Goal: Use online tool/utility: Utilize a website feature to perform a specific function

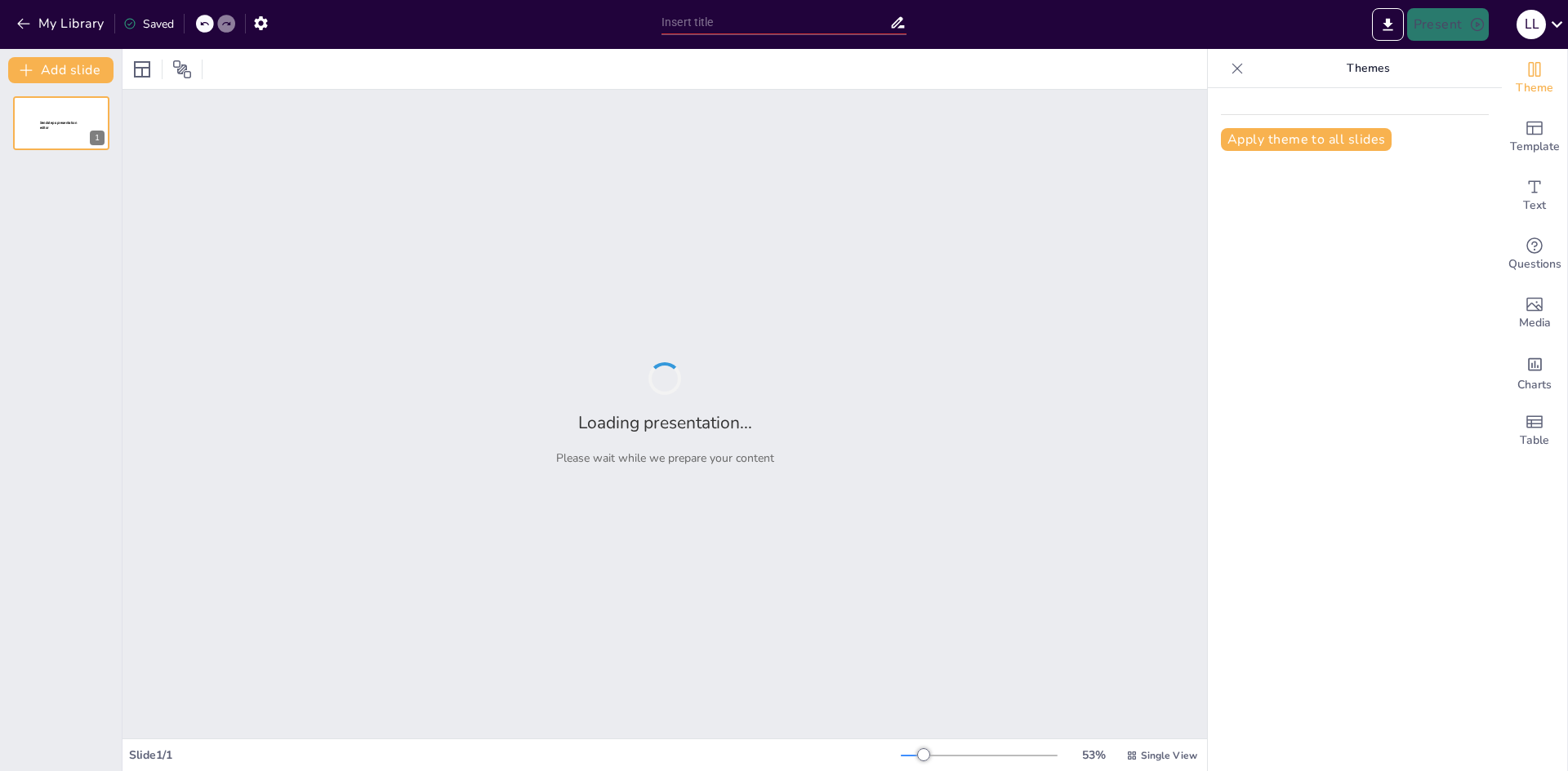
type input "[PERSON_NAME].[PERSON_NAME] y [PERSON_NAME]:grandes filosofos [DEMOGRAPHIC_DATA]"
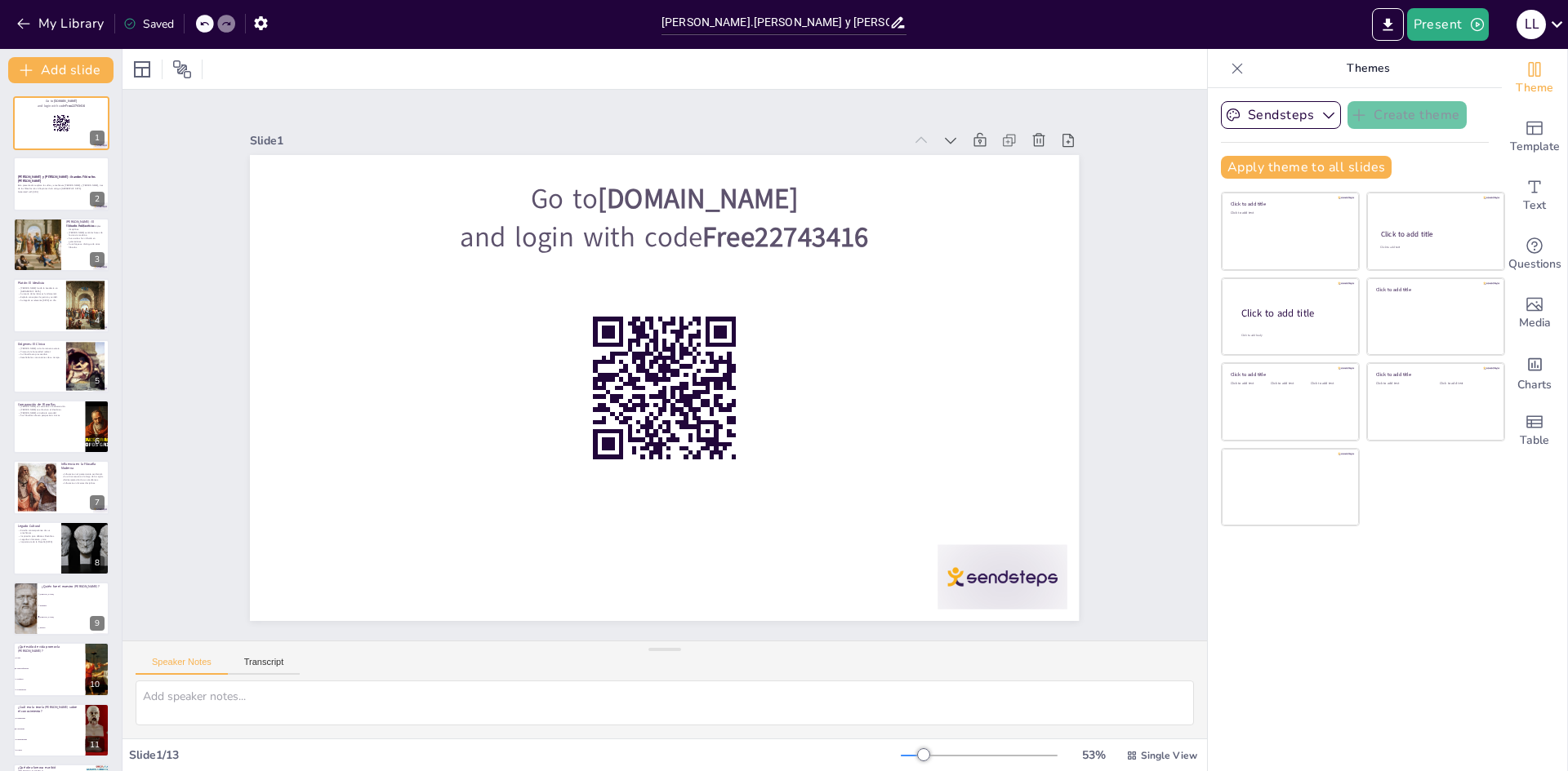
checkbox input "true"
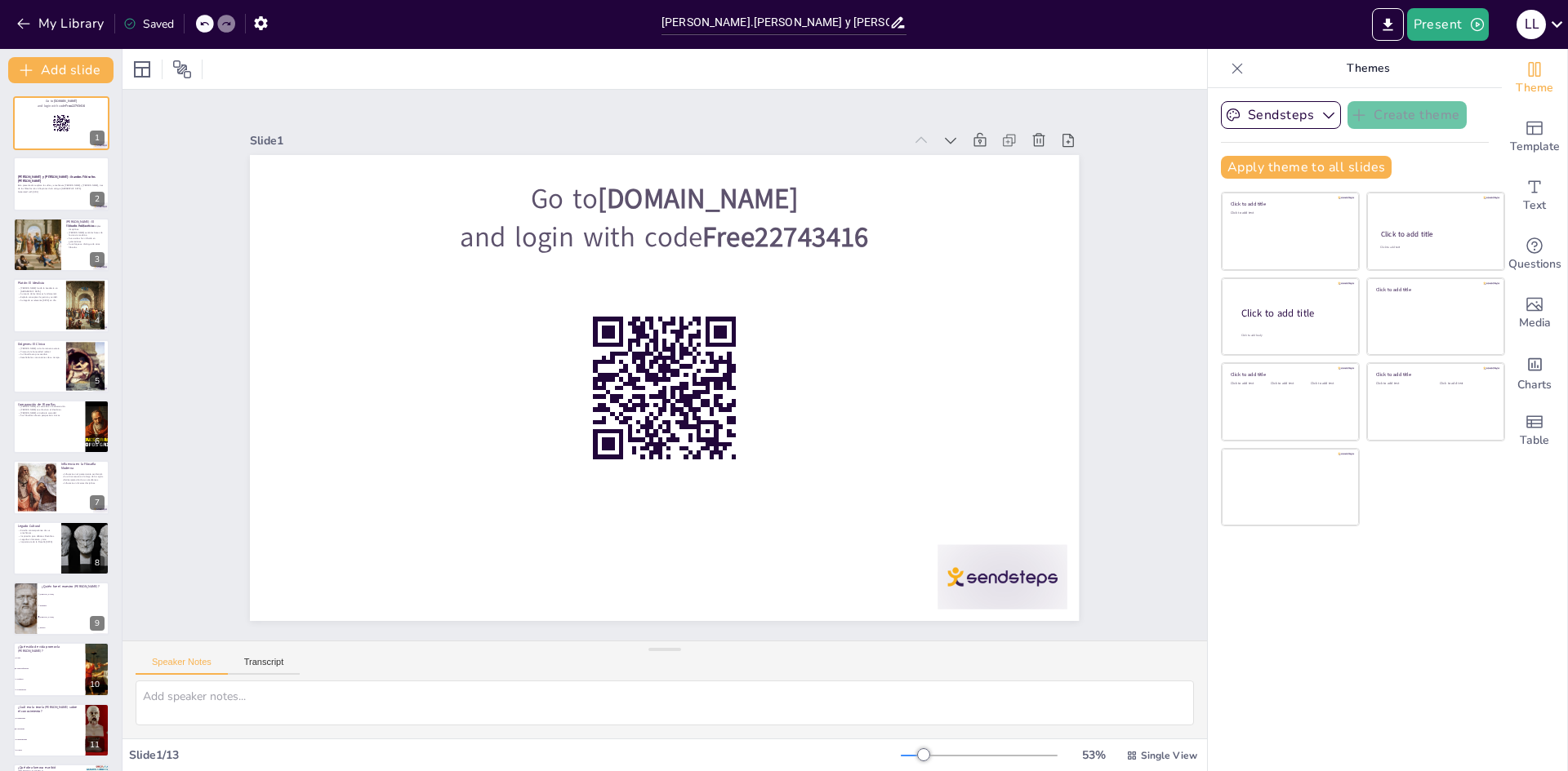
checkbox input "true"
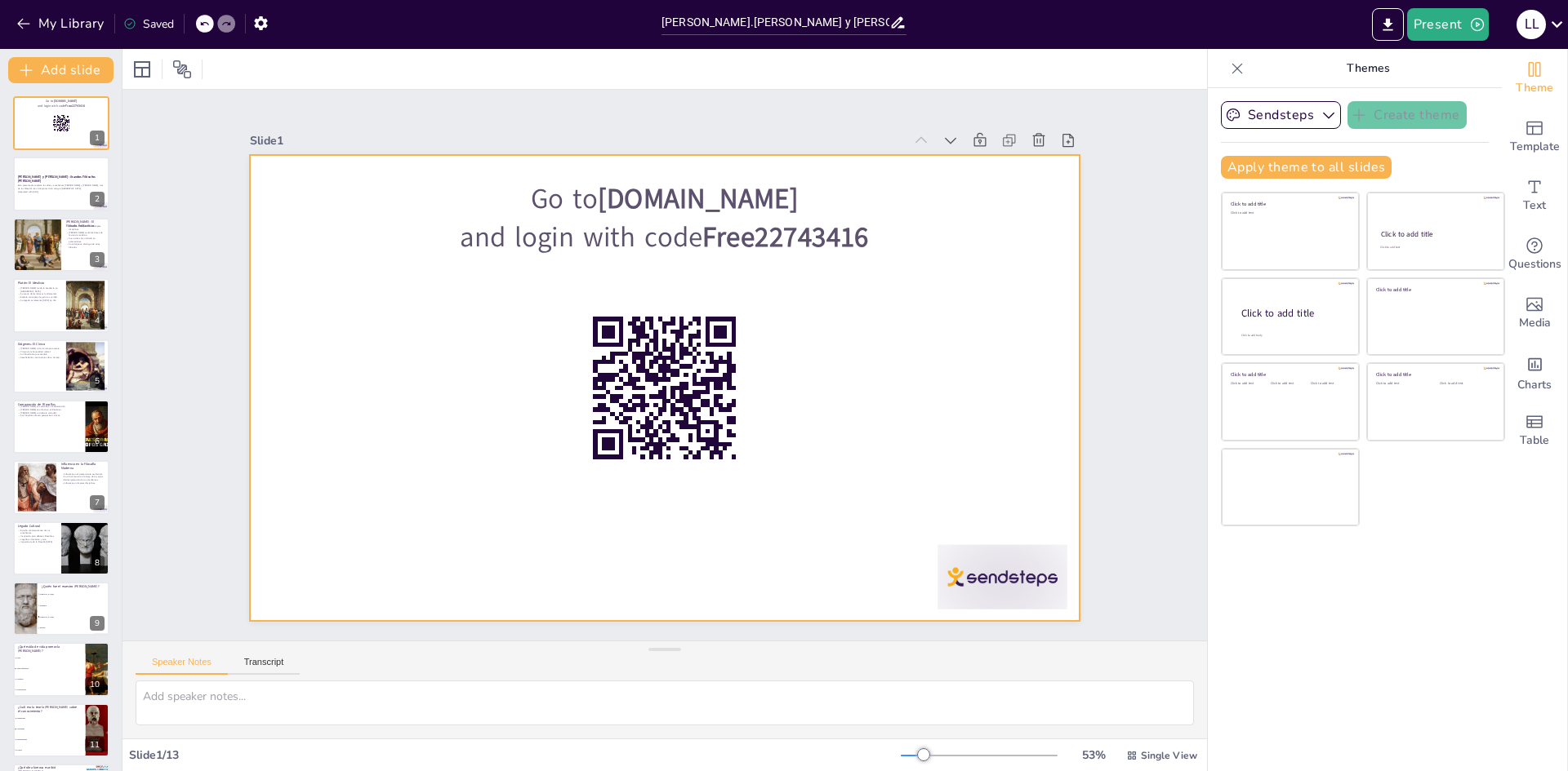
checkbox input "true"
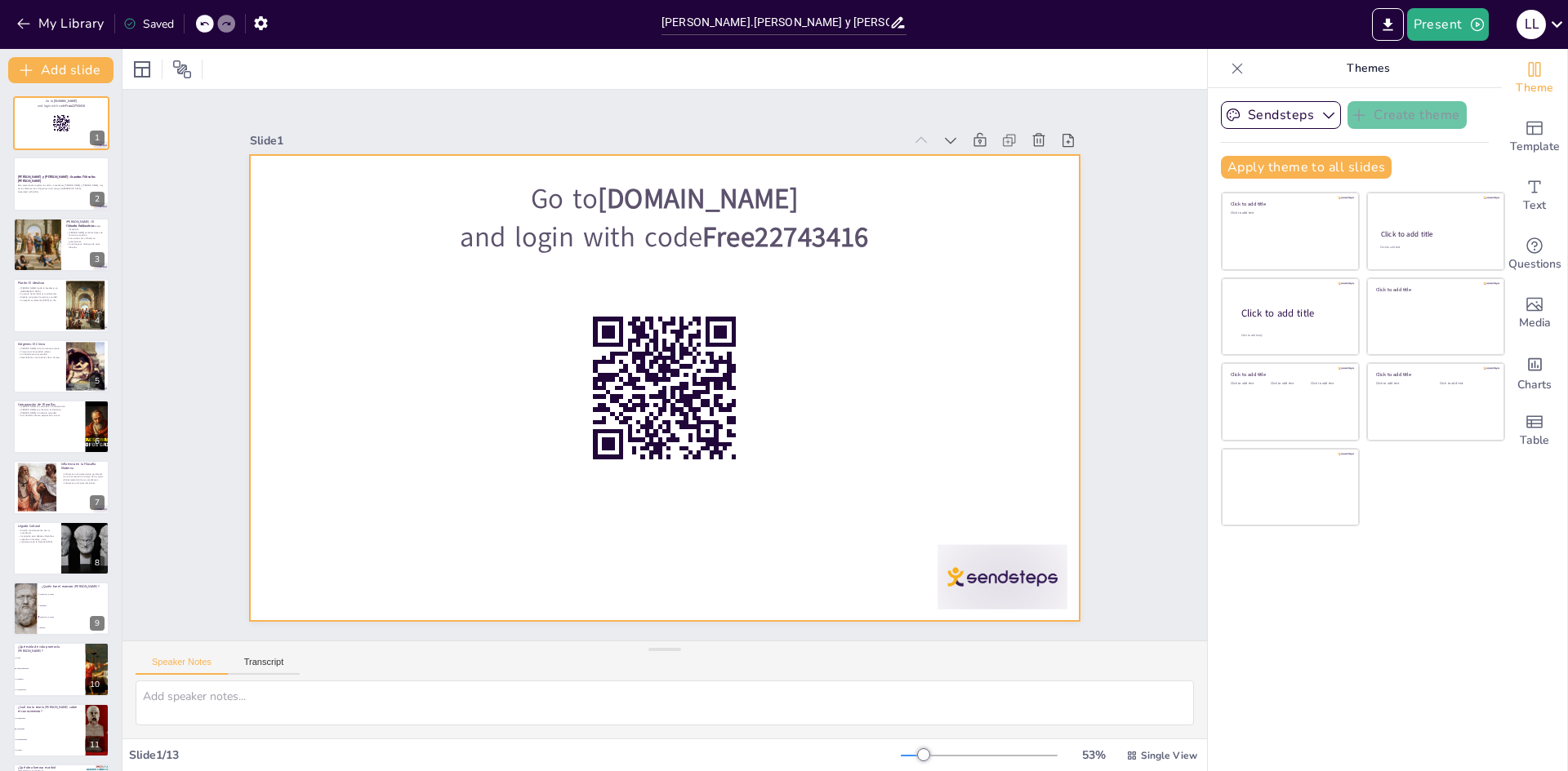
checkbox input "true"
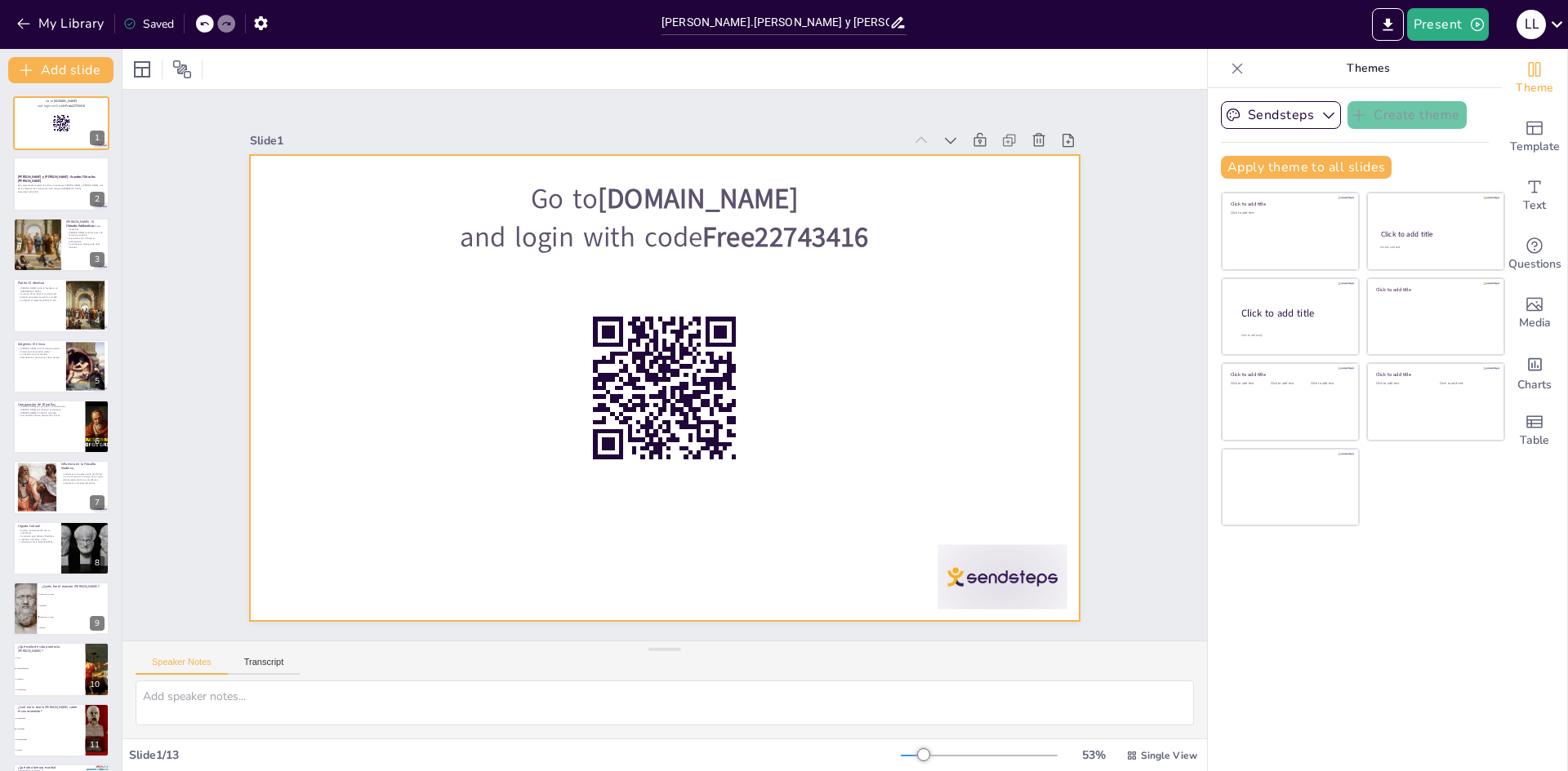
checkbox input "true"
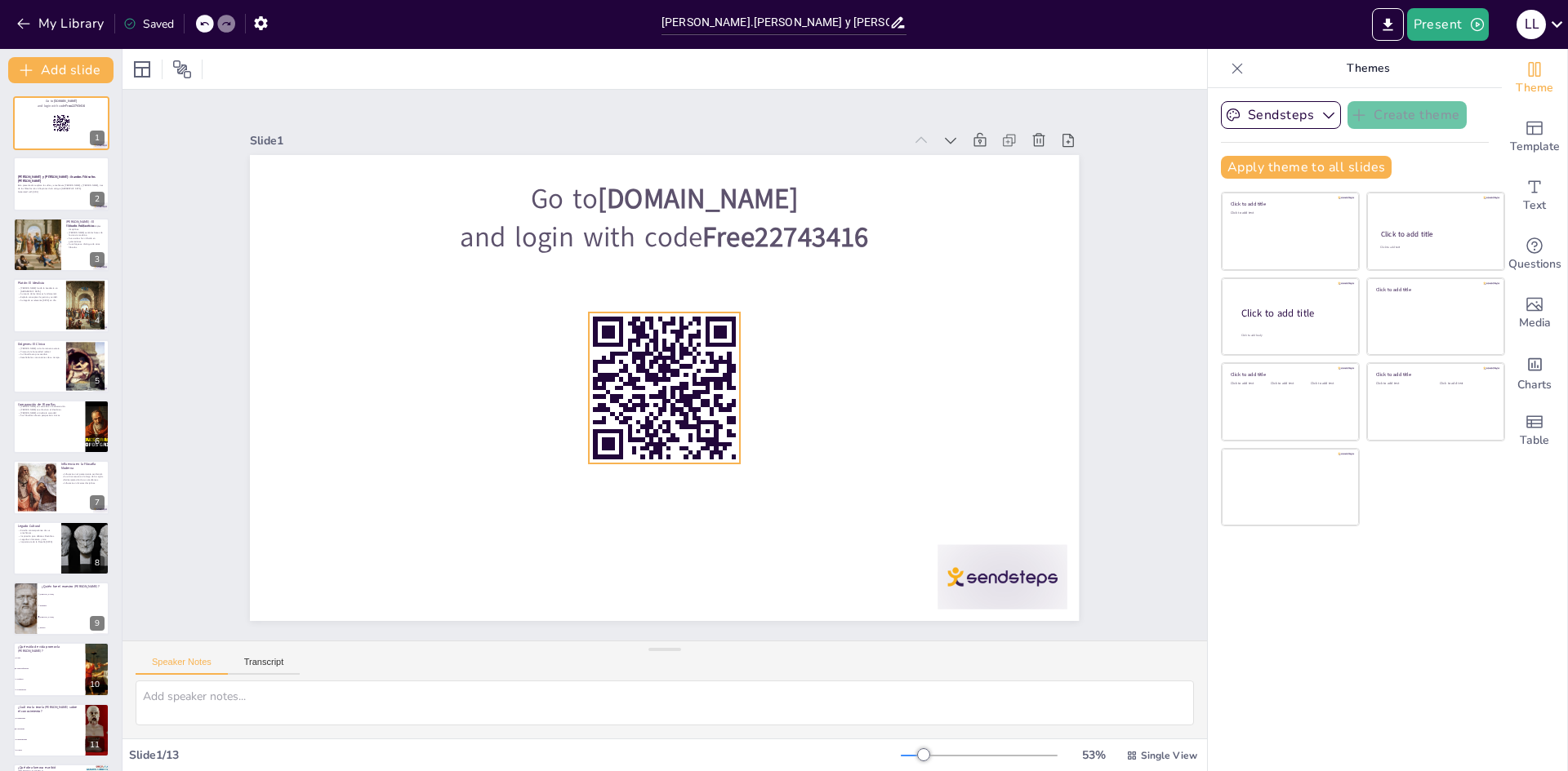
checkbox input "true"
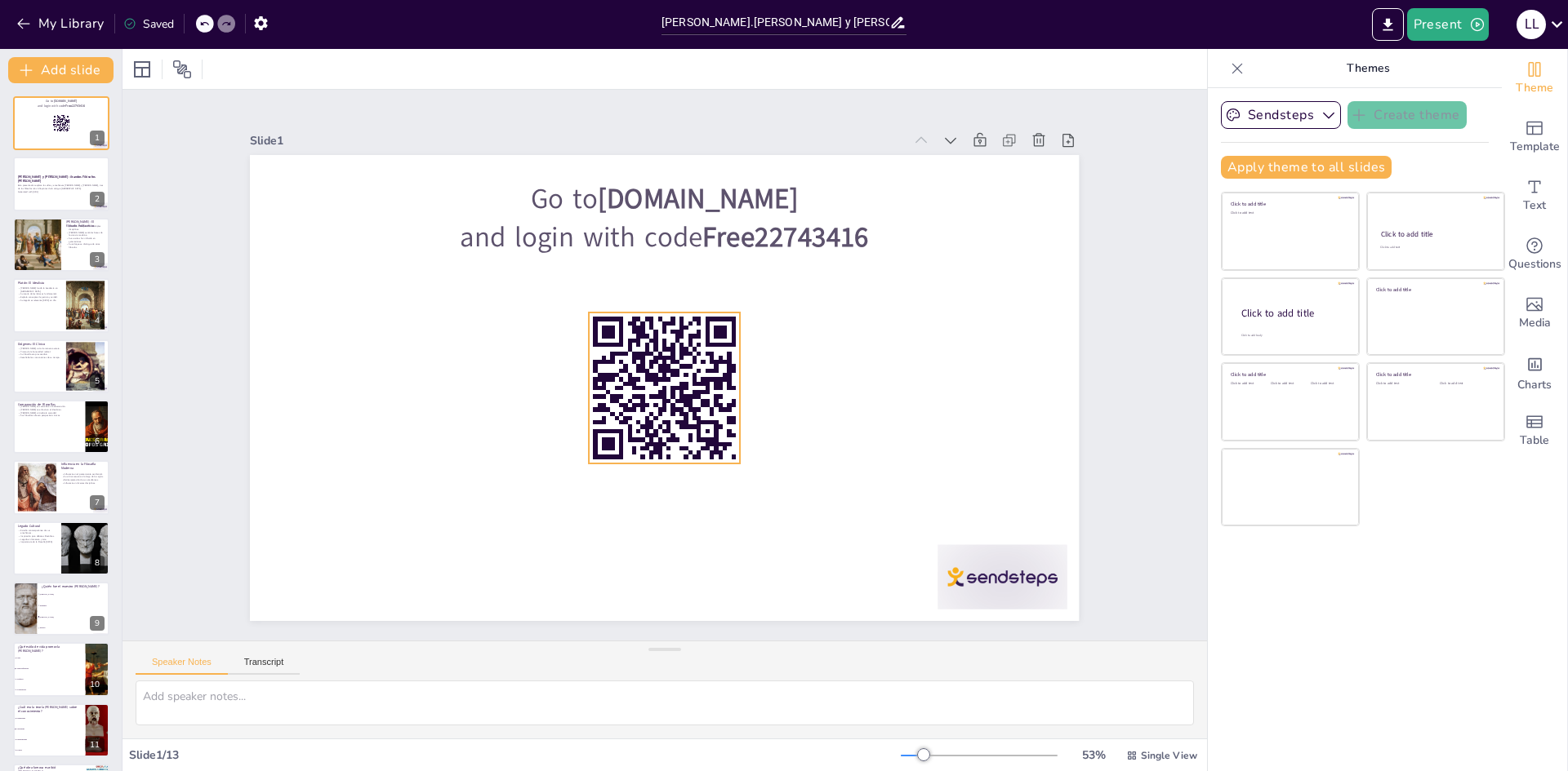
checkbox input "true"
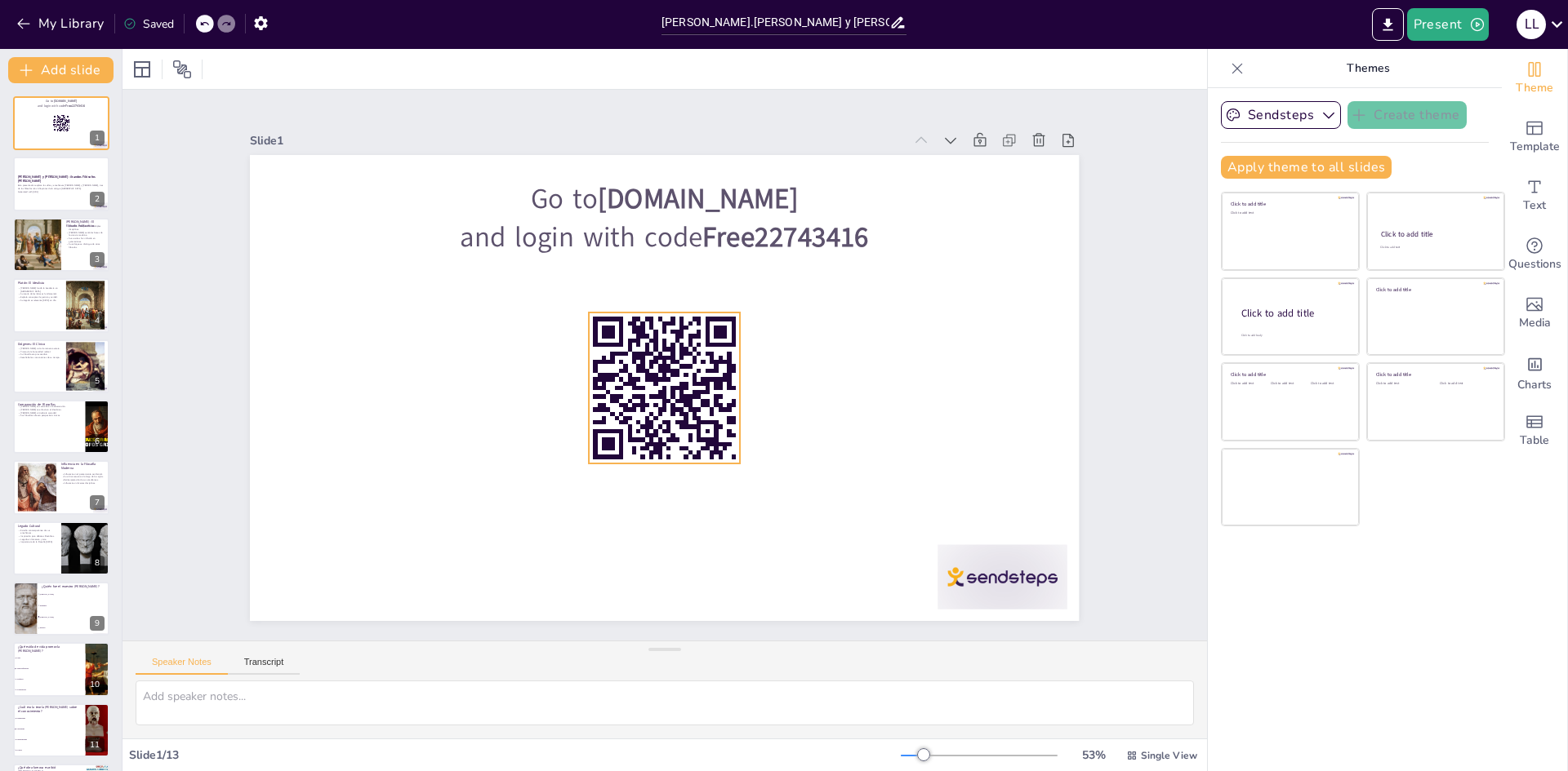
checkbox input "true"
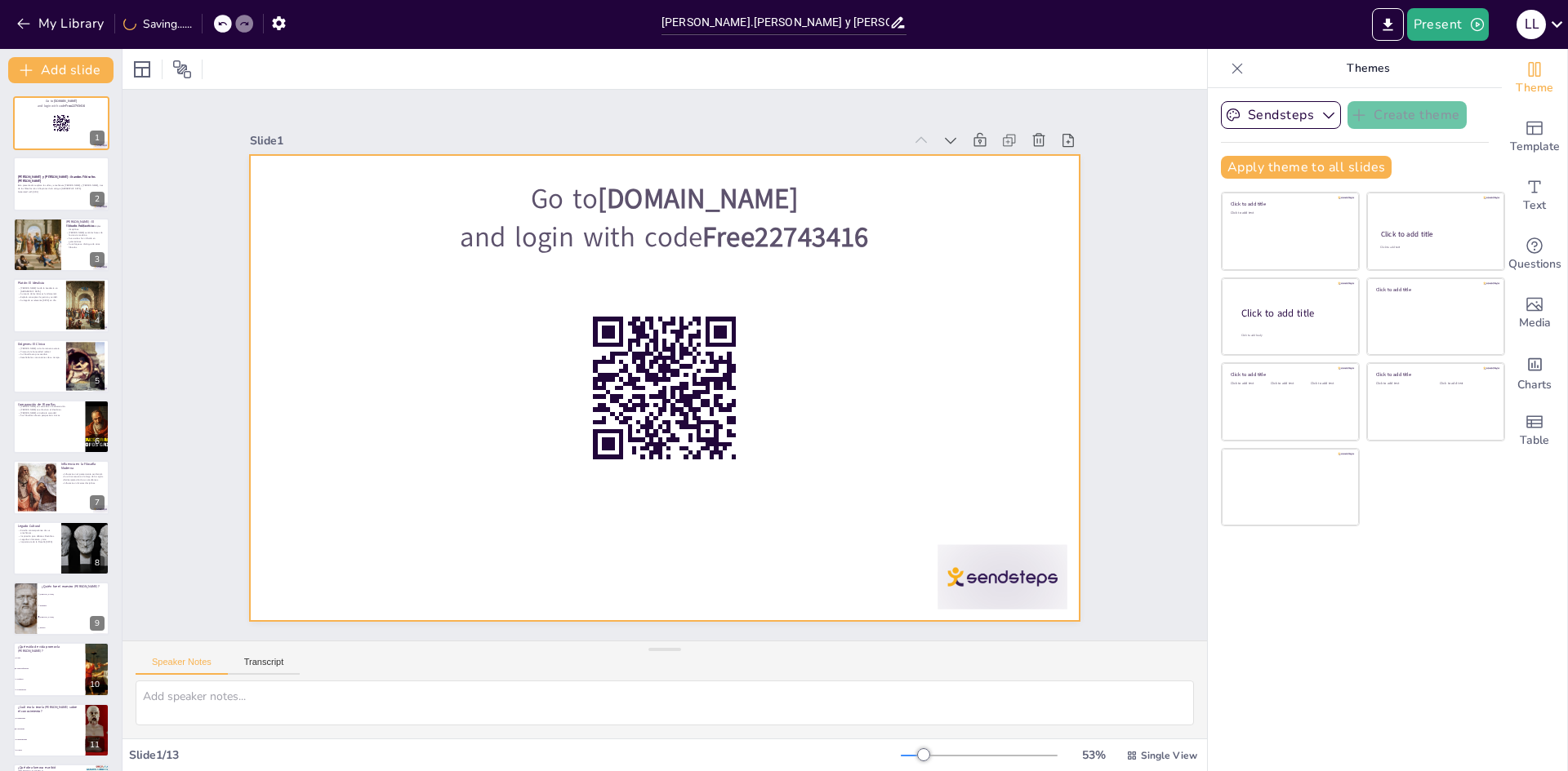
checkbox input "true"
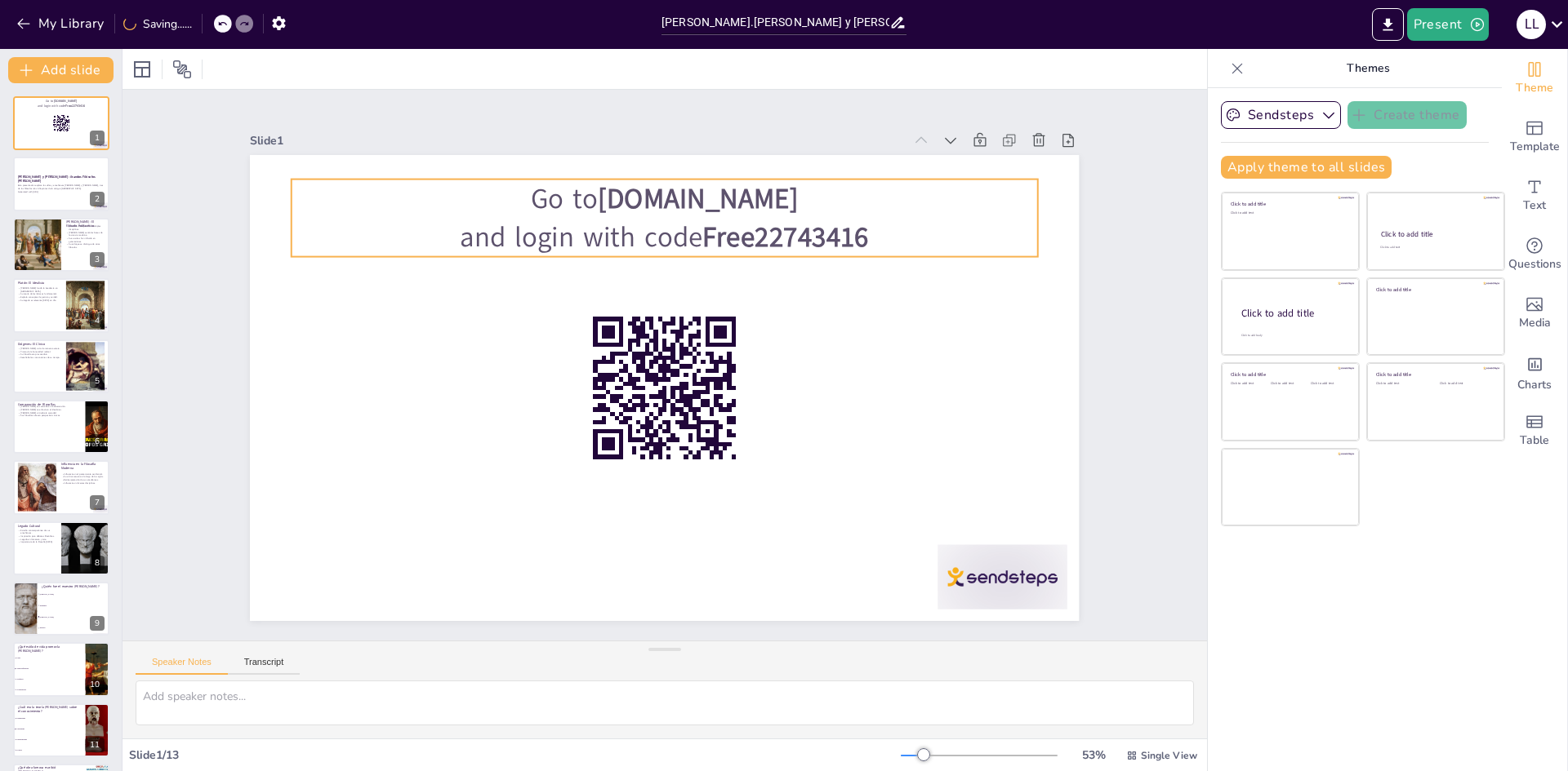
checkbox input "true"
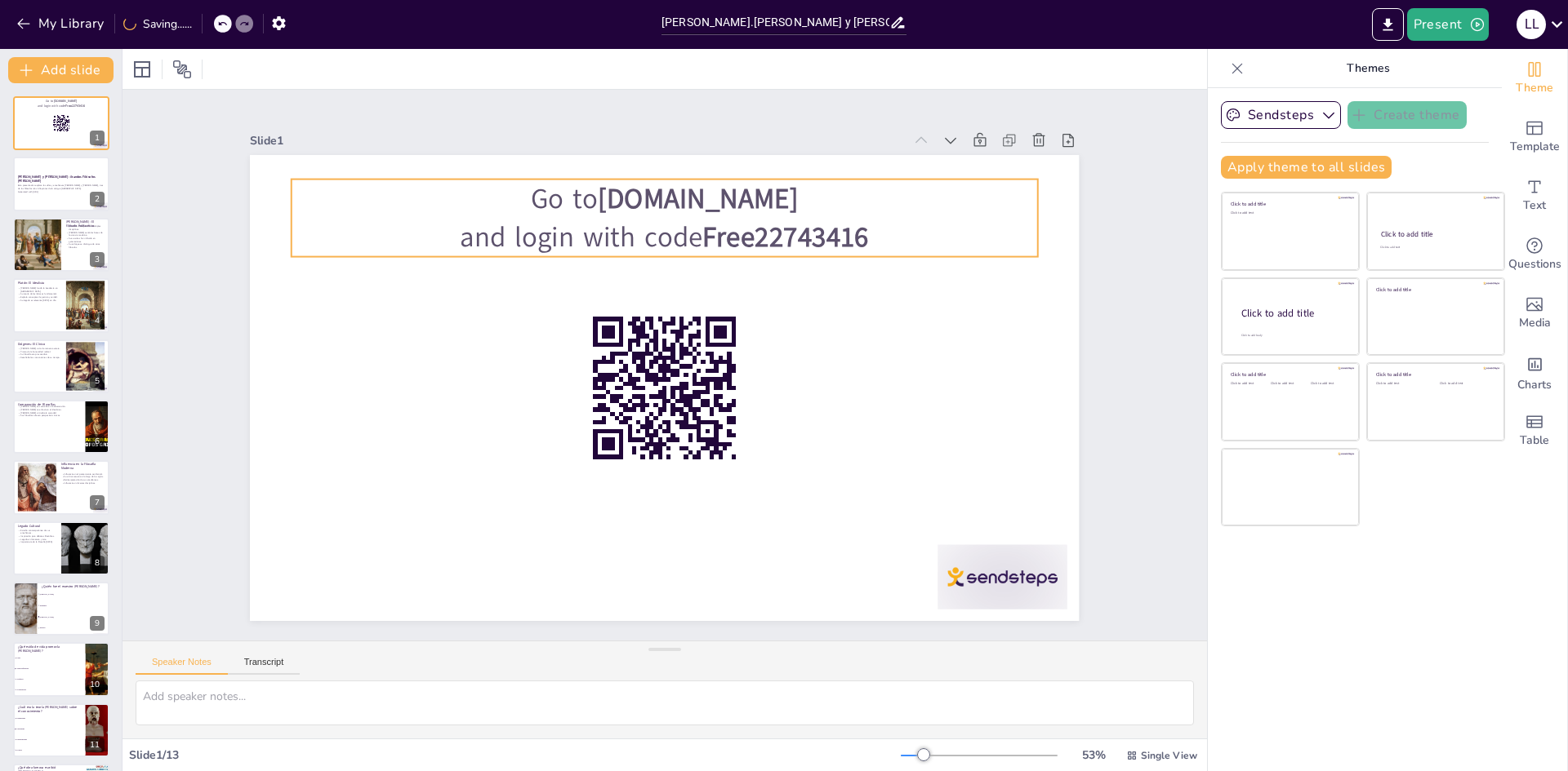
checkbox input "true"
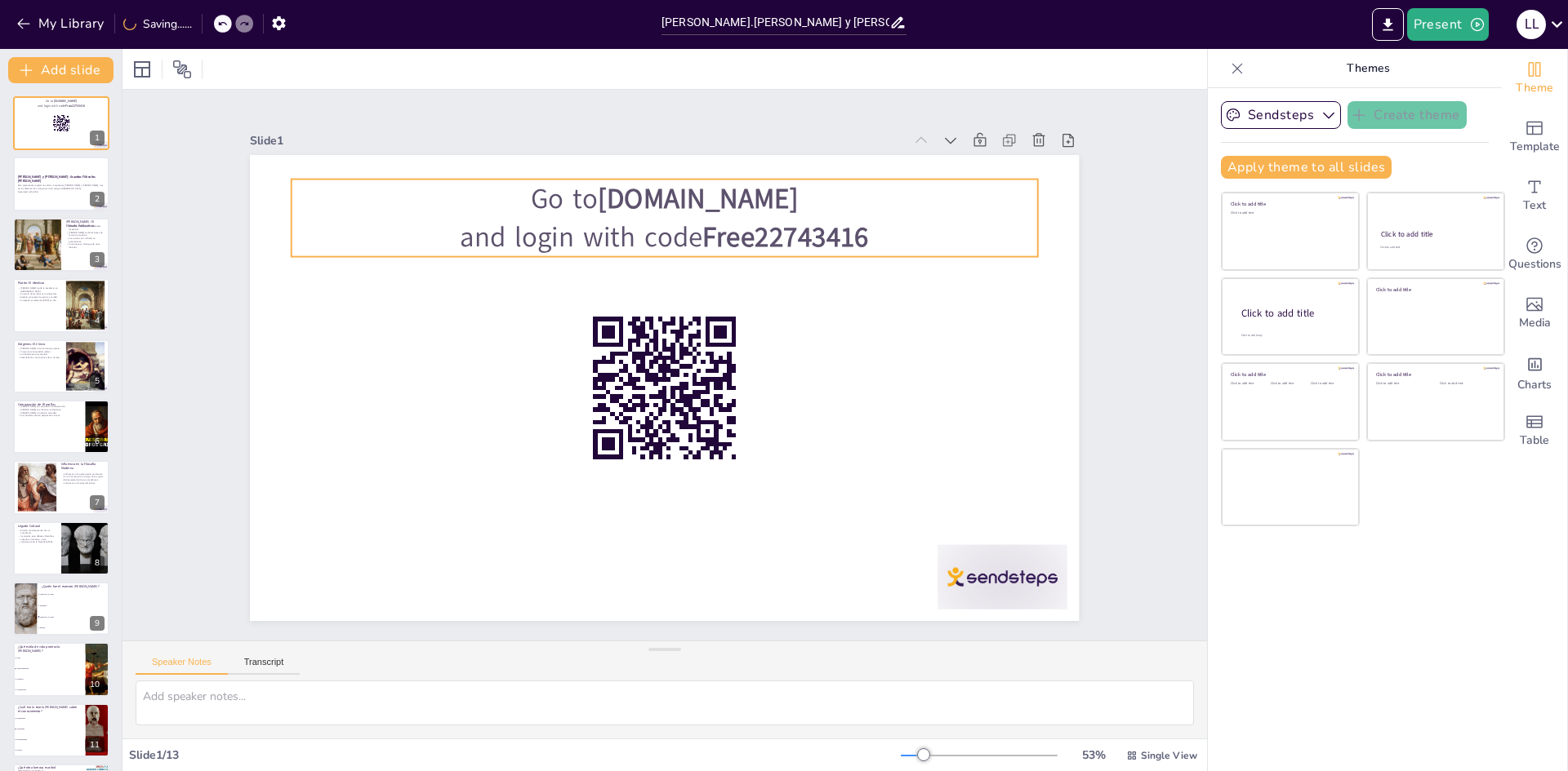
checkbox input "true"
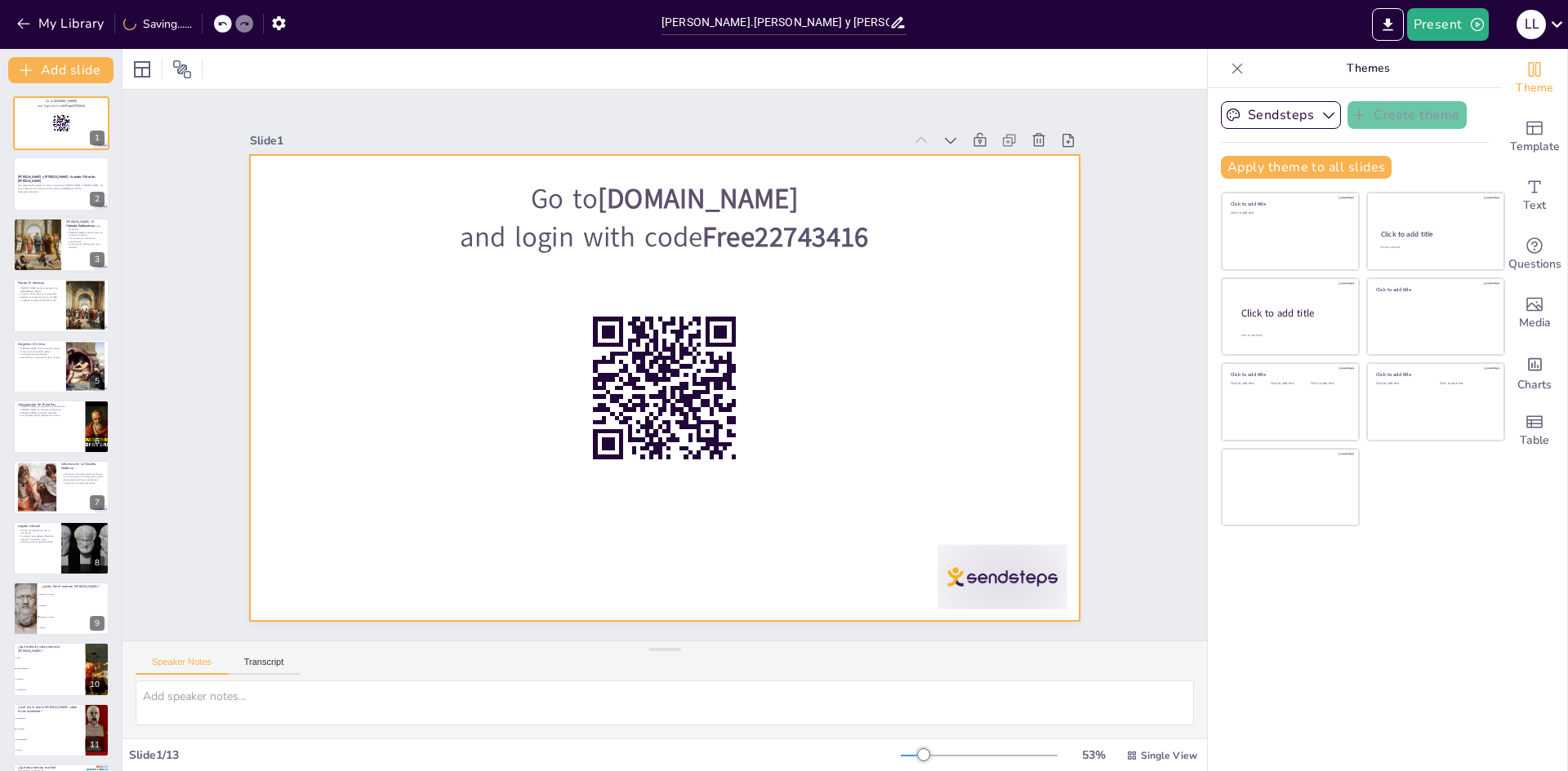
checkbox input "true"
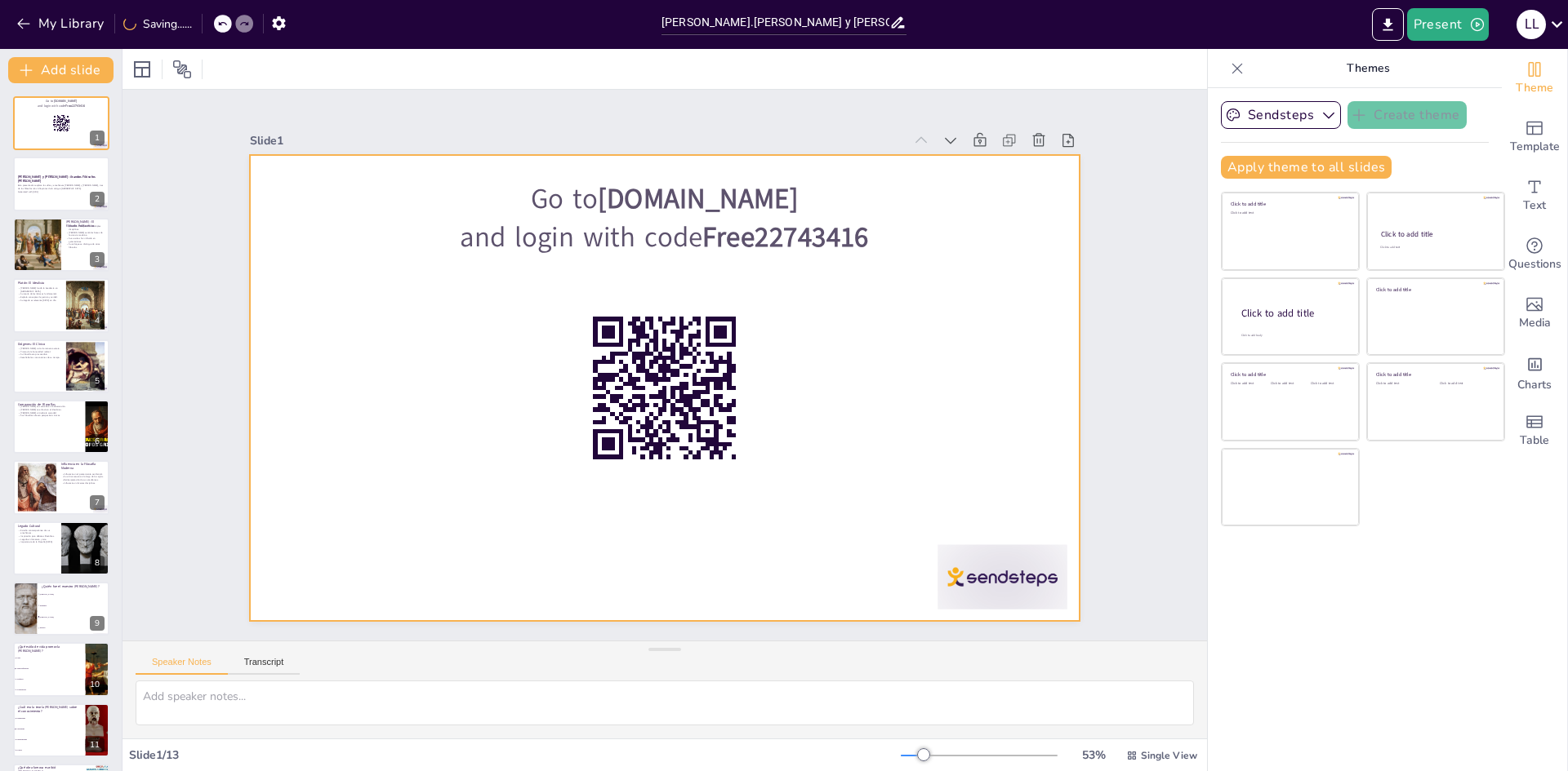
checkbox input "true"
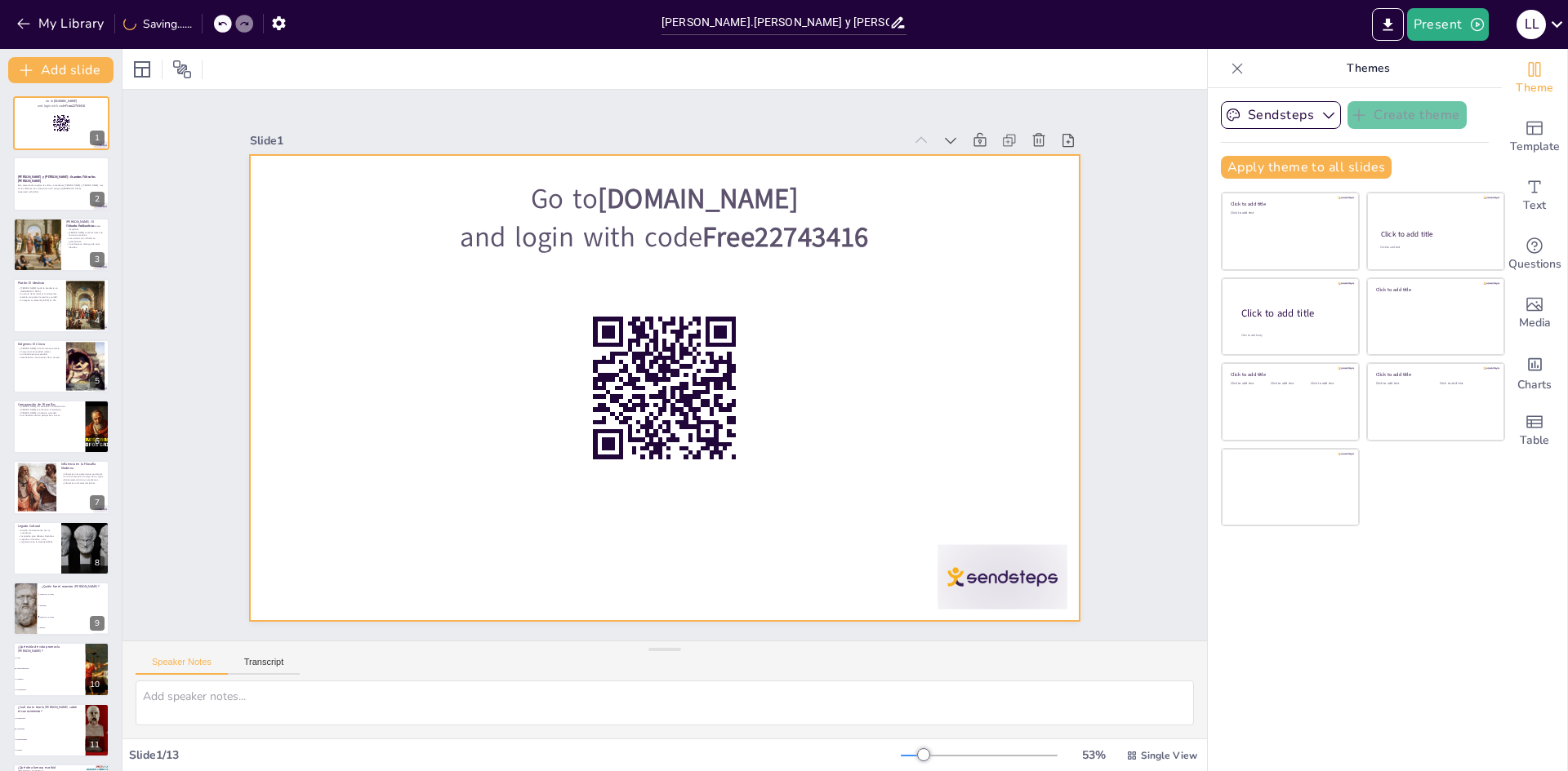
checkbox input "true"
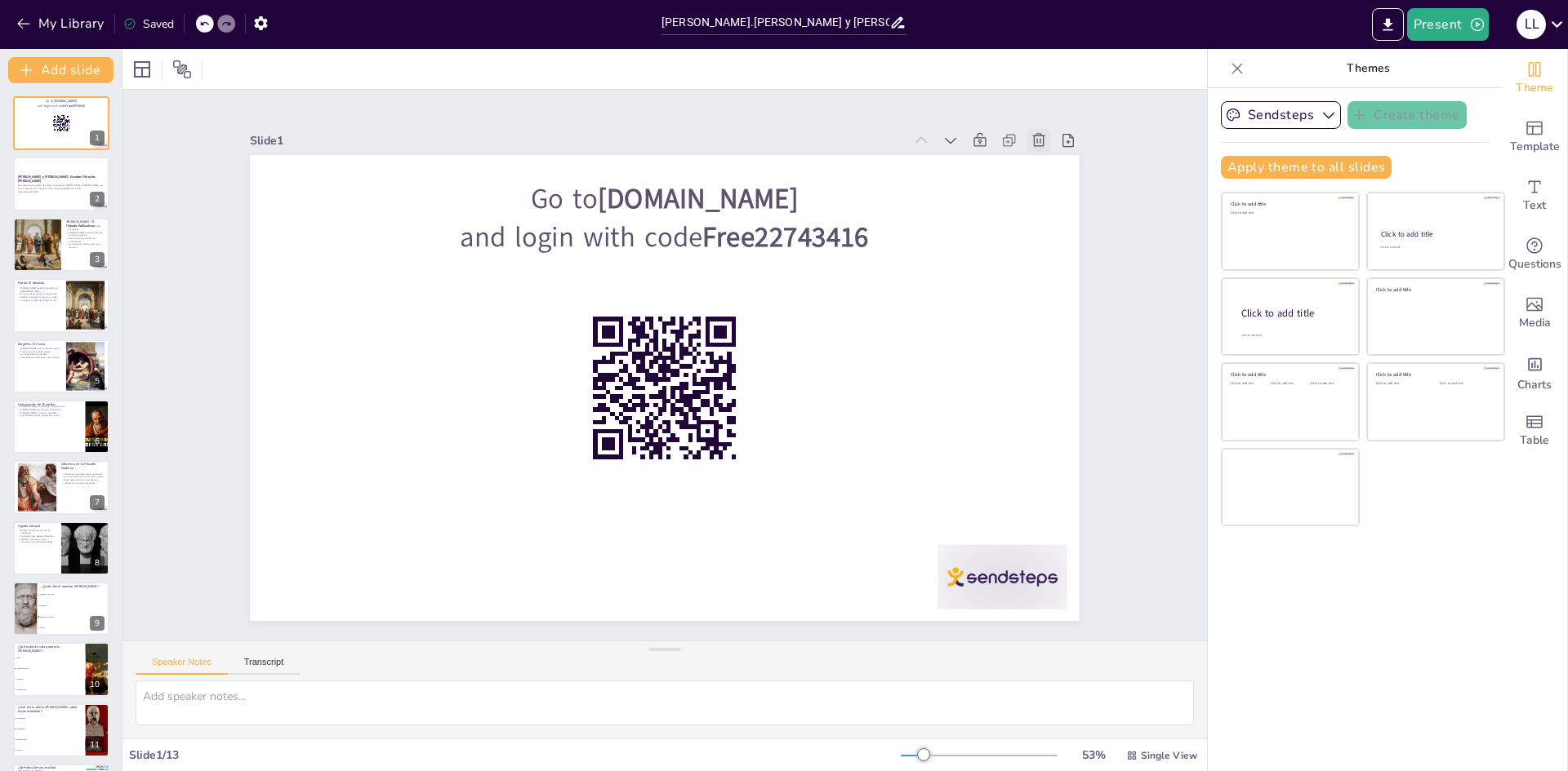
click at [1005, 640] on icon at bounding box center [995, 651] width 20 height 20
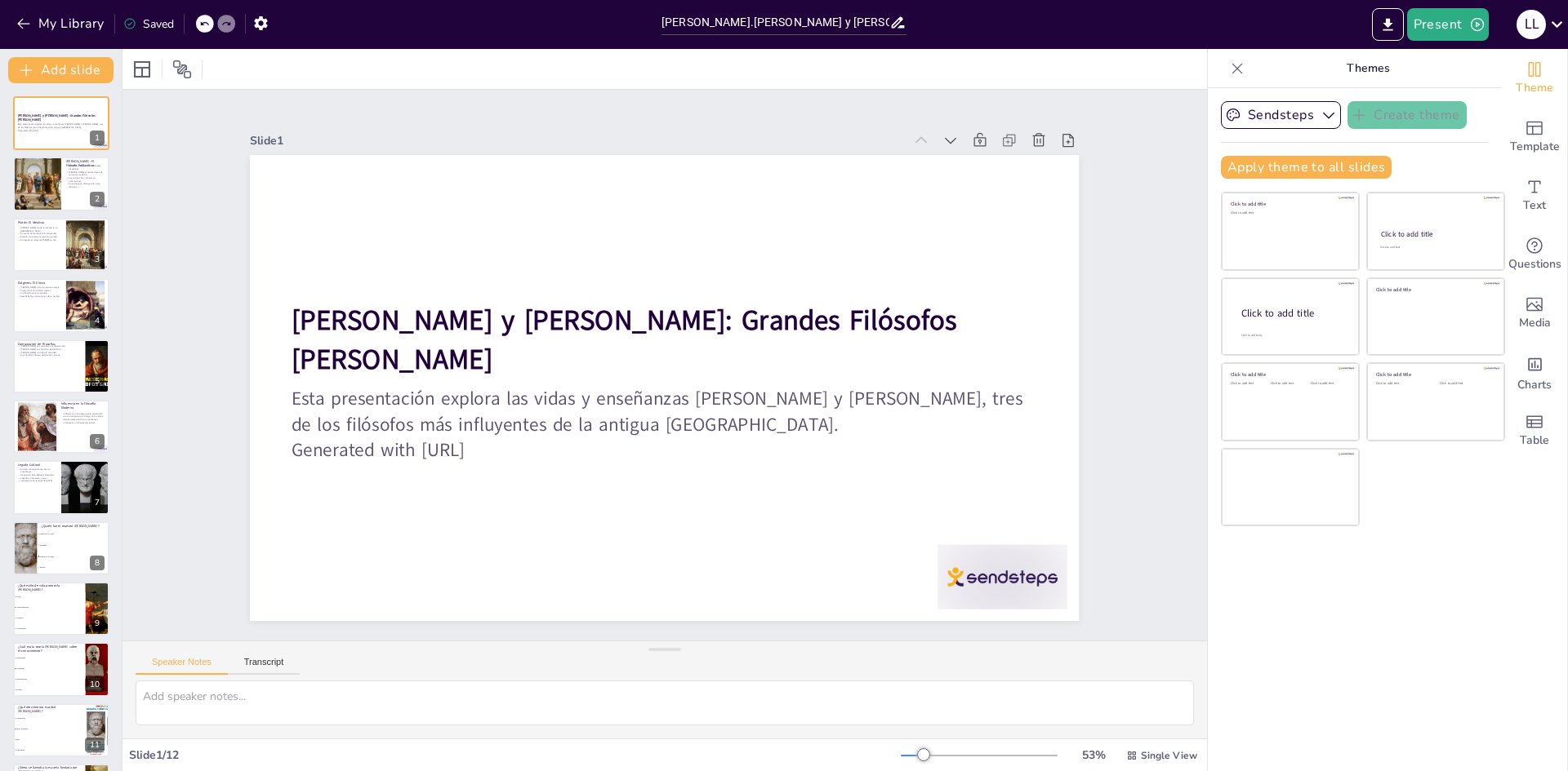
checkbox input "true"
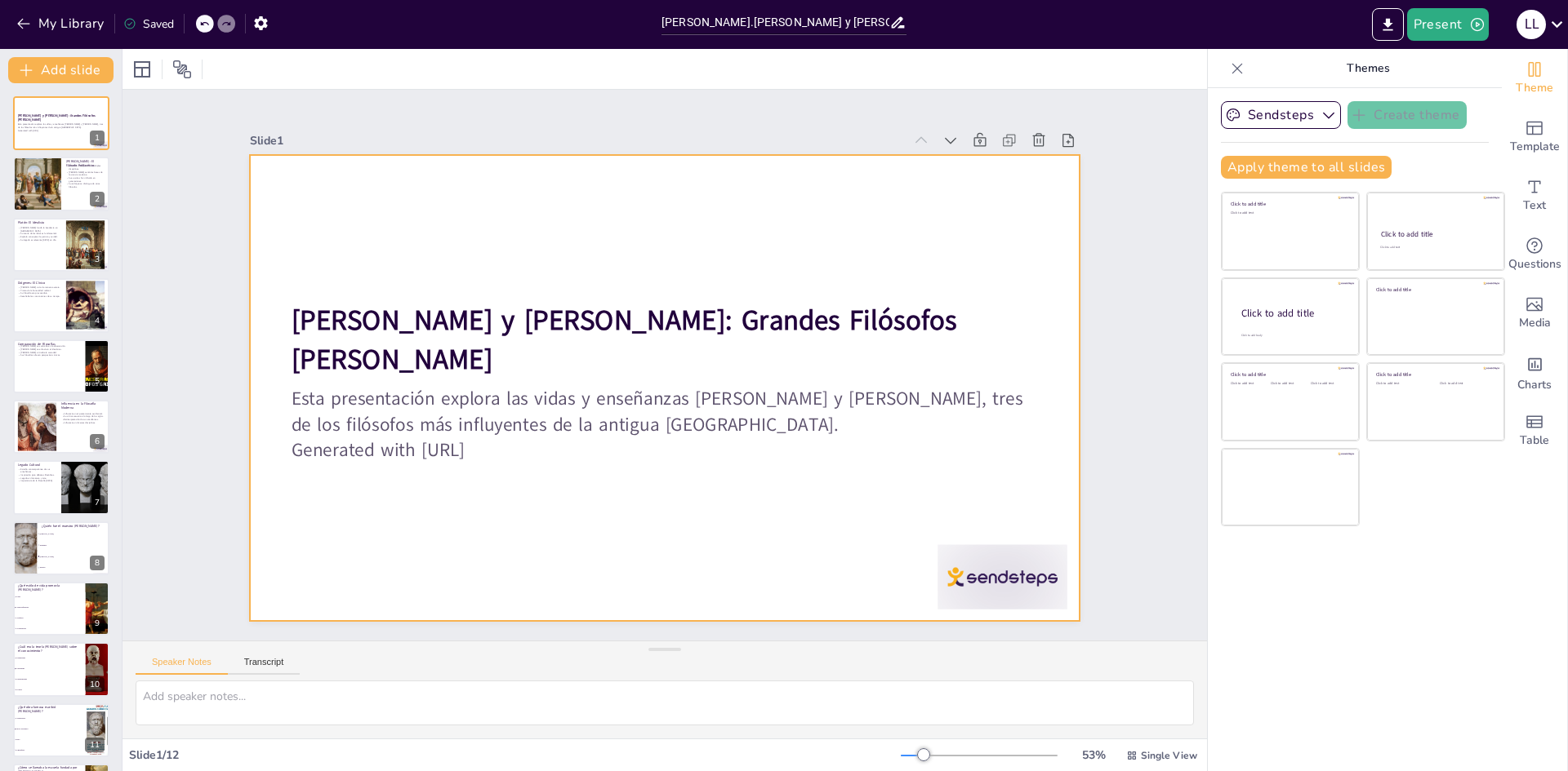
checkbox input "true"
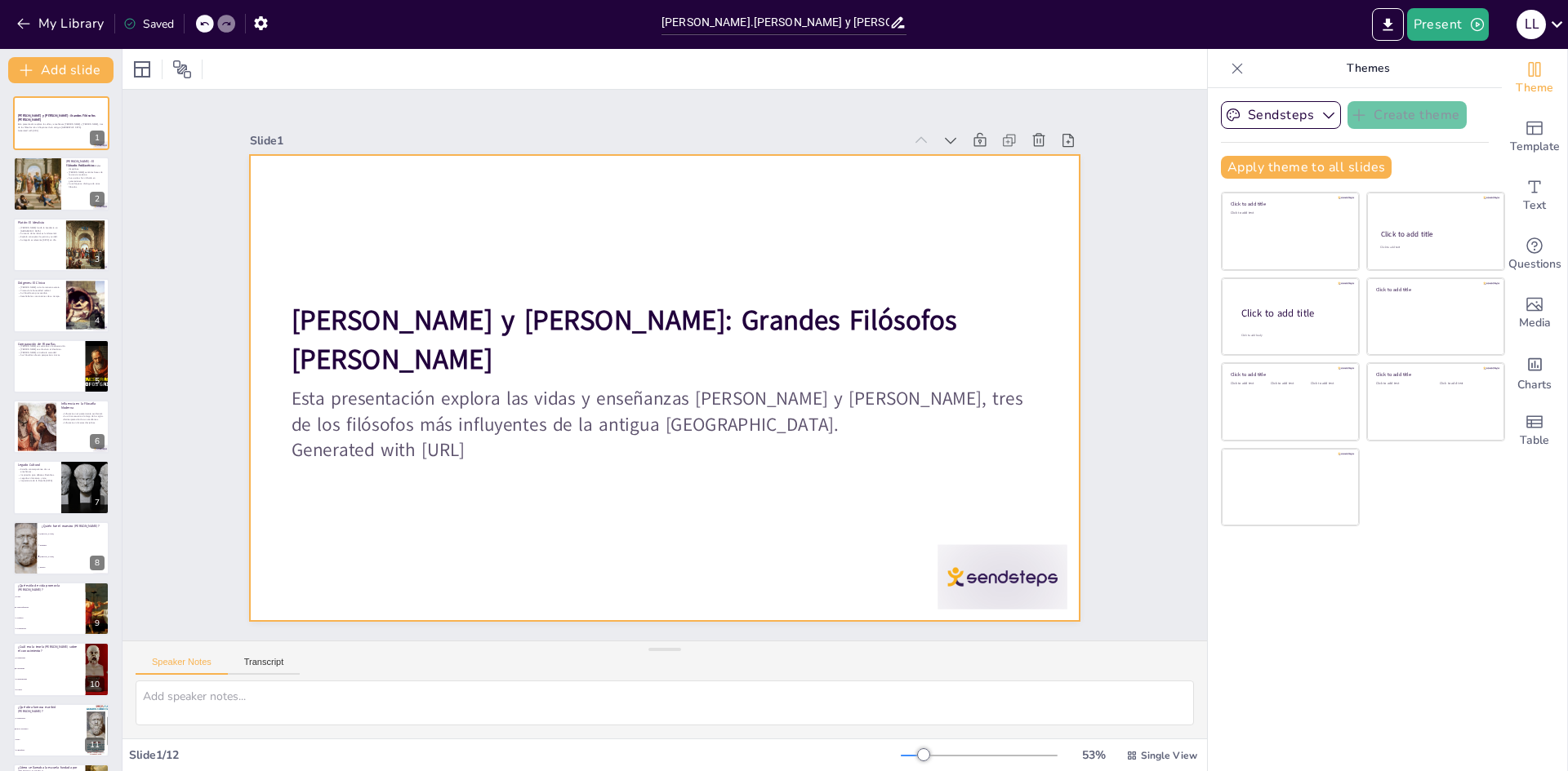
checkbox input "true"
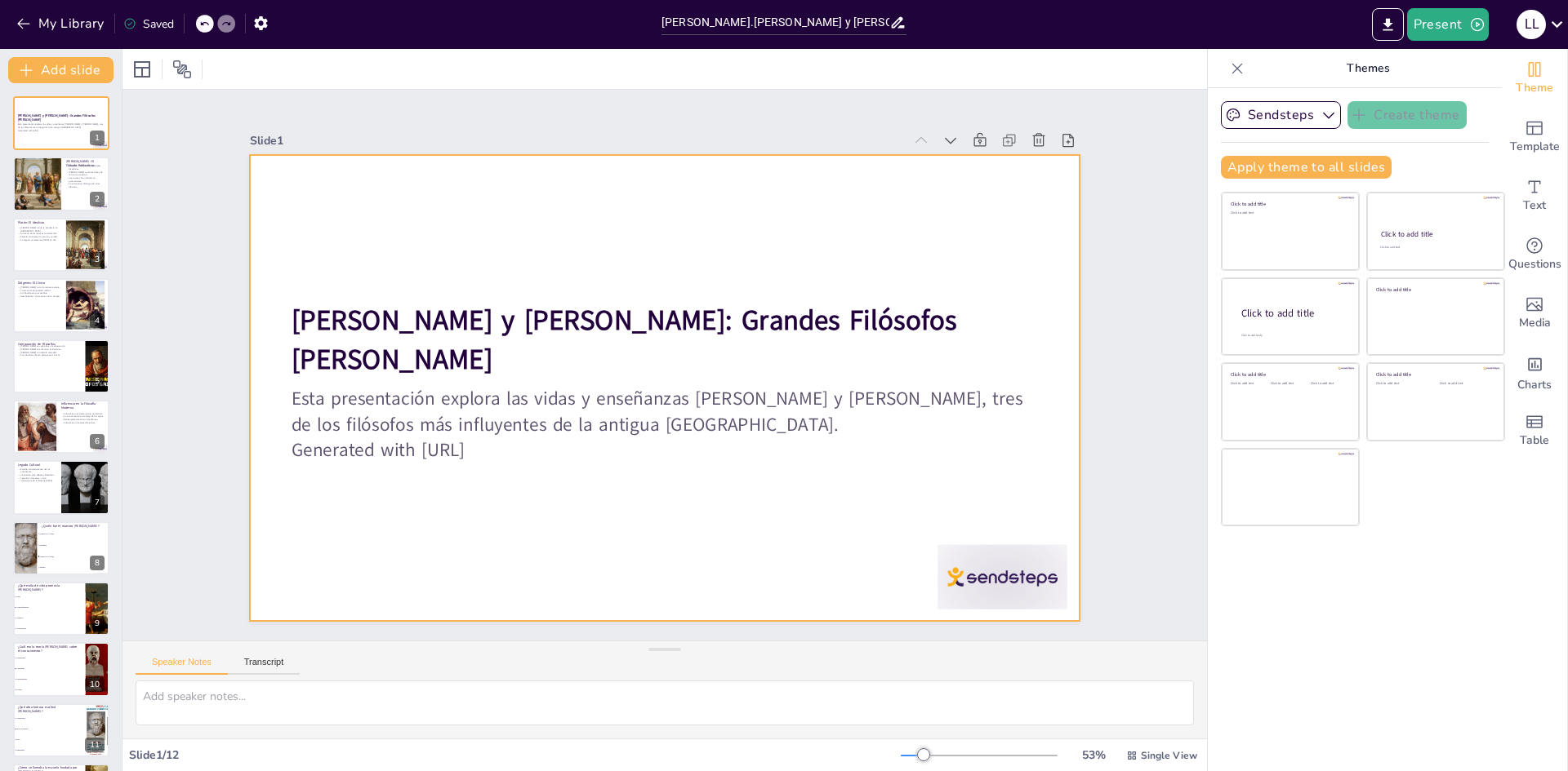
checkbox input "true"
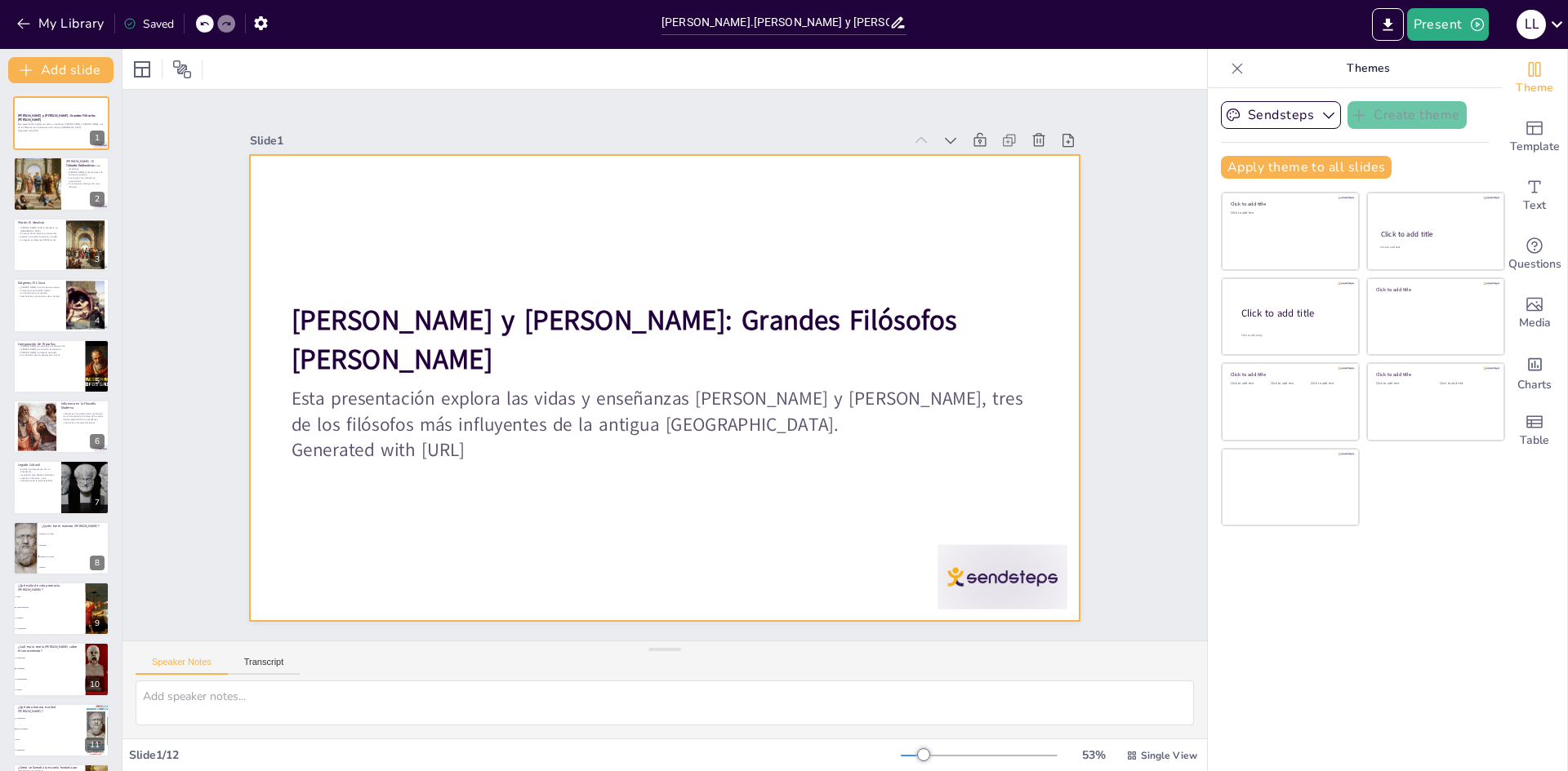
checkbox input "true"
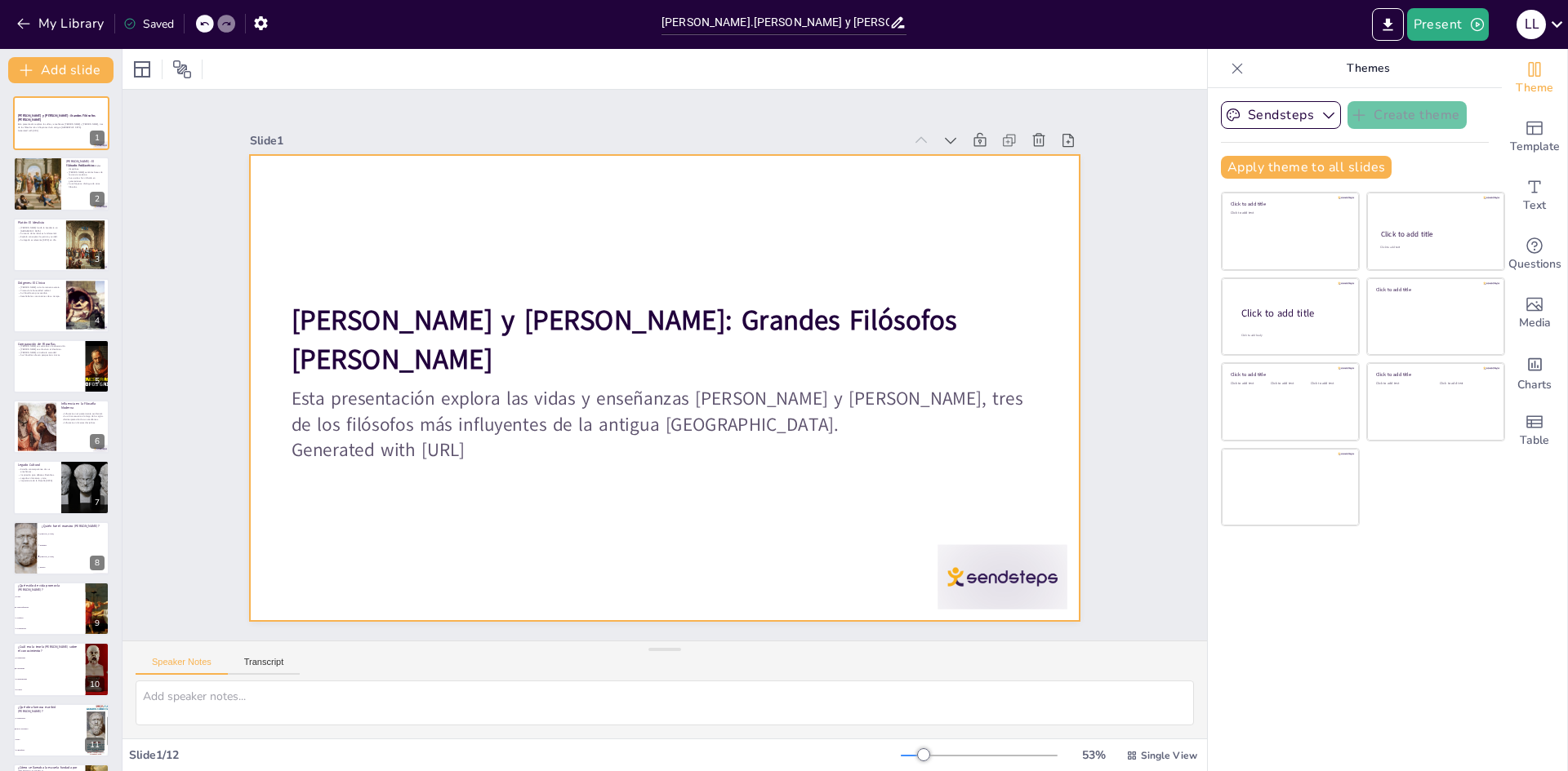
checkbox input "true"
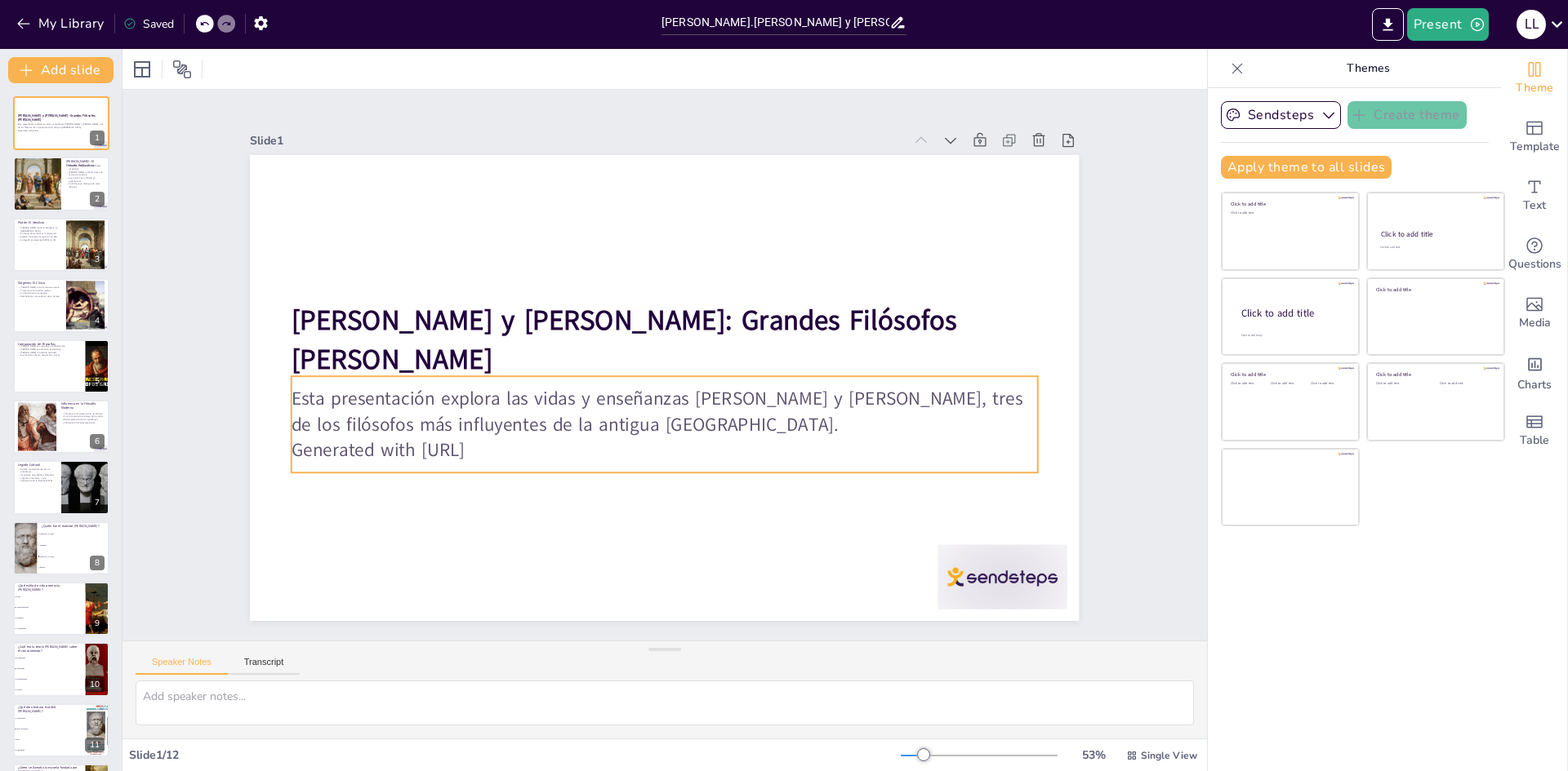
checkbox input "true"
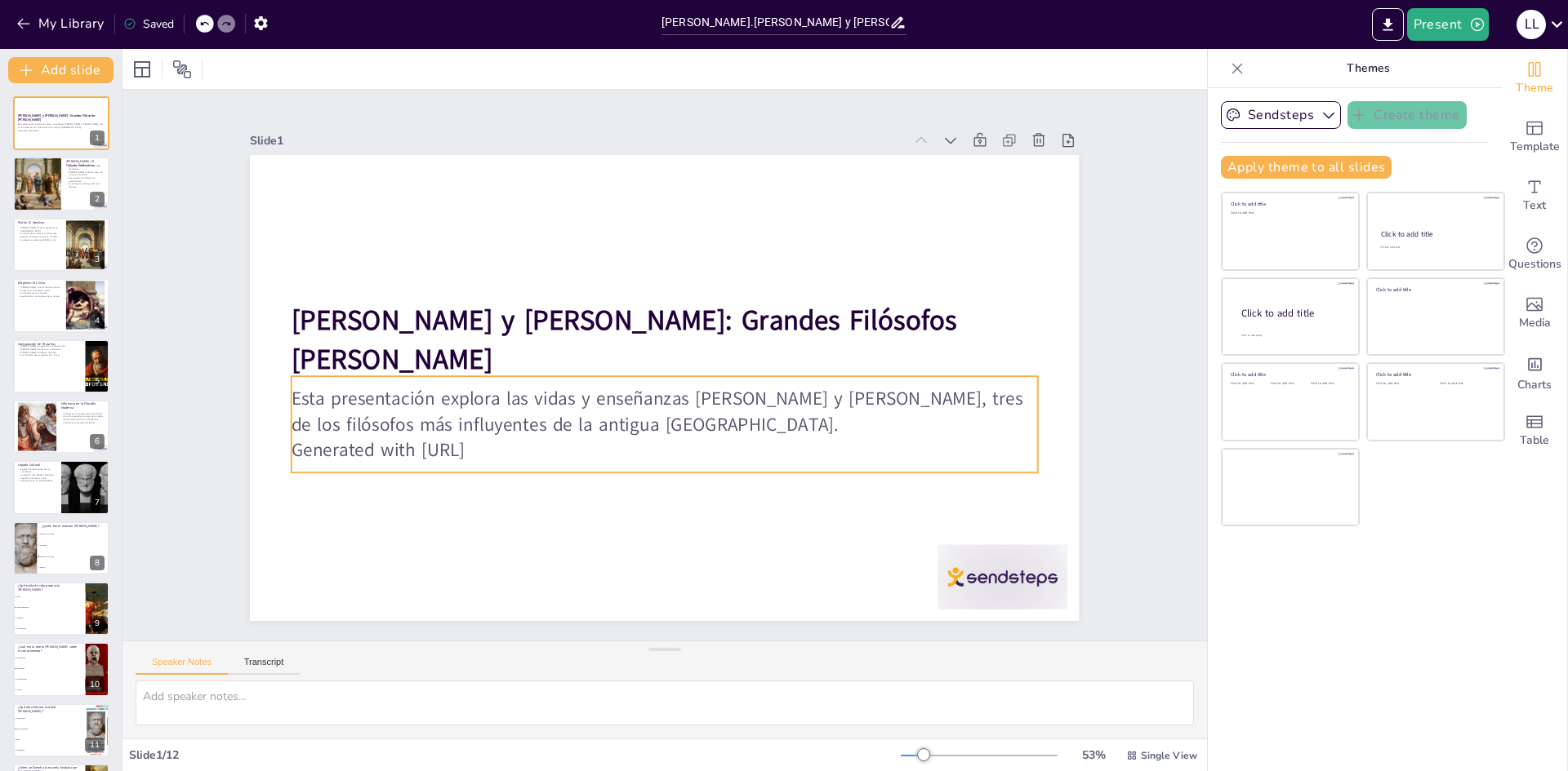
checkbox input "true"
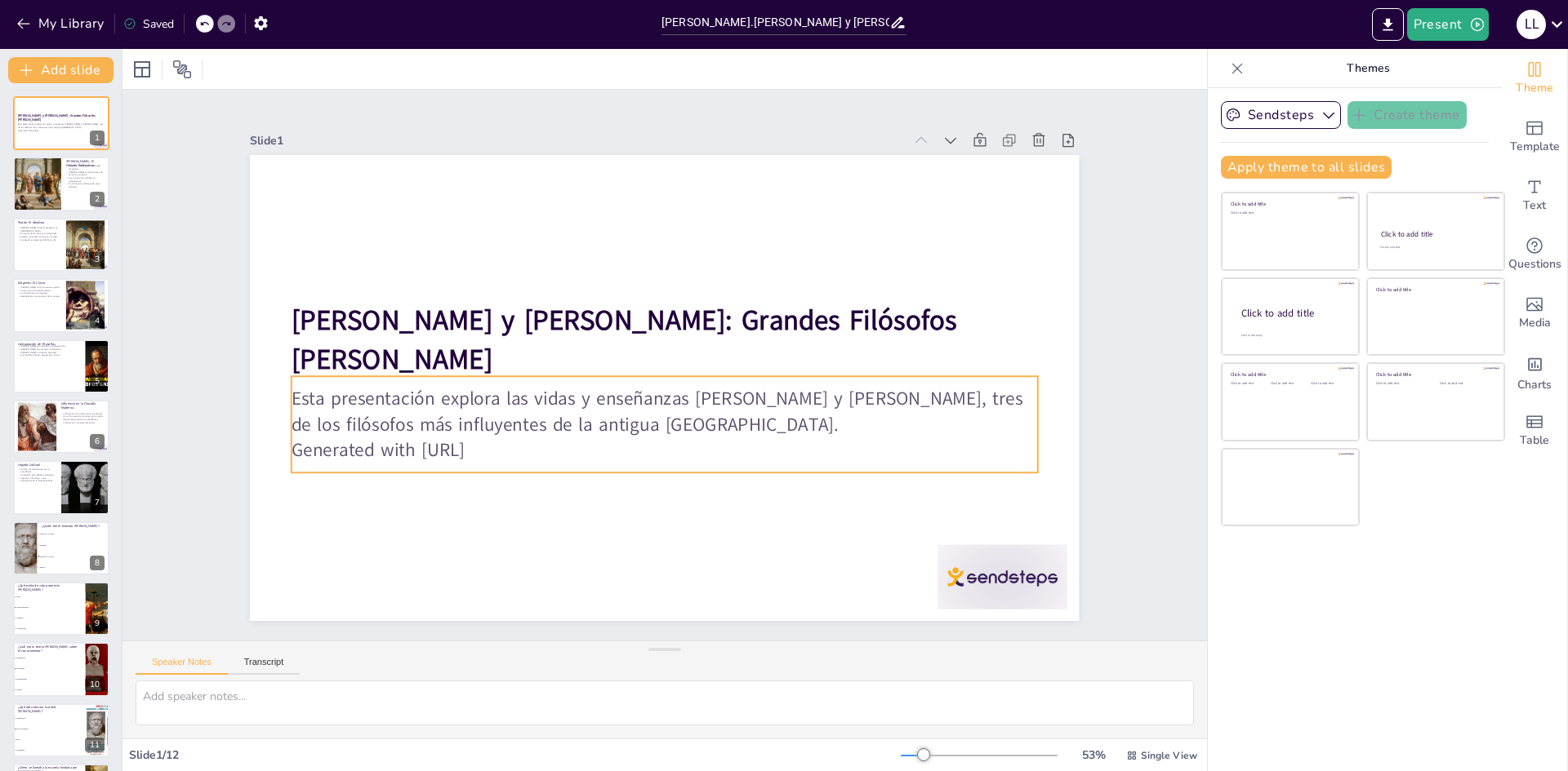
checkbox input "true"
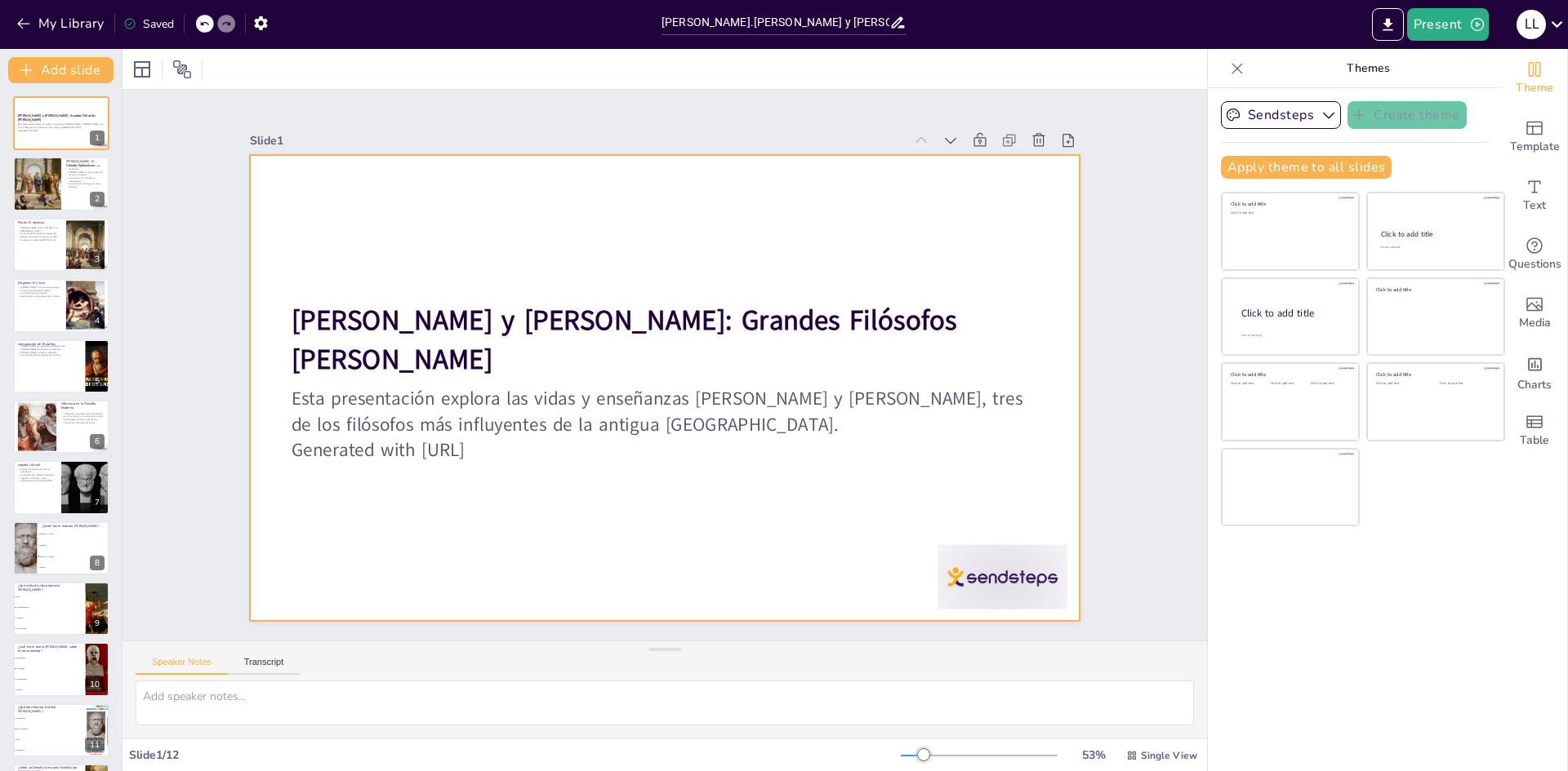
checkbox input "true"
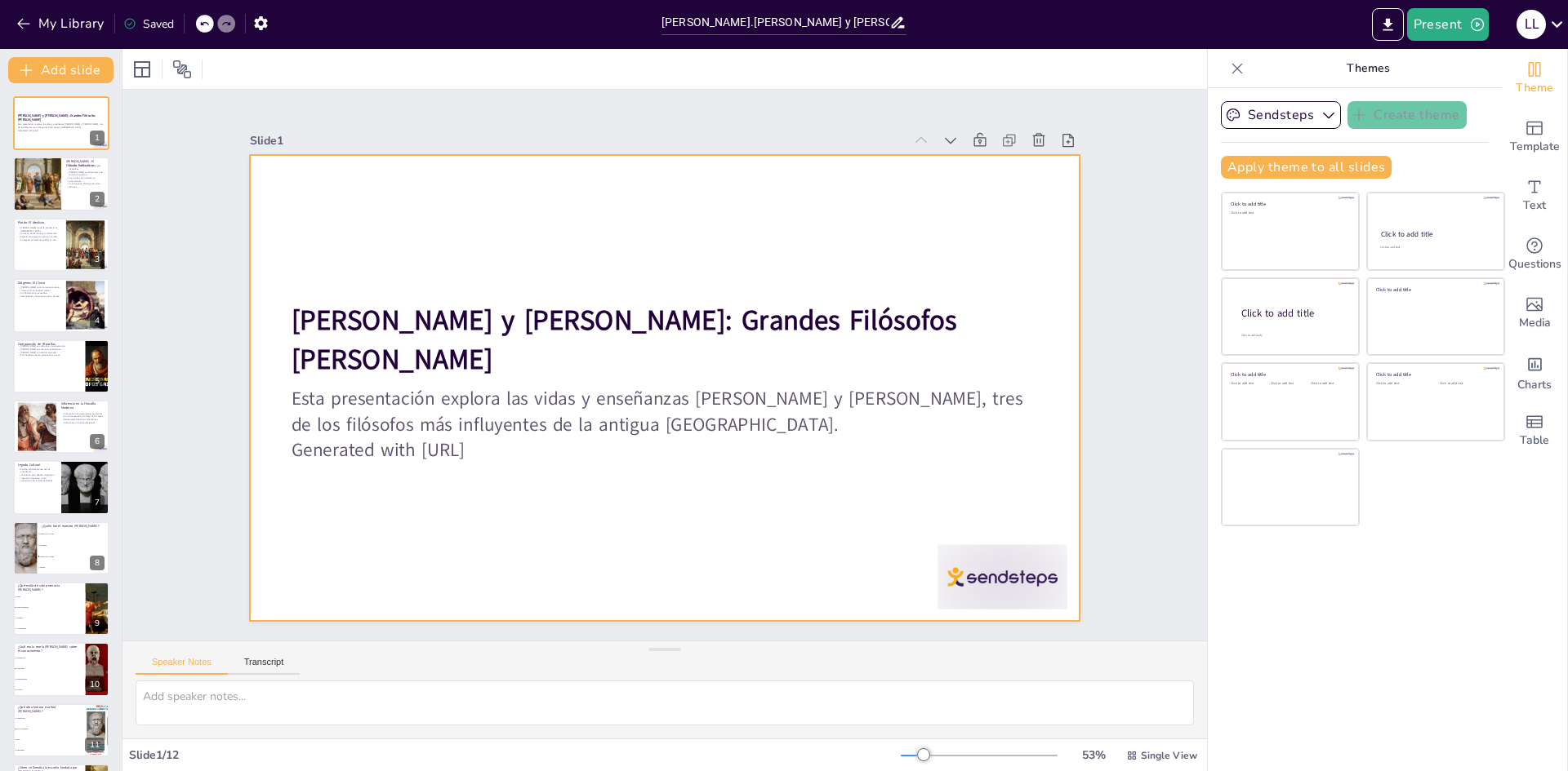
checkbox input "true"
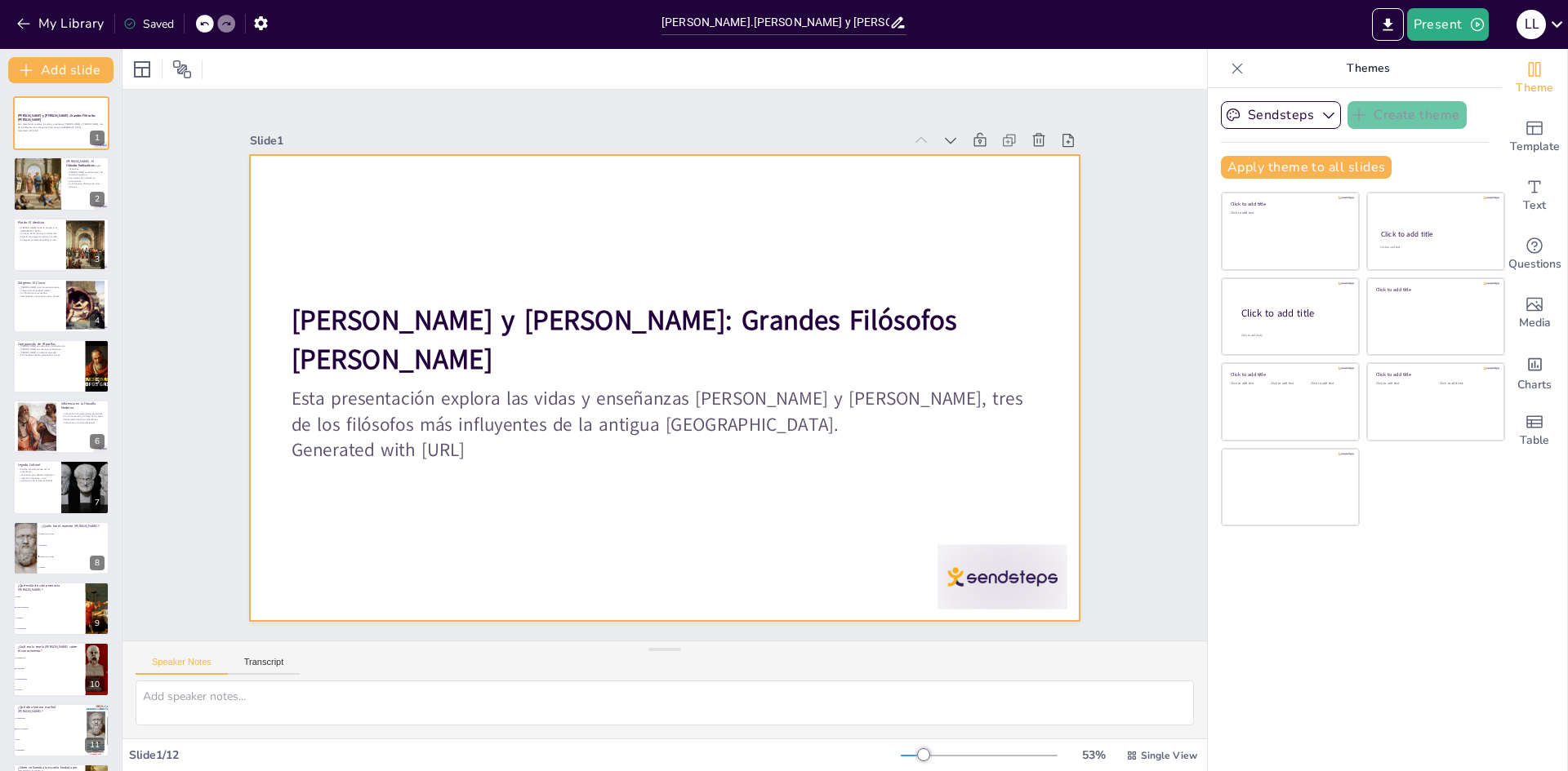
checkbox input "true"
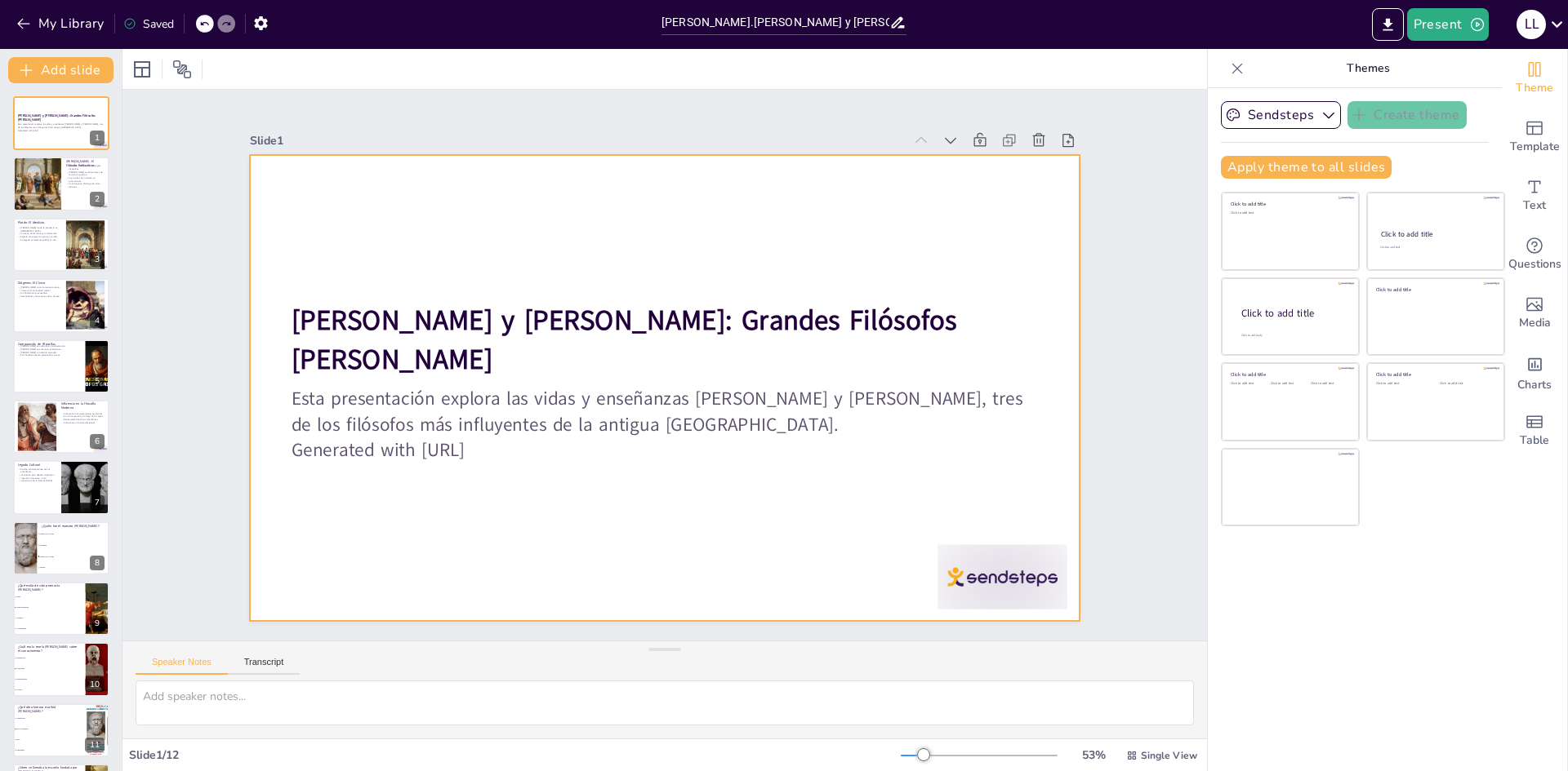
checkbox input "true"
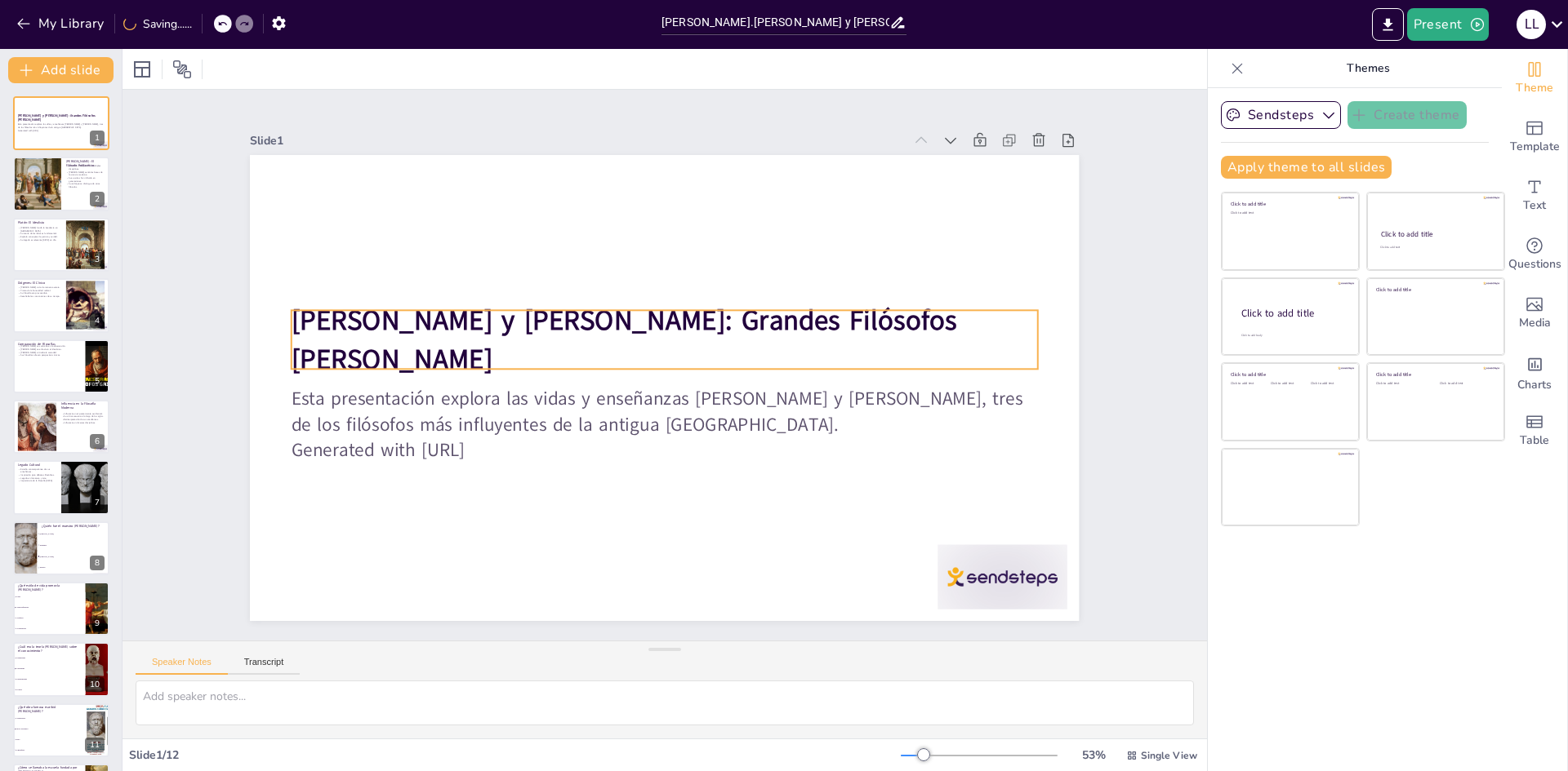
checkbox input "true"
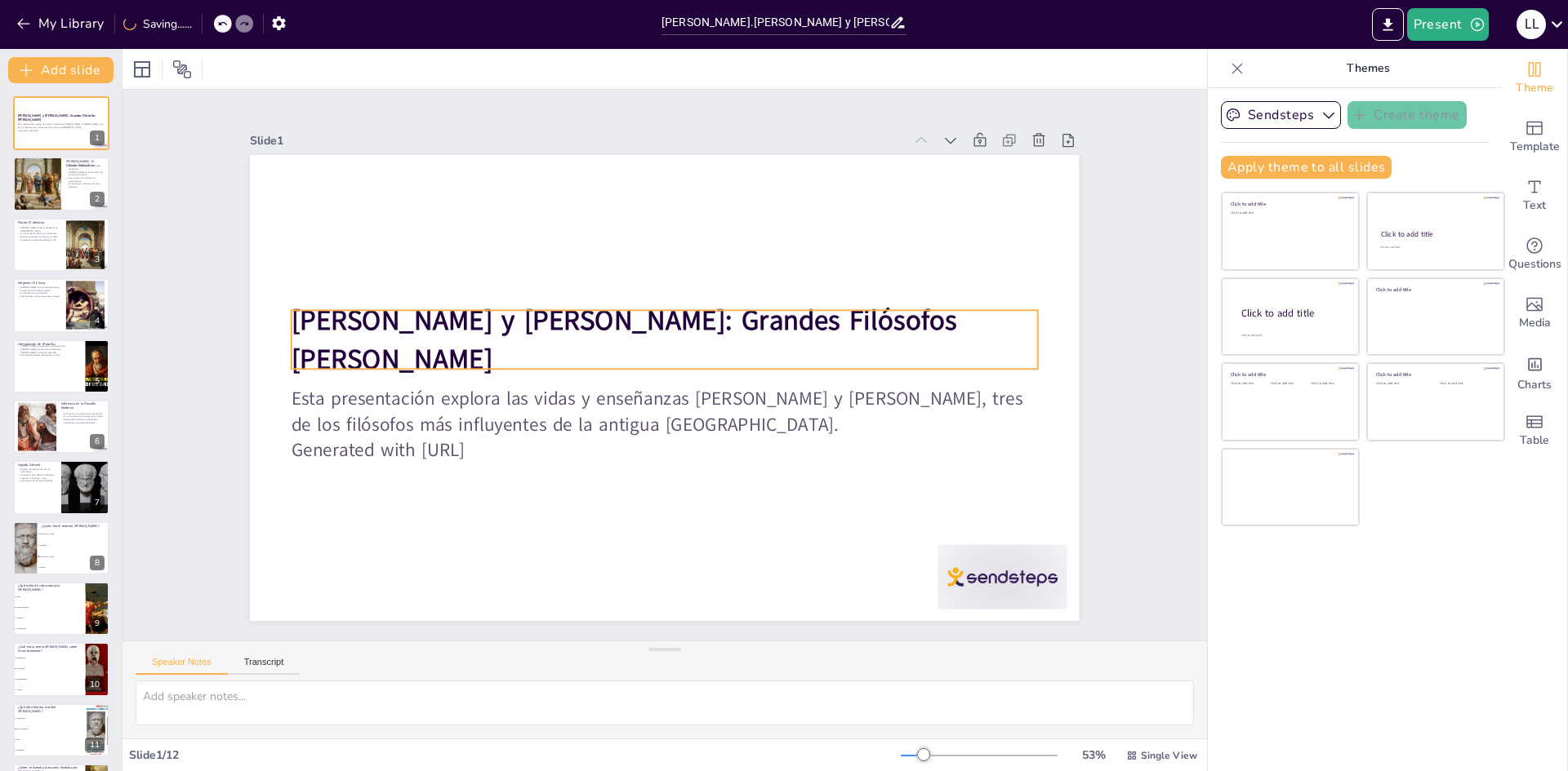
checkbox input "true"
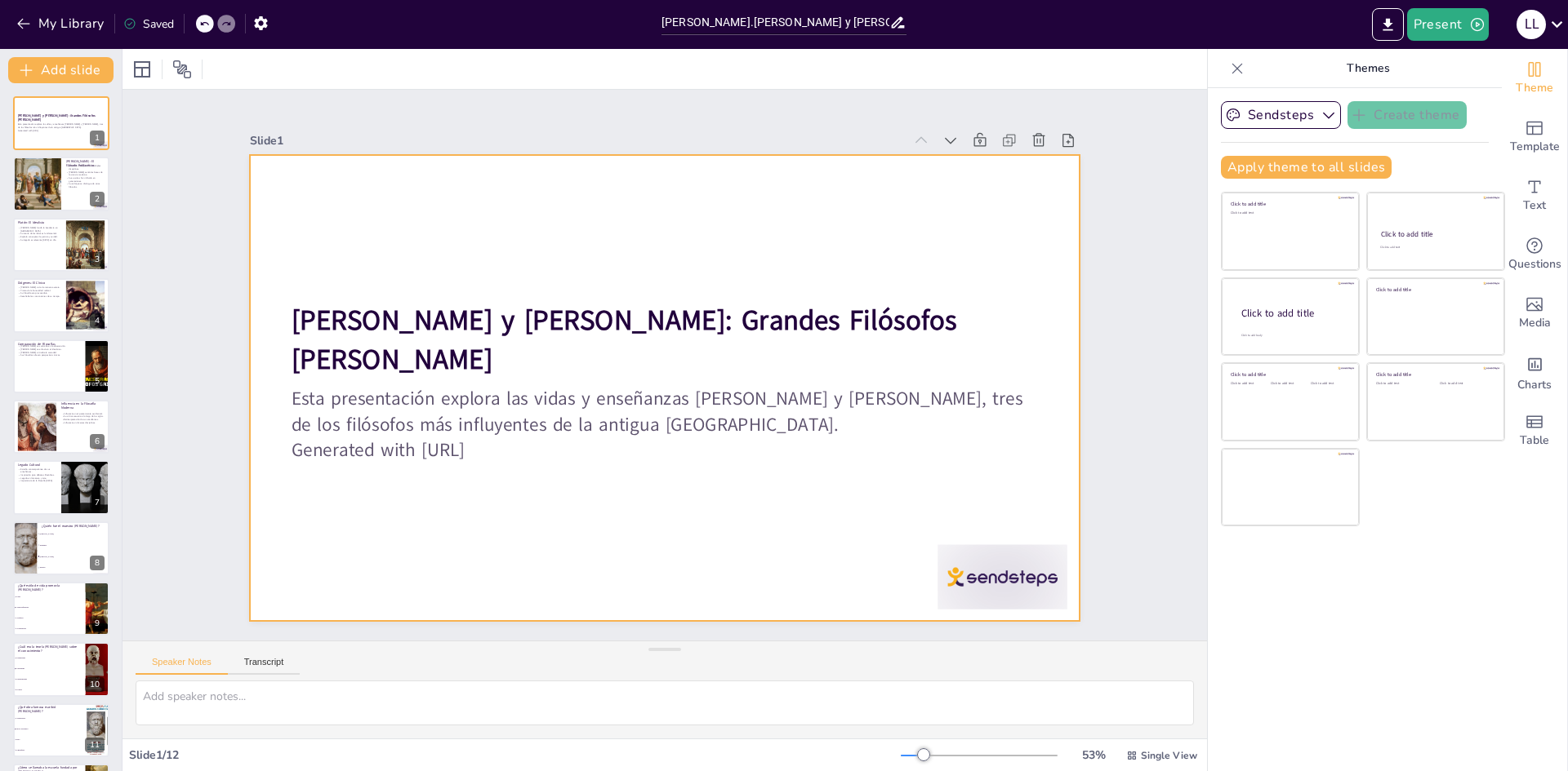
checkbox input "true"
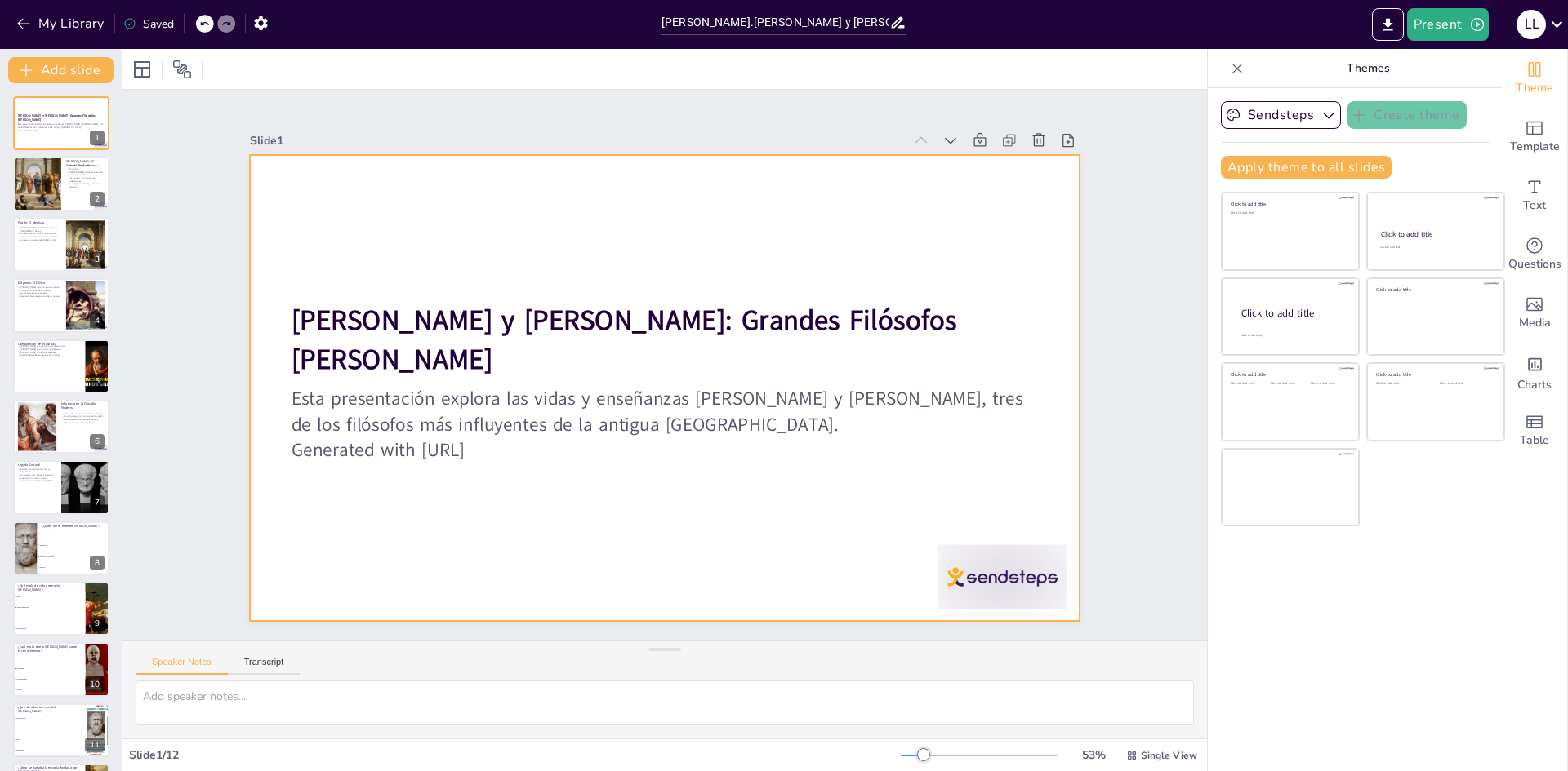
checkbox input "true"
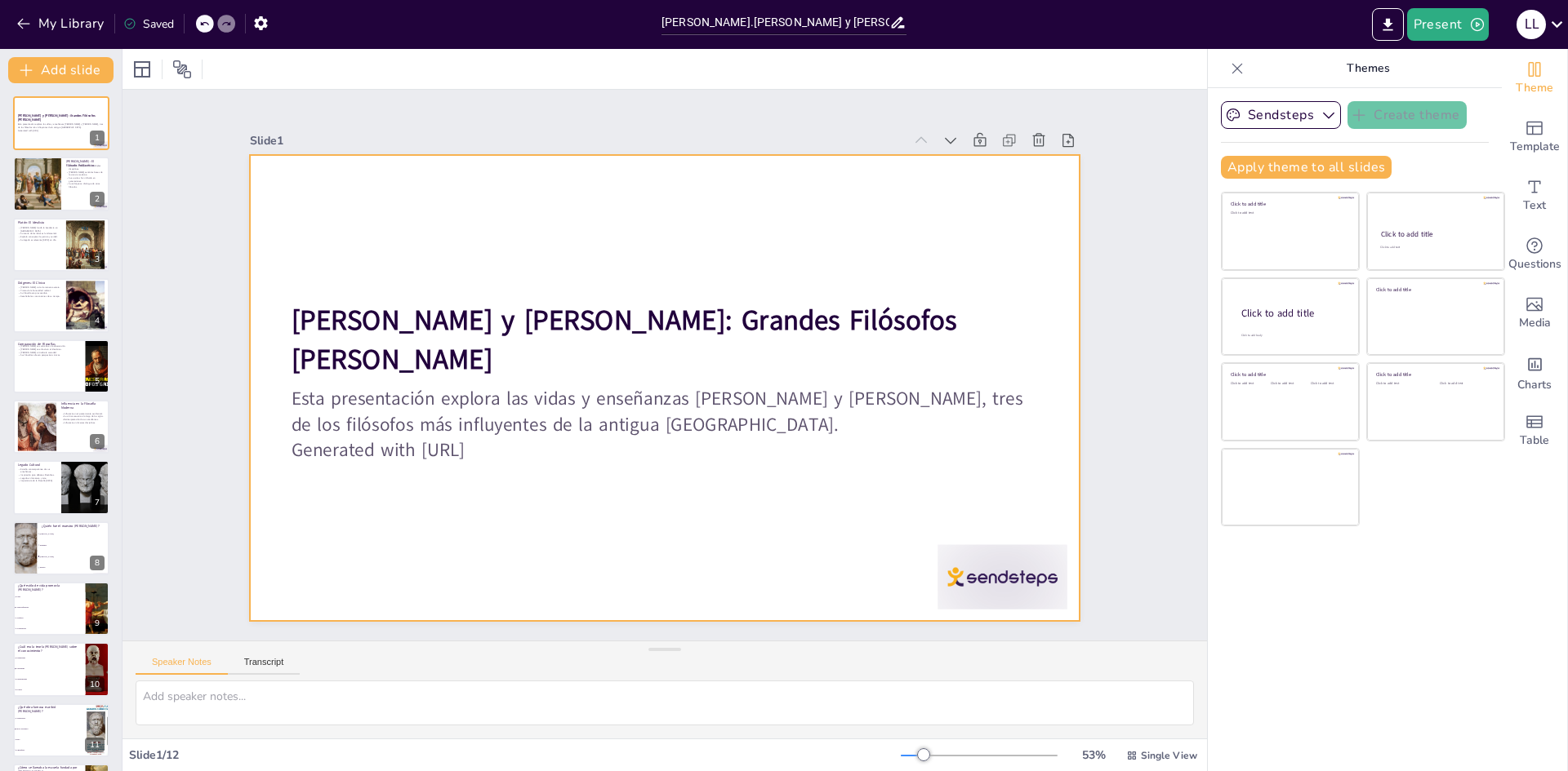
checkbox input "true"
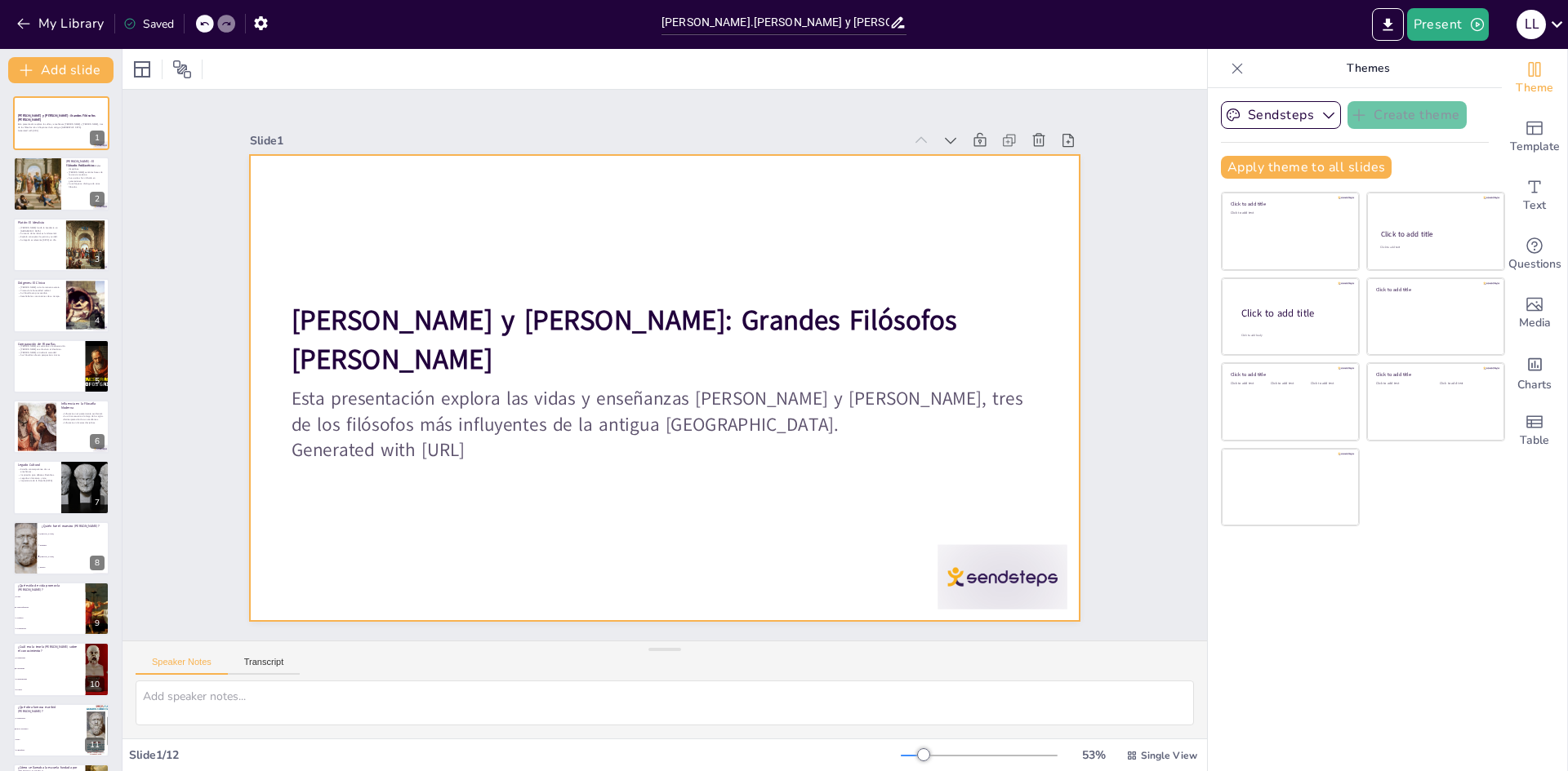
checkbox input "true"
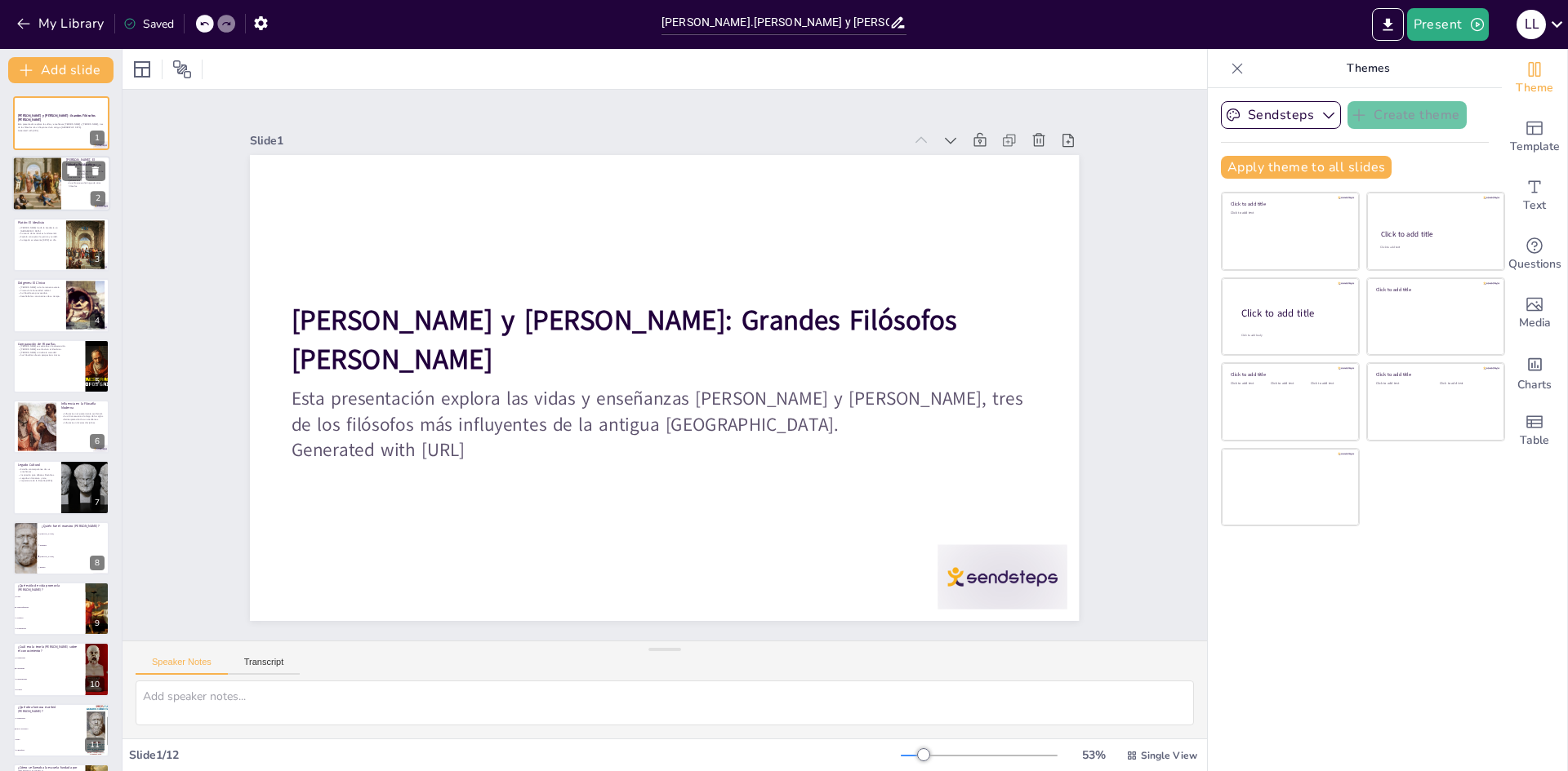
checkbox input "true"
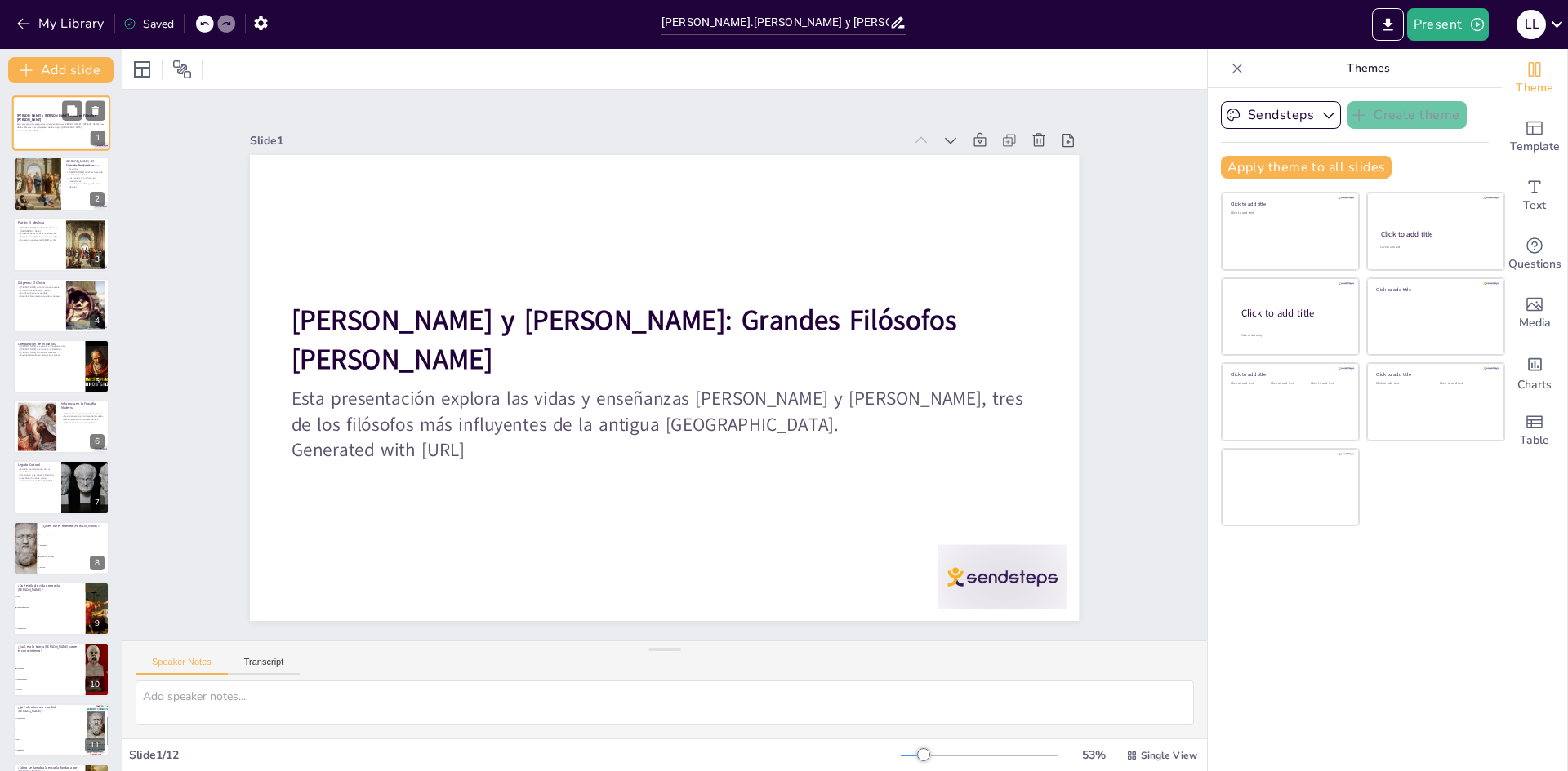
checkbox input "true"
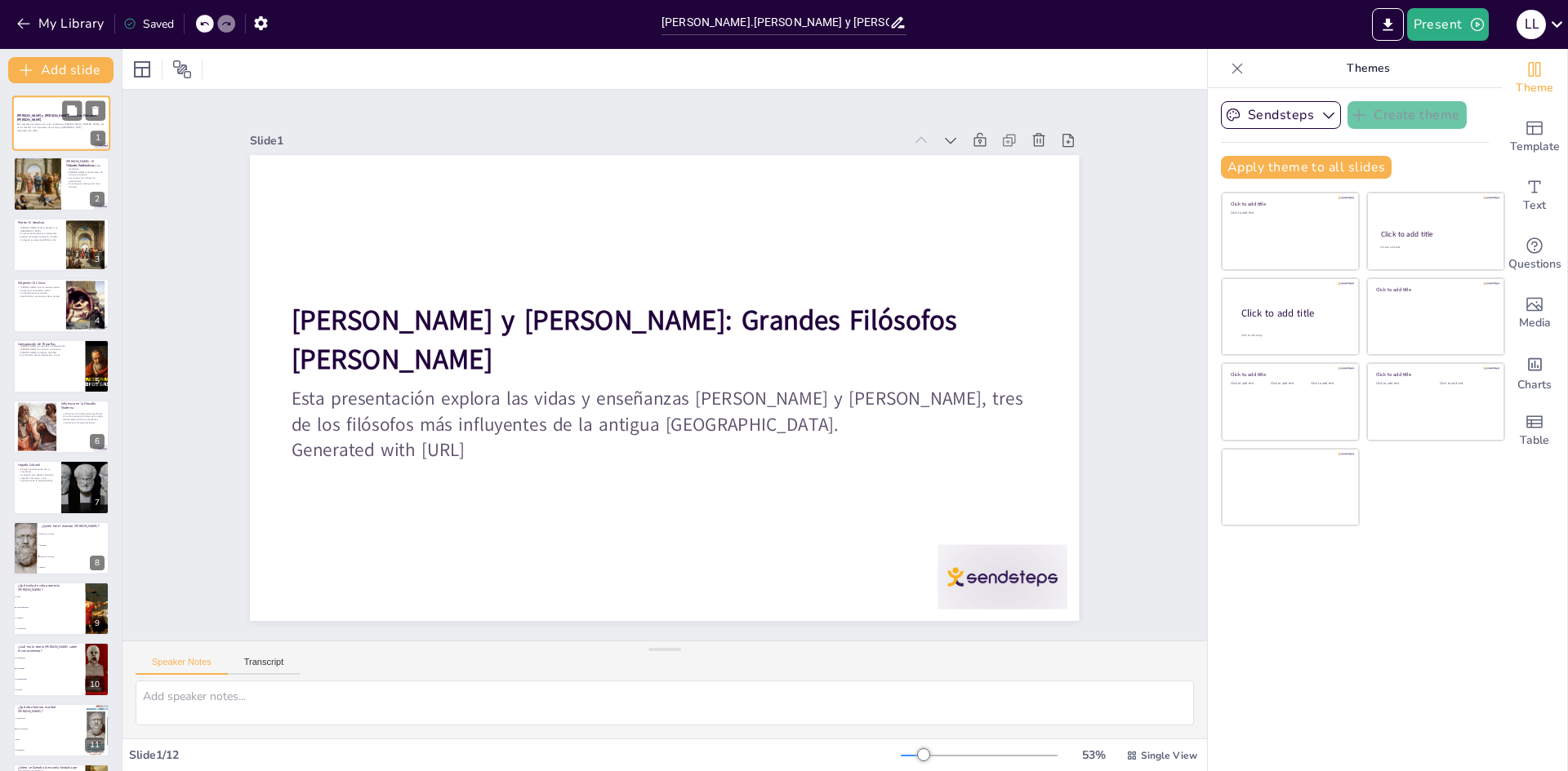
checkbox input "true"
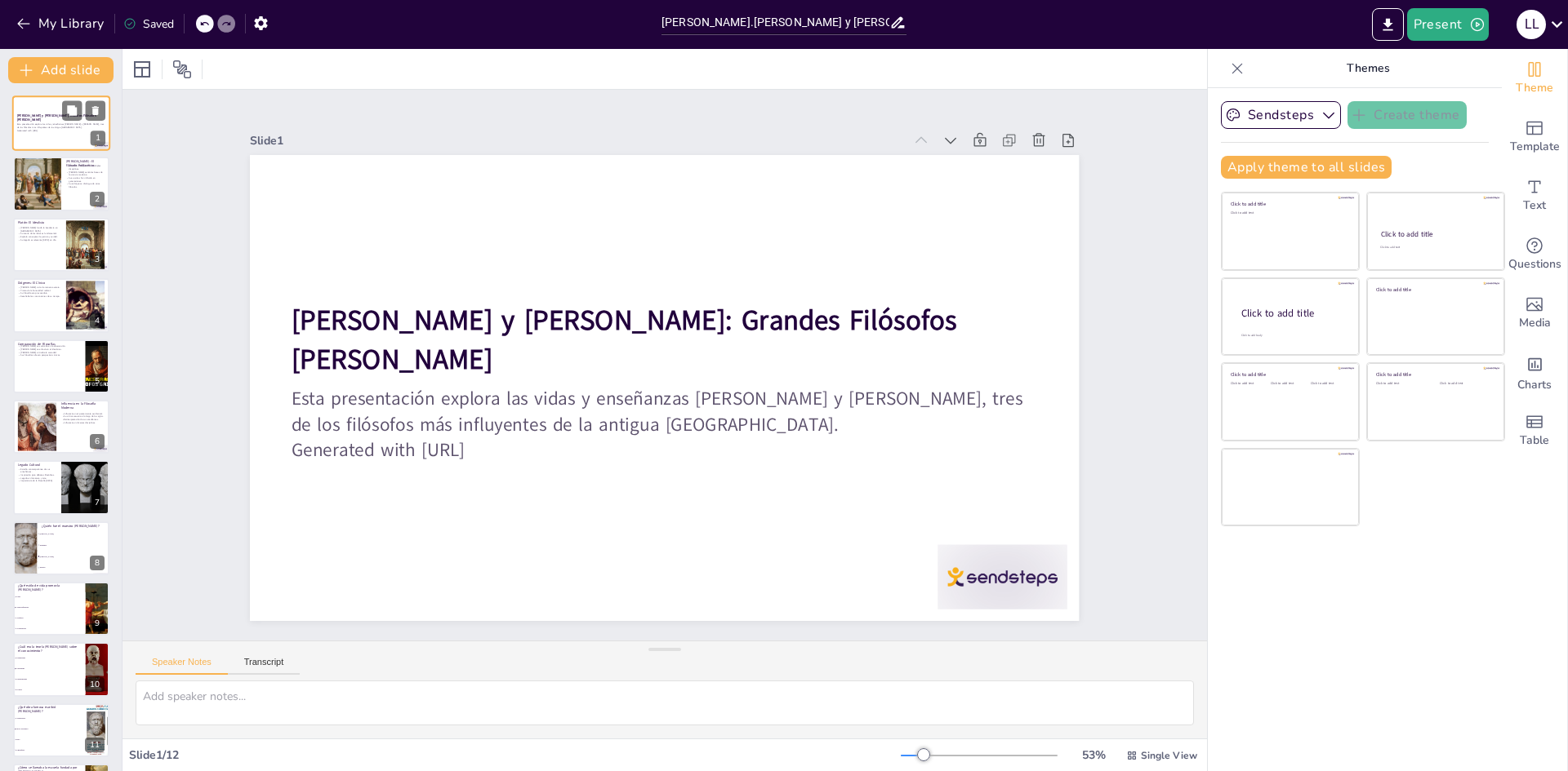
checkbox input "true"
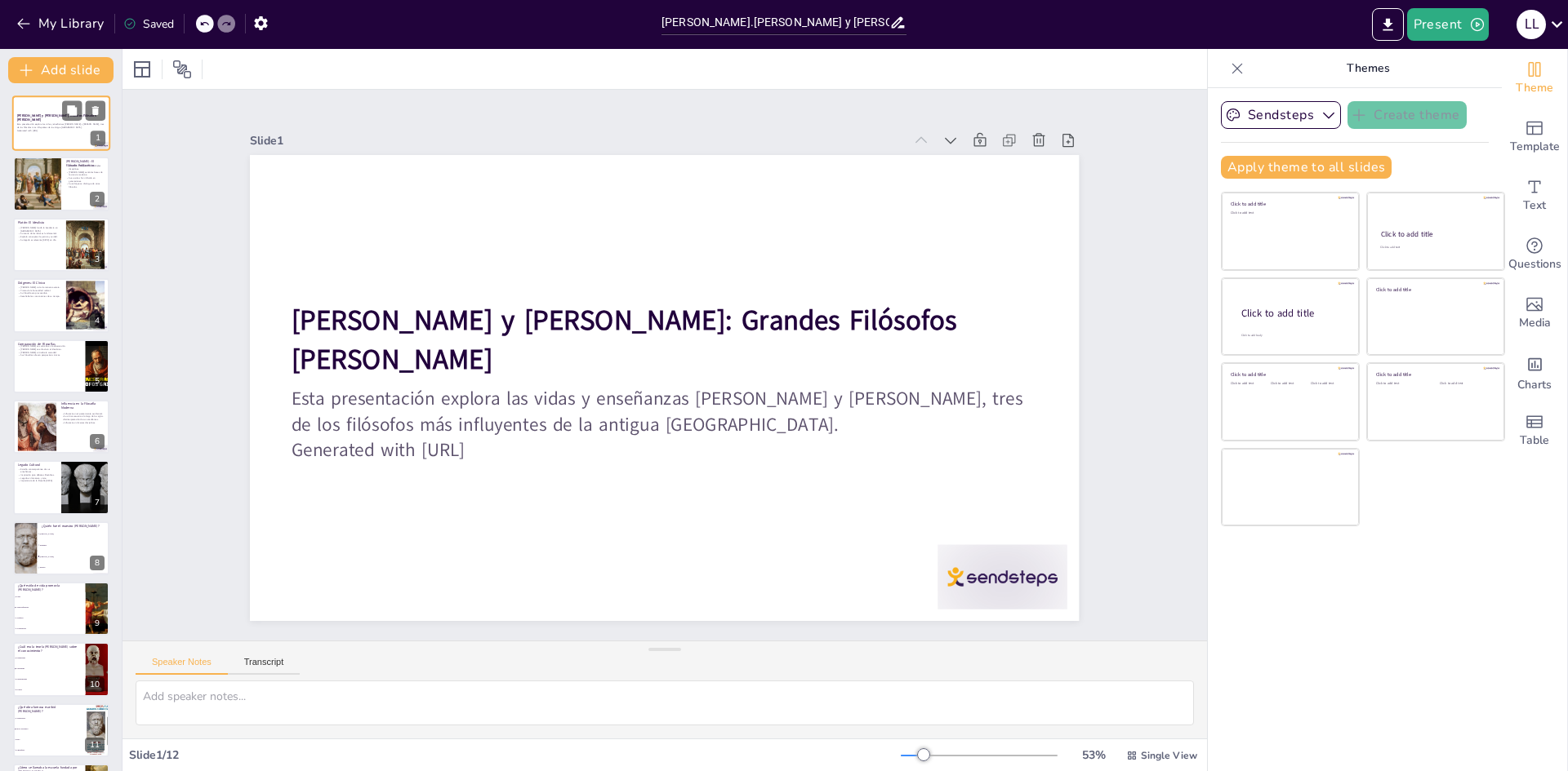
checkbox input "true"
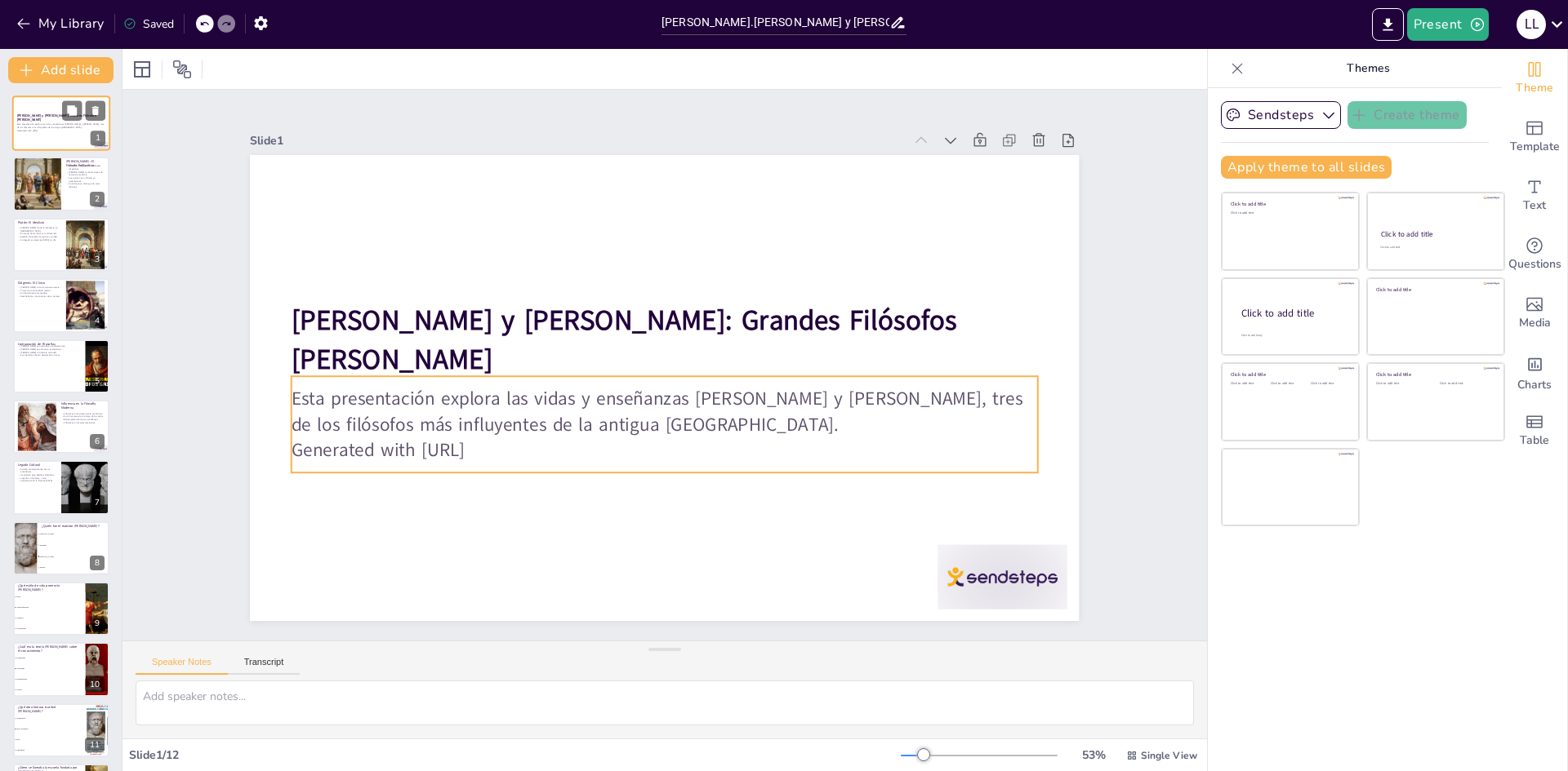
checkbox input "true"
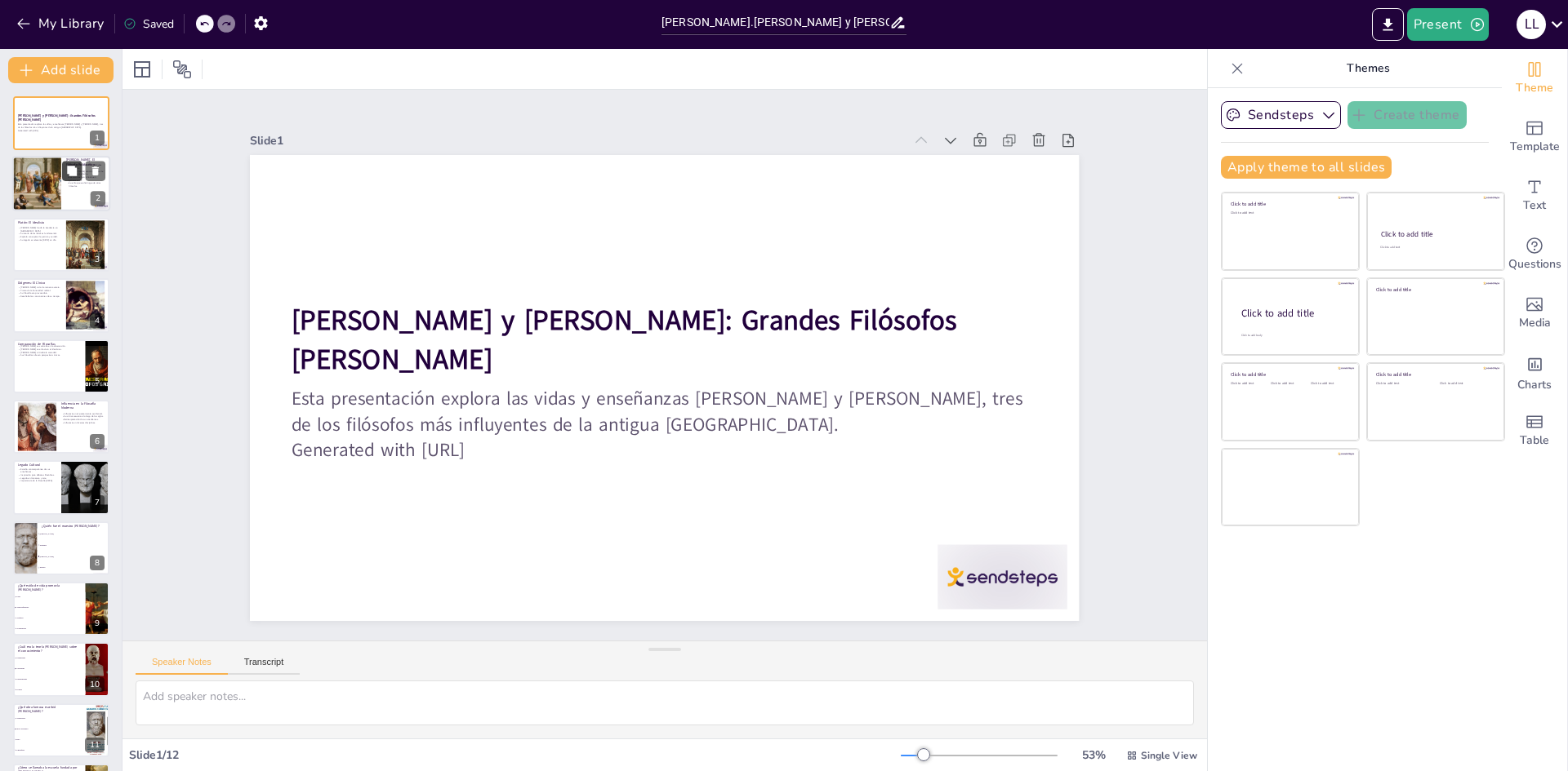
click at [65, 176] on button at bounding box center [71, 171] width 19 height 19
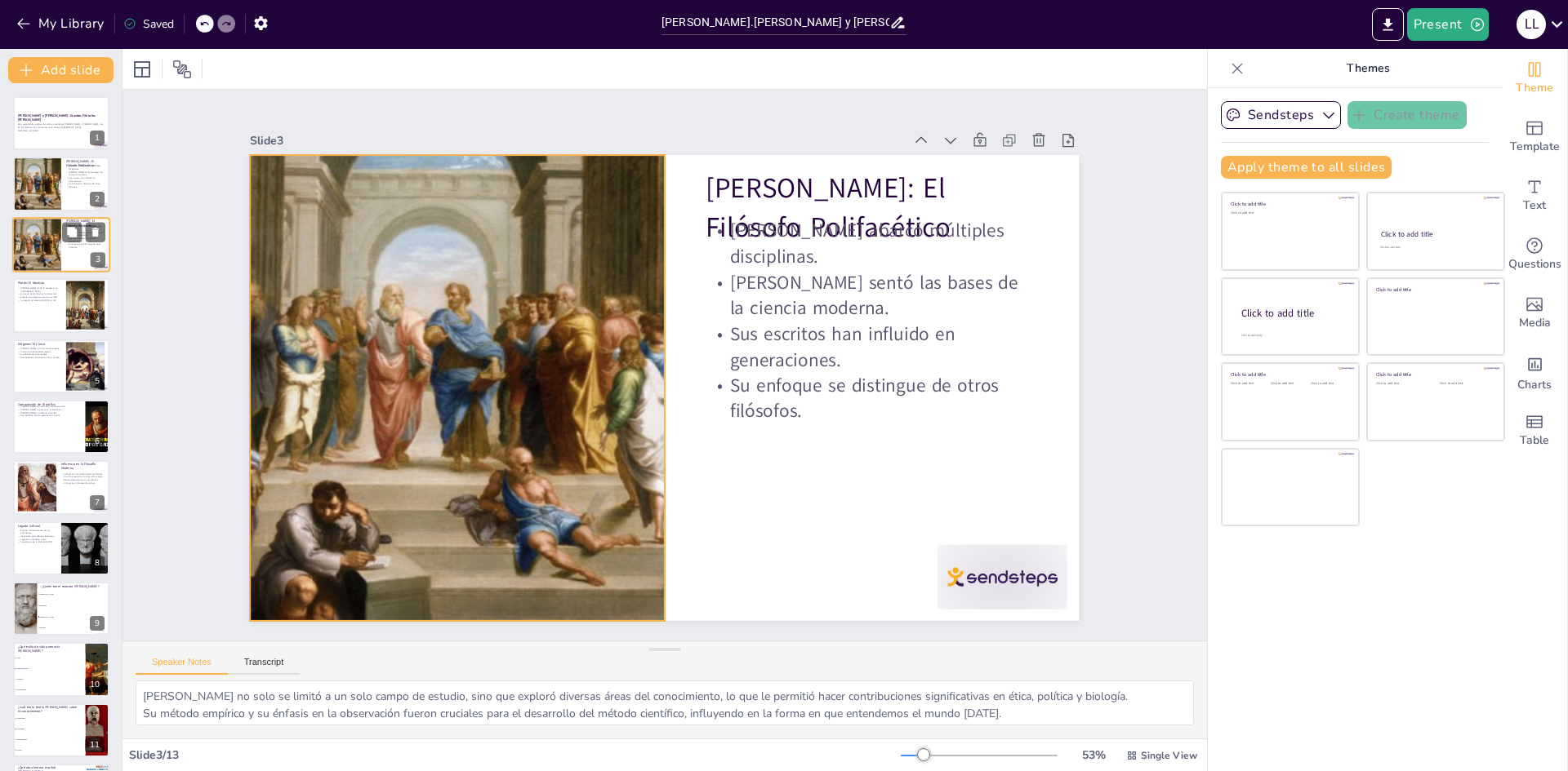
click at [34, 238] on div at bounding box center [36, 245] width 110 height 56
click at [47, 305] on div at bounding box center [61, 305] width 98 height 56
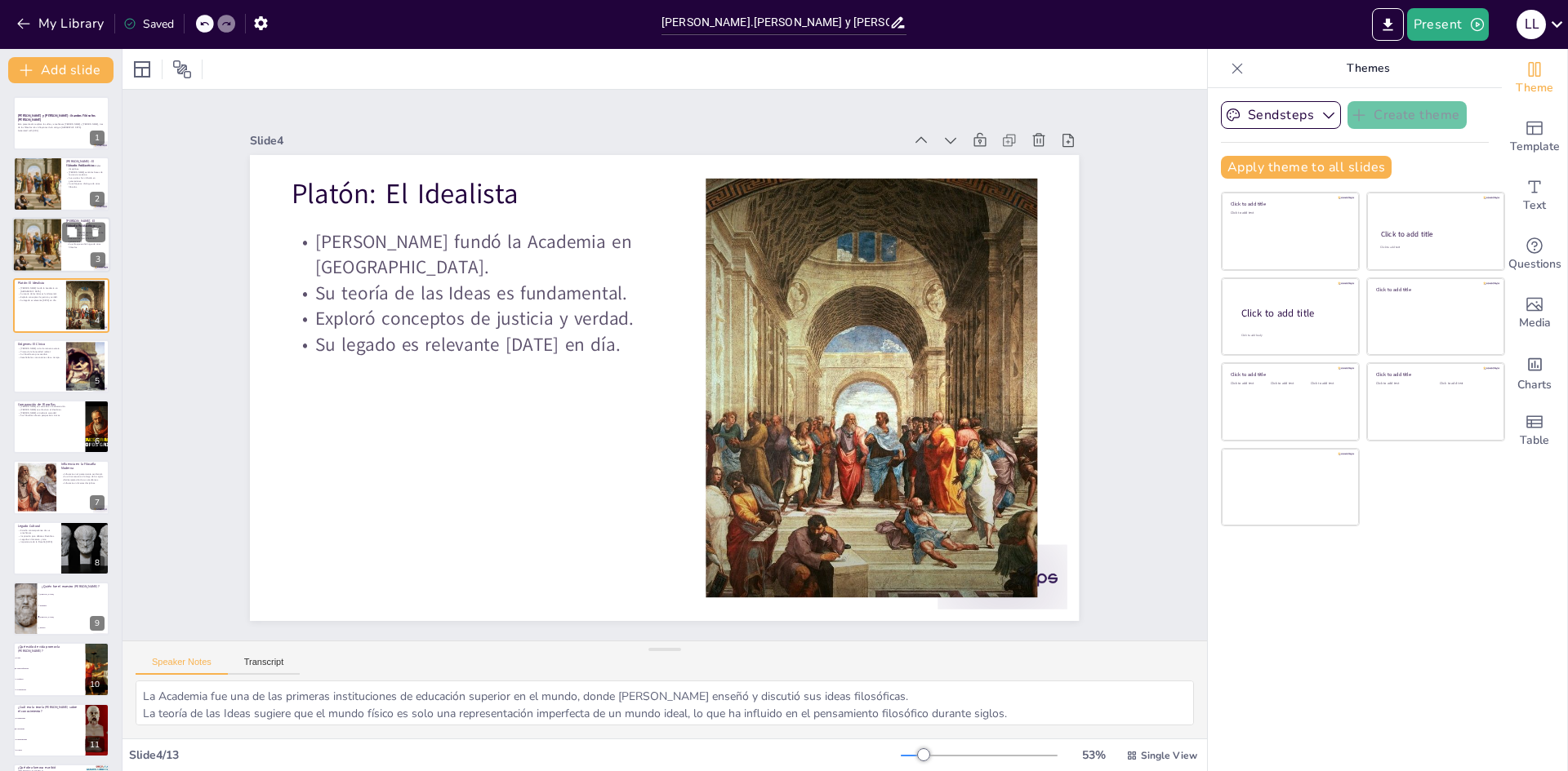
click at [35, 222] on div at bounding box center [36, 245] width 110 height 56
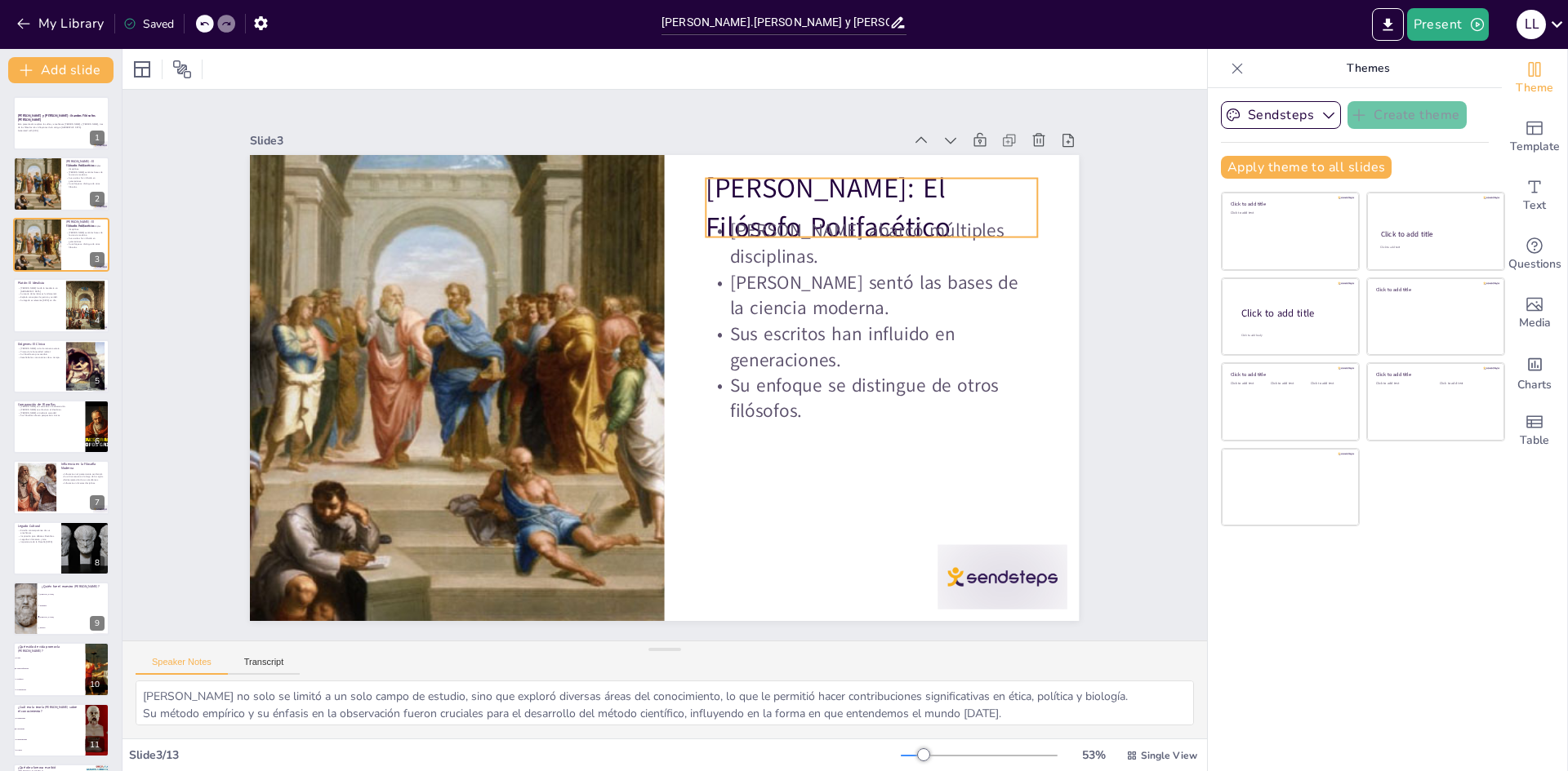
click at [848, 202] on p "[PERSON_NAME]: El Filósofo Polifacético" at bounding box center [900, 255] width 341 height 144
click at [870, 156] on icon at bounding box center [880, 167] width 21 height 21
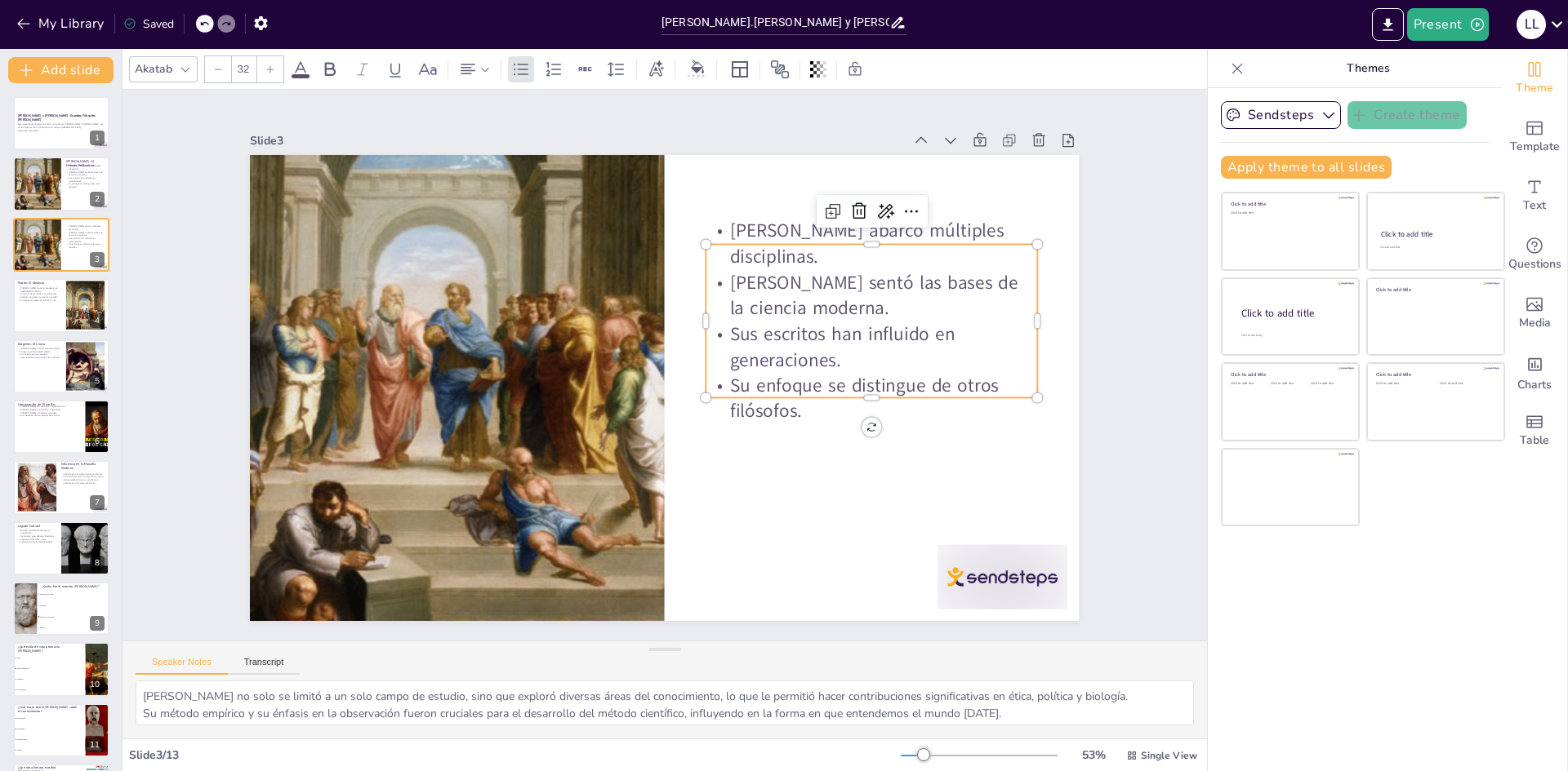
click at [724, 224] on p "[PERSON_NAME] abarcó múltiples disciplinas." at bounding box center [884, 267] width 335 height 86
drag, startPoint x: 736, startPoint y: 218, endPoint x: 735, endPoint y: 305, distance: 87.0
click at [759, 283] on p "[PERSON_NAME] abarcó múltiples disciplinas." at bounding box center [899, 413] width 281 height 260
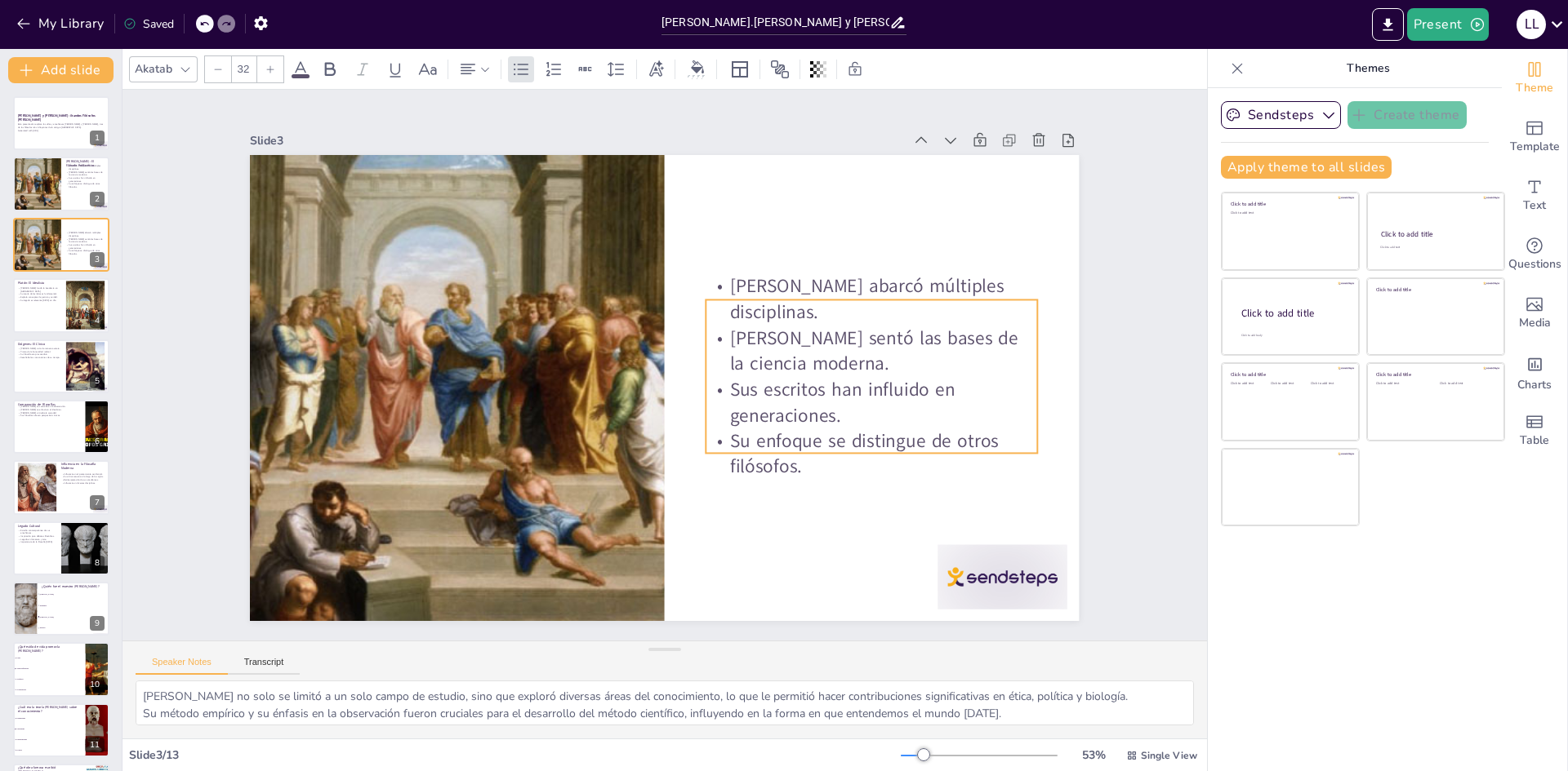
drag, startPoint x: 757, startPoint y: 358, endPoint x: 757, endPoint y: 414, distance: 56.0
click at [757, 414] on p "Sus escritos han influido en generaciones." at bounding box center [825, 502] width 313 height 211
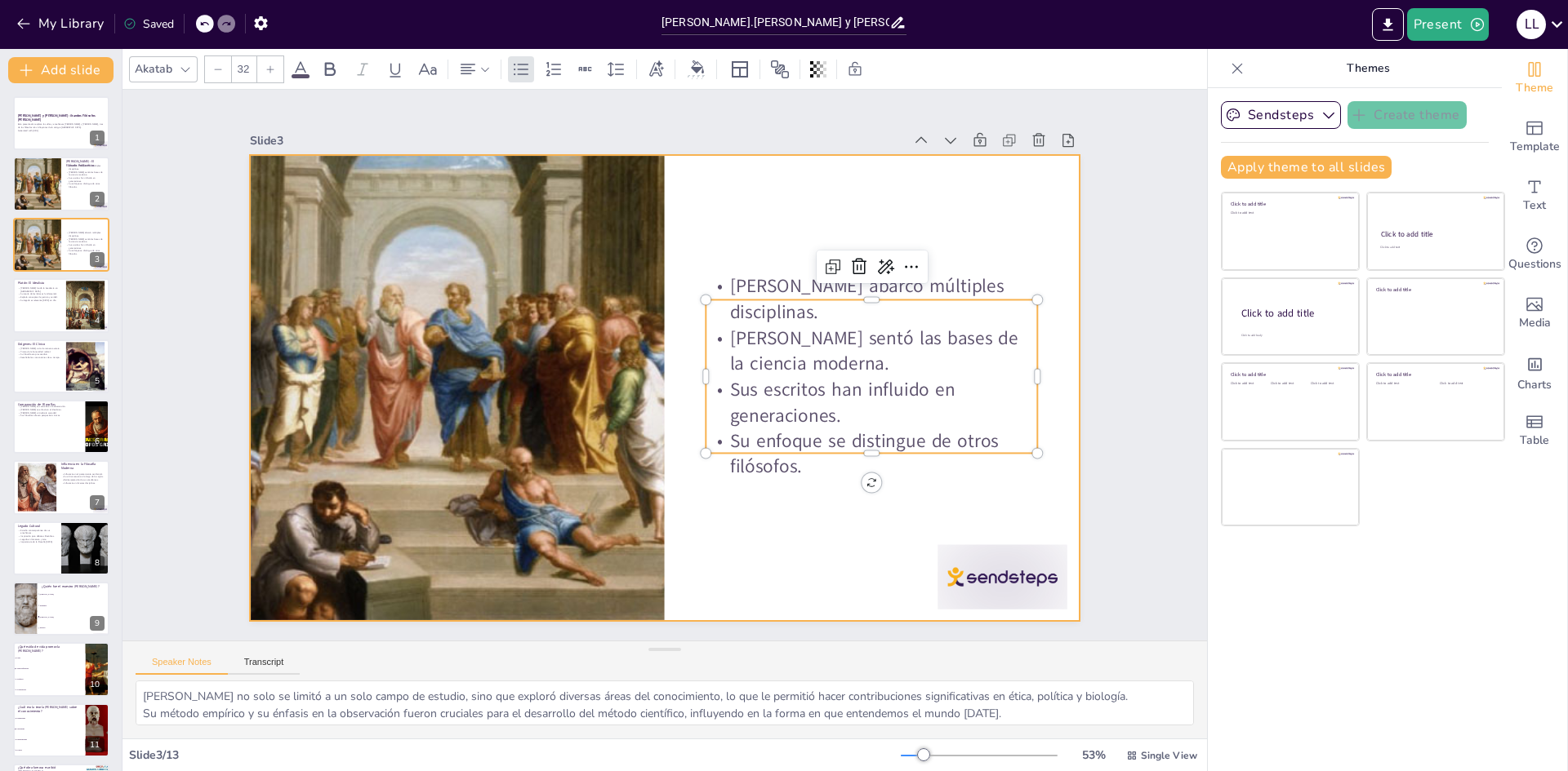
click at [704, 201] on div at bounding box center [656, 386] width 947 height 763
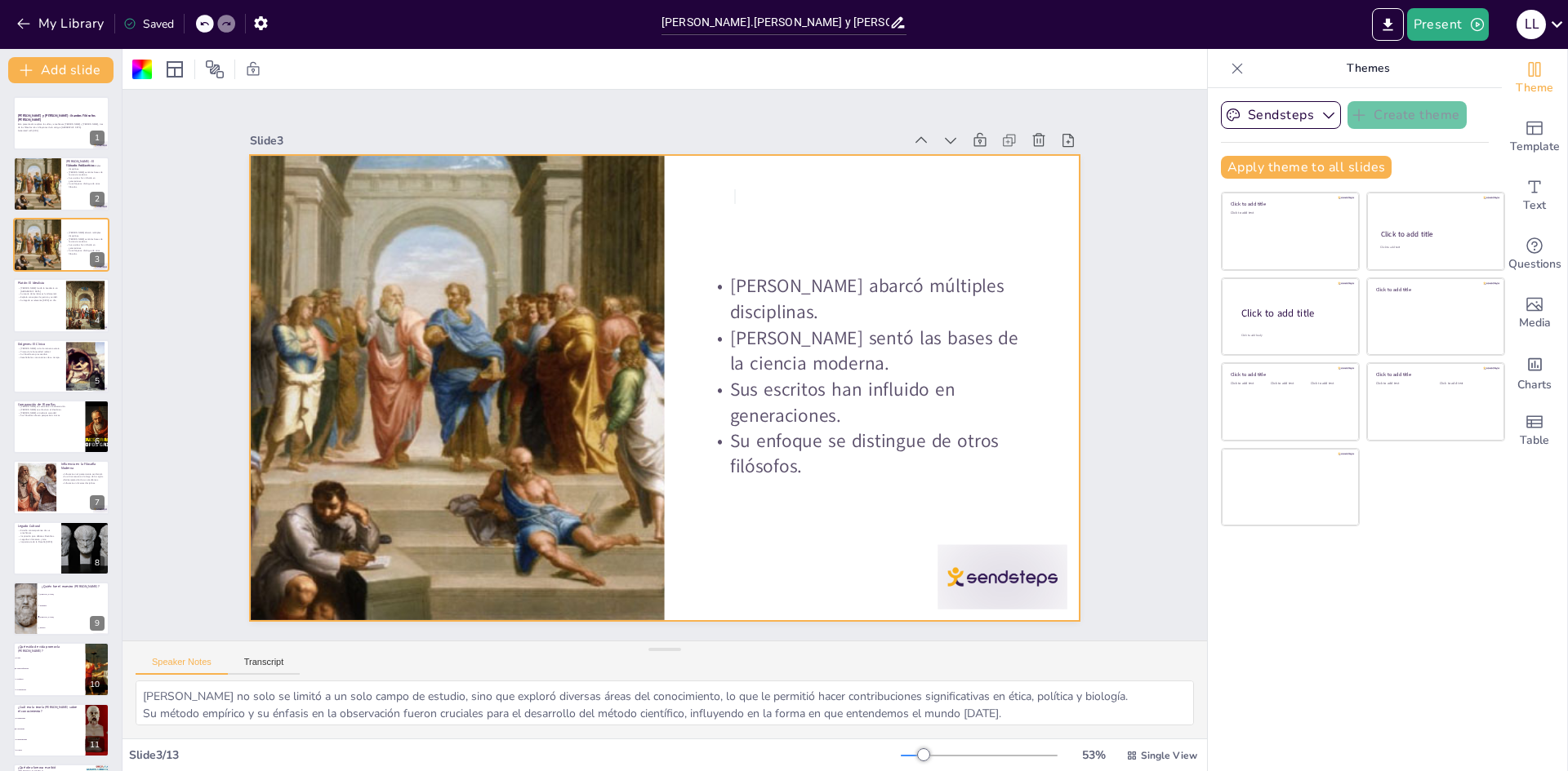
click at [718, 194] on div at bounding box center [656, 386] width 947 height 764
click at [743, 299] on p "[PERSON_NAME] abarcó múltiples disciplinas." at bounding box center [878, 321] width 335 height 86
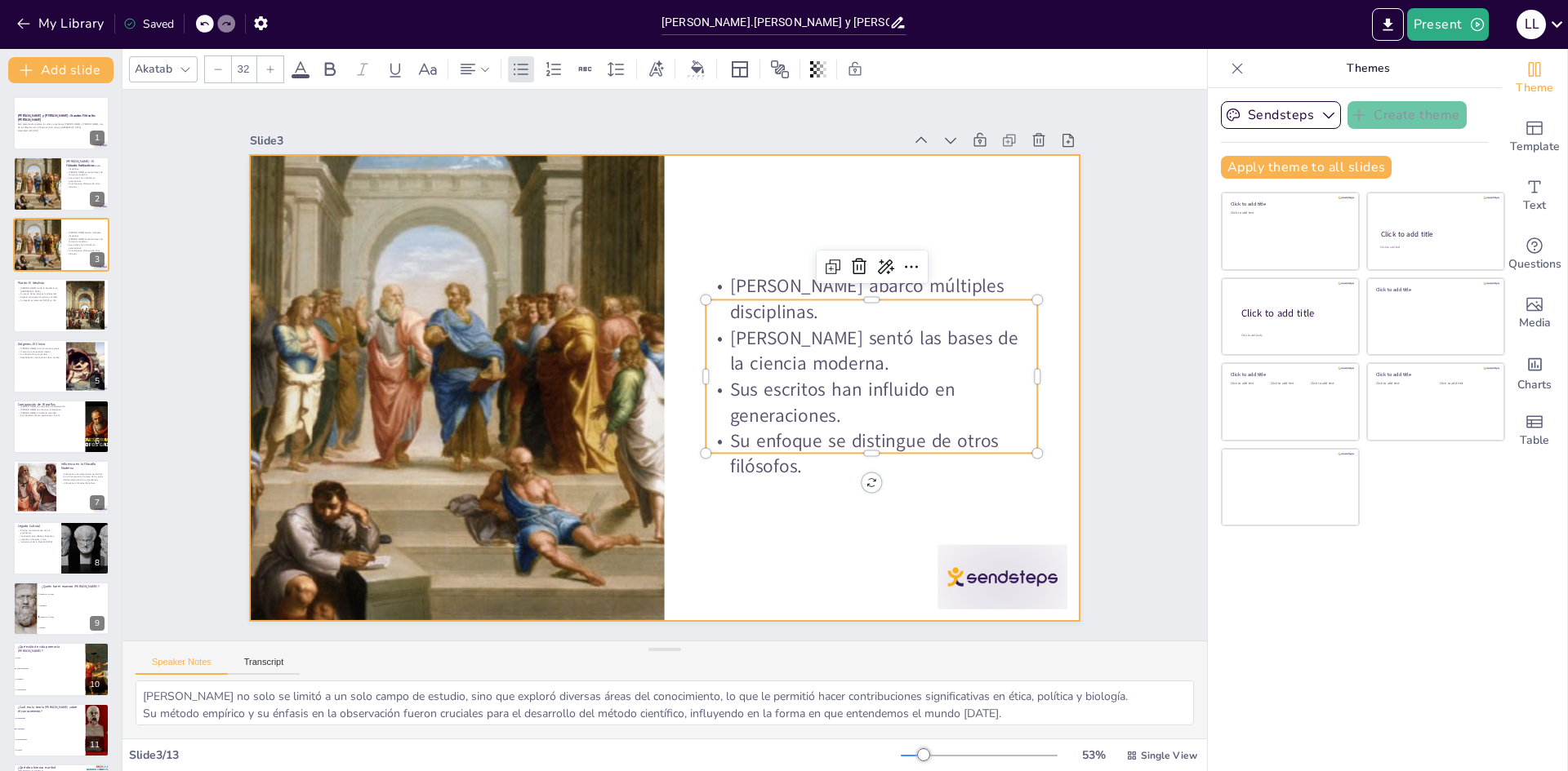
click at [714, 212] on div at bounding box center [661, 388] width 873 height 550
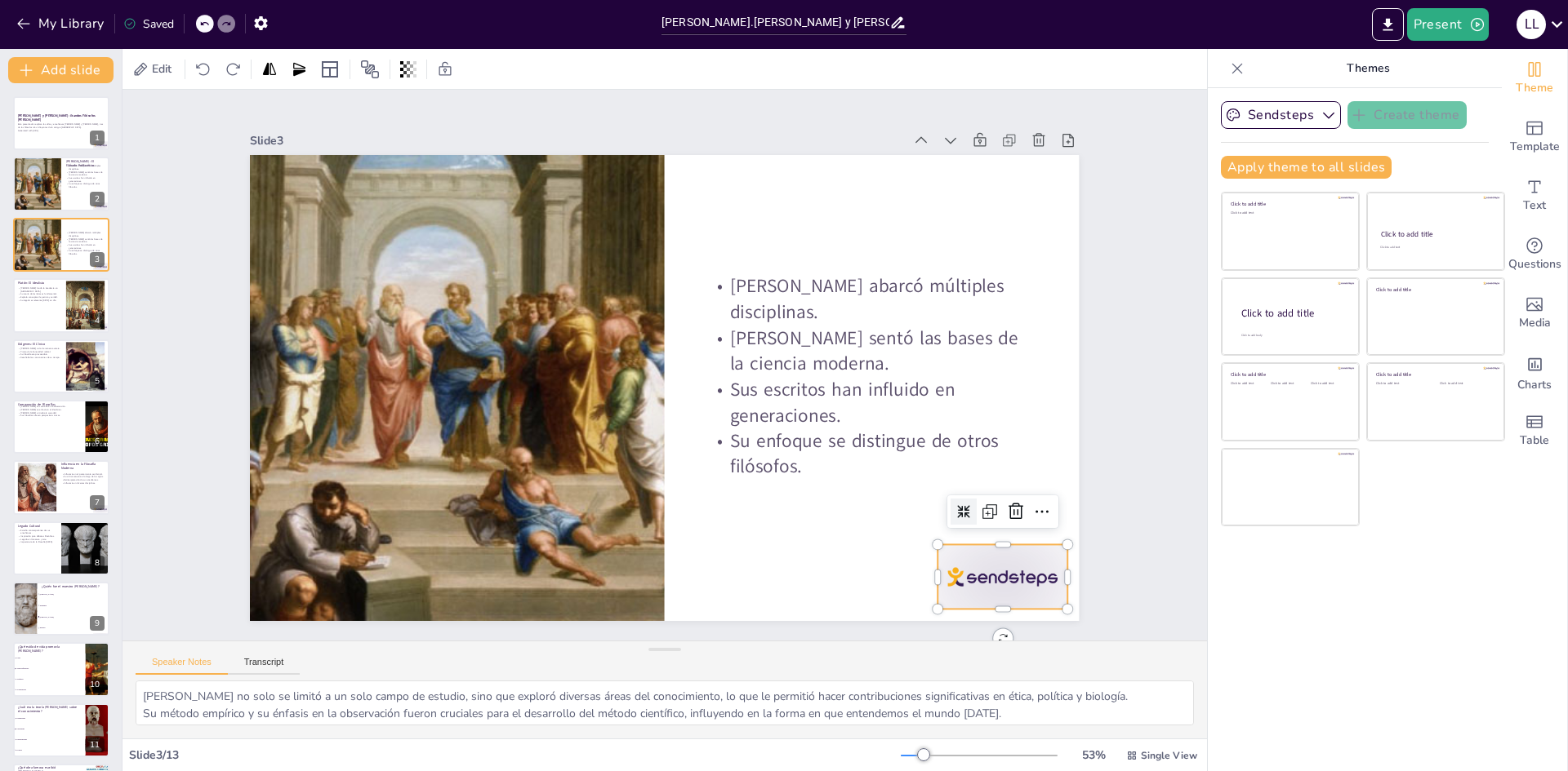
click at [992, 620] on div at bounding box center [921, 670] width 143 height 101
click at [566, 719] on icon at bounding box center [555, 729] width 21 height 21
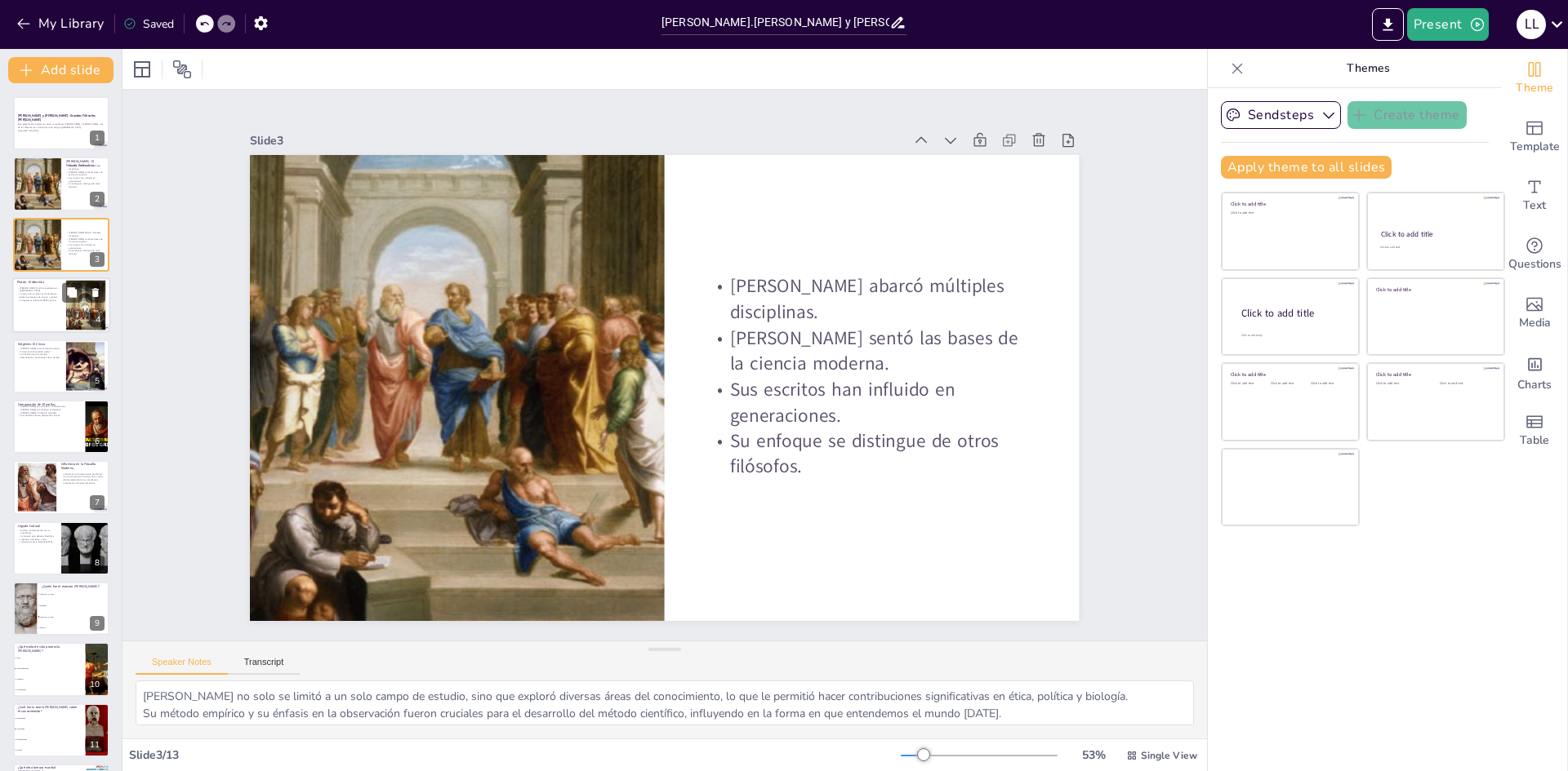
click at [42, 314] on div at bounding box center [61, 305] width 98 height 56
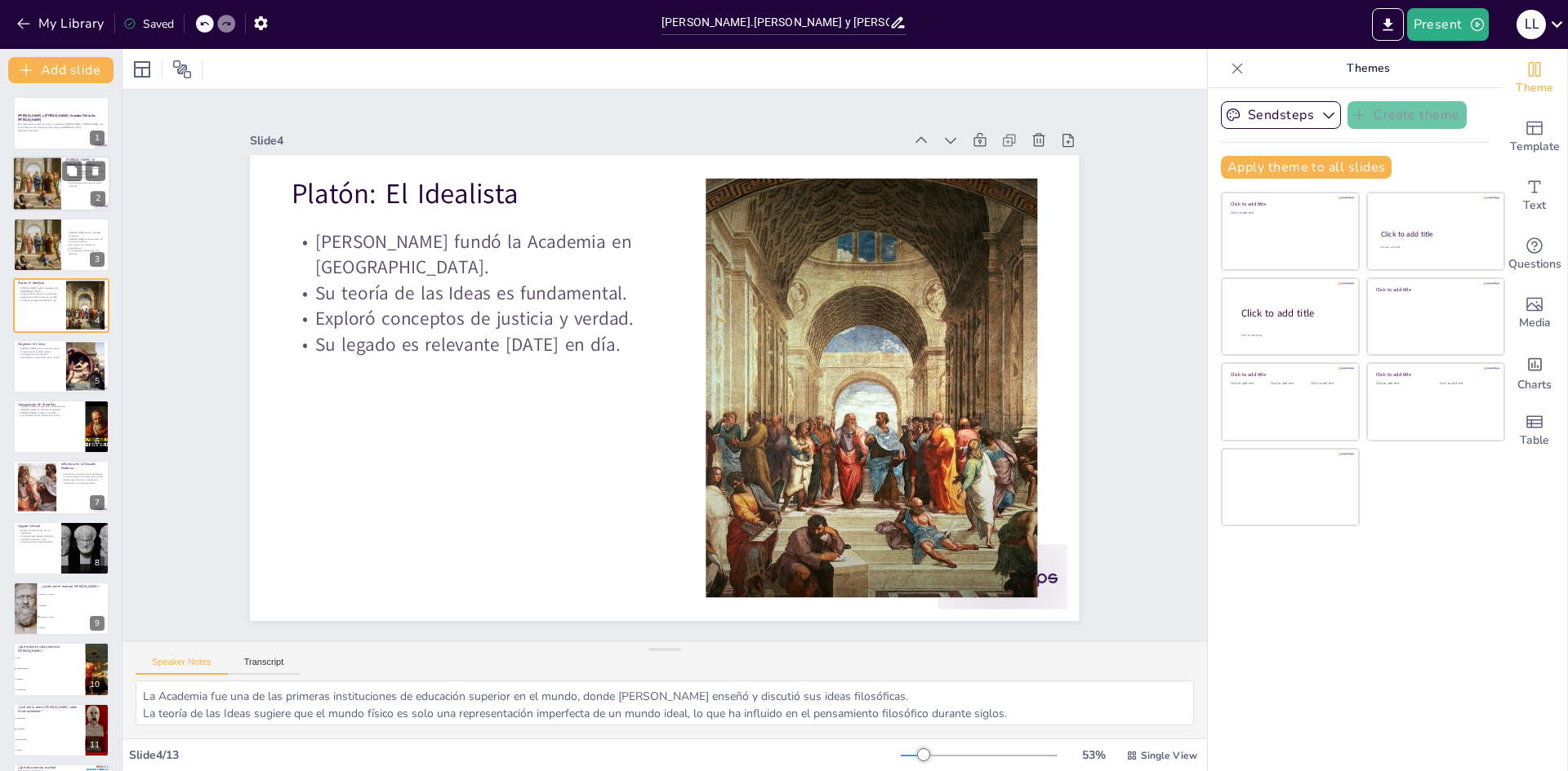
click at [52, 204] on div at bounding box center [36, 184] width 110 height 56
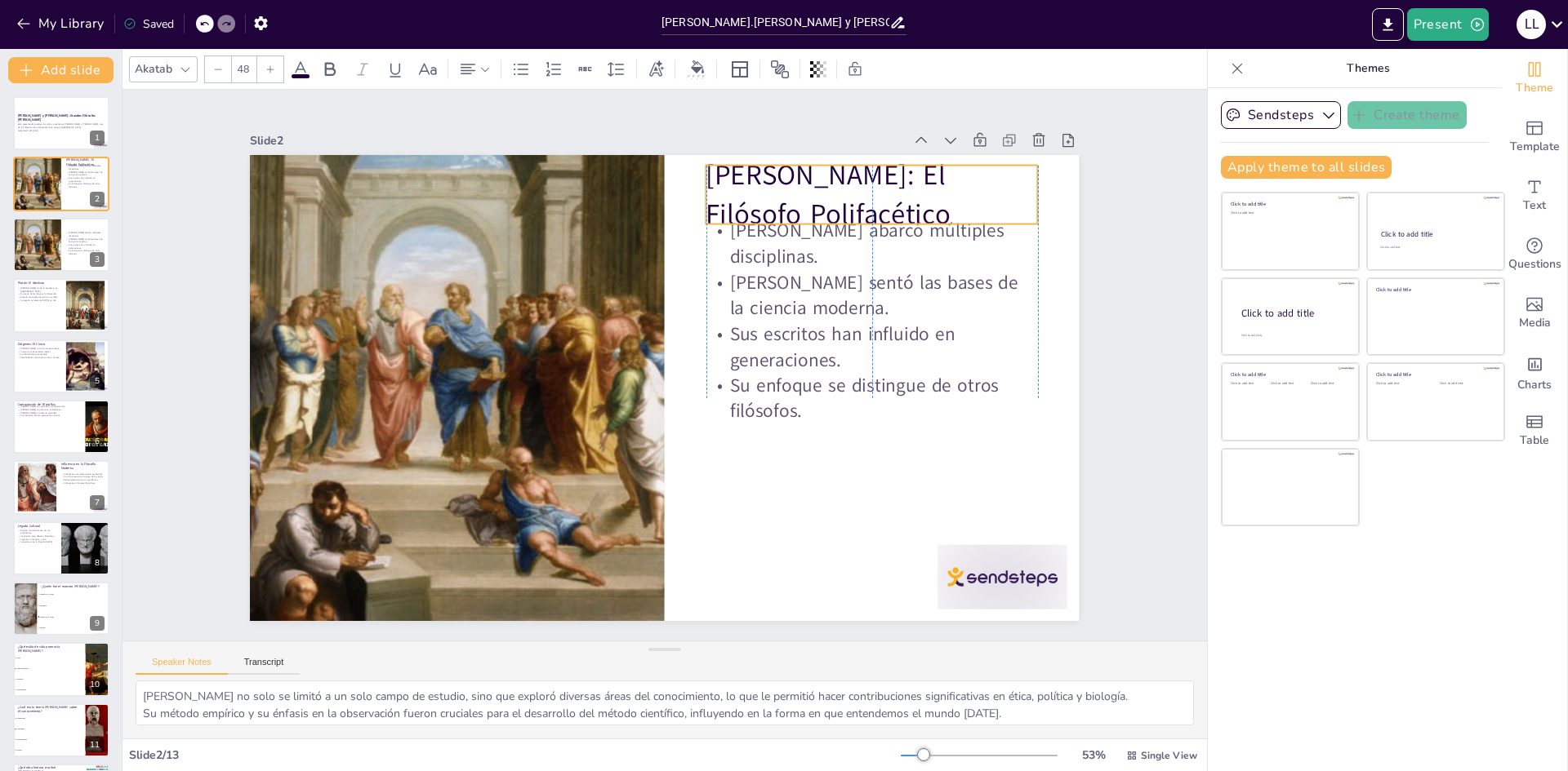
drag, startPoint x: 771, startPoint y: 203, endPoint x: 774, endPoint y: 190, distance: 13.3
click at [774, 205] on p "[PERSON_NAME]: El Filósofo Polifacético" at bounding box center [930, 320] width 326 height 232
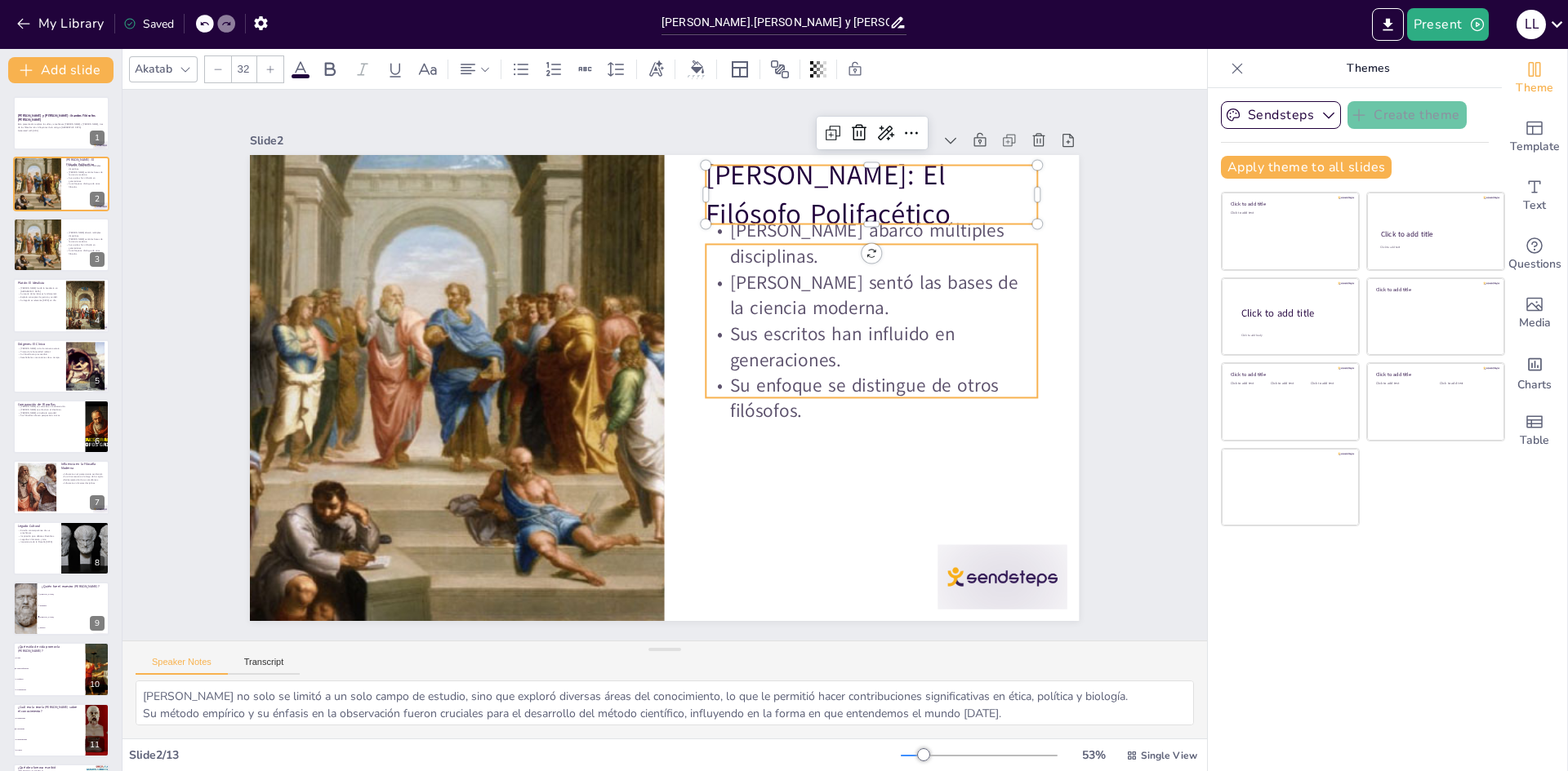
click at [782, 303] on p "[PERSON_NAME] sentó las bases de la ciencia moderna." at bounding box center [879, 408] width 313 height 211
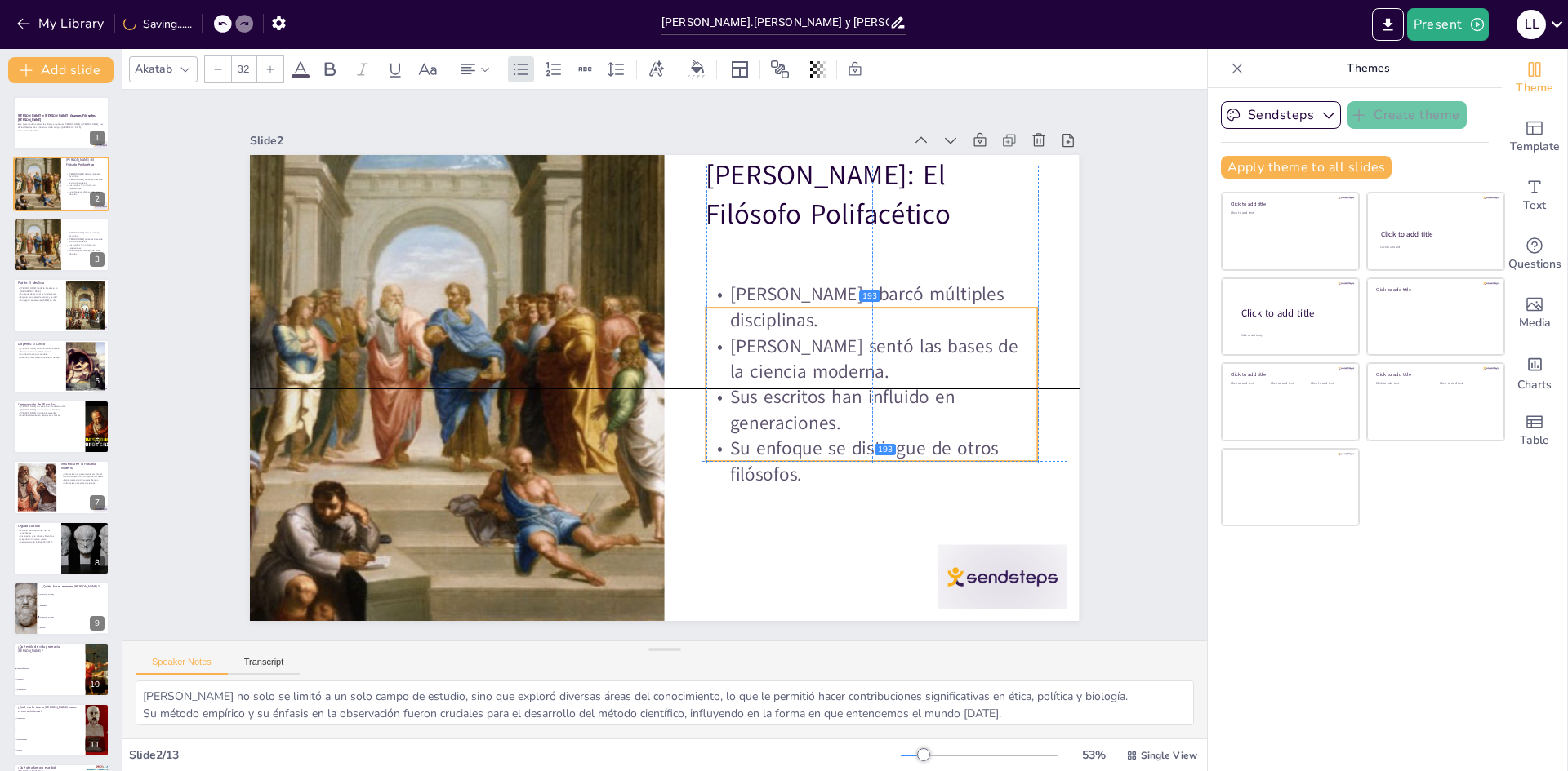
drag, startPoint x: 782, startPoint y: 268, endPoint x: 778, endPoint y: 334, distance: 66.1
click at [778, 353] on p "[PERSON_NAME] sentó las bases de la ciencia moderna." at bounding box center [857, 443] width 324 height 182
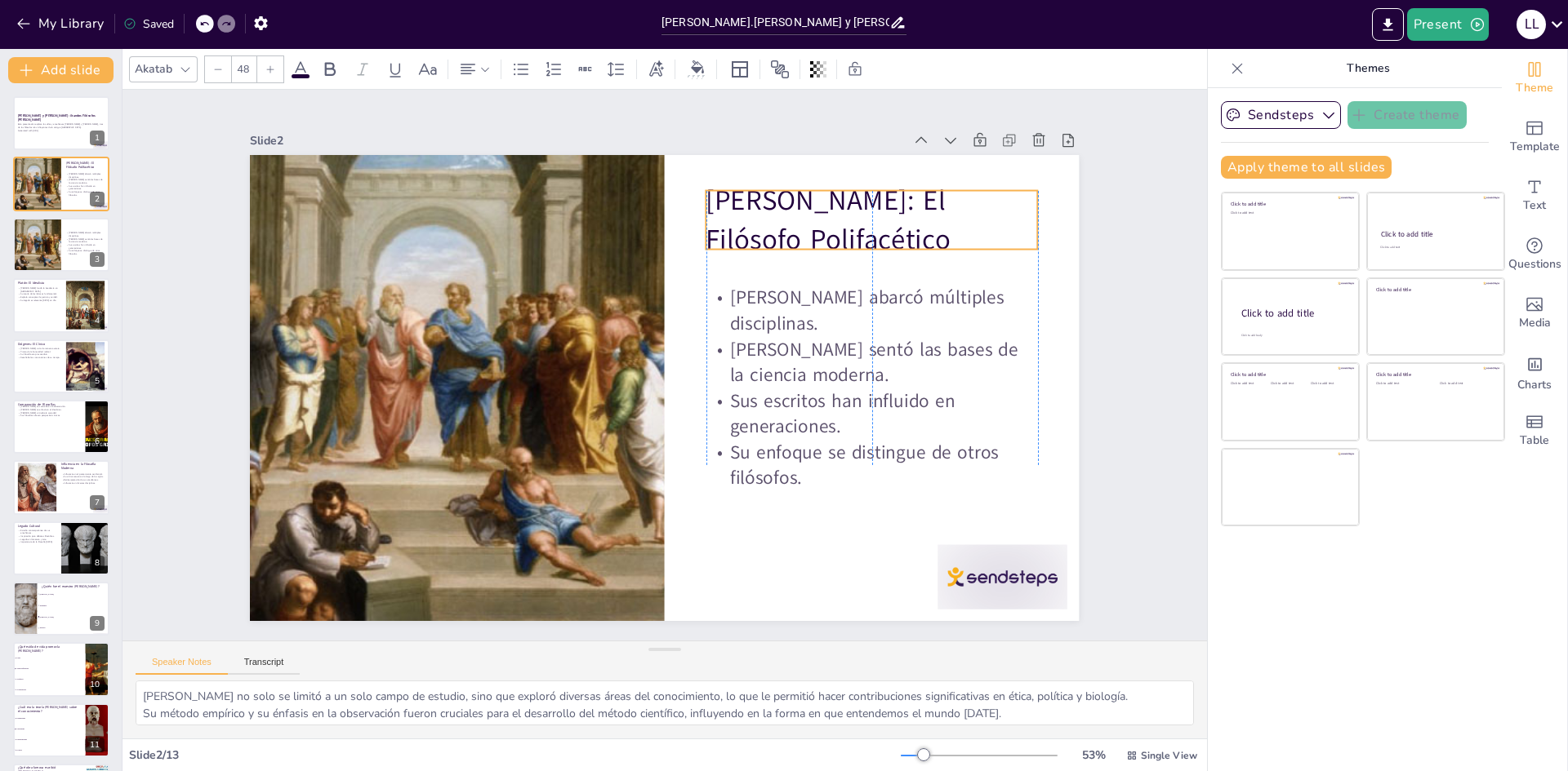
drag, startPoint x: 760, startPoint y: 208, endPoint x: 760, endPoint y: 233, distance: 25.0
click at [760, 233] on p "[PERSON_NAME]: El Filósofo Polifacético" at bounding box center [917, 342] width 326 height 232
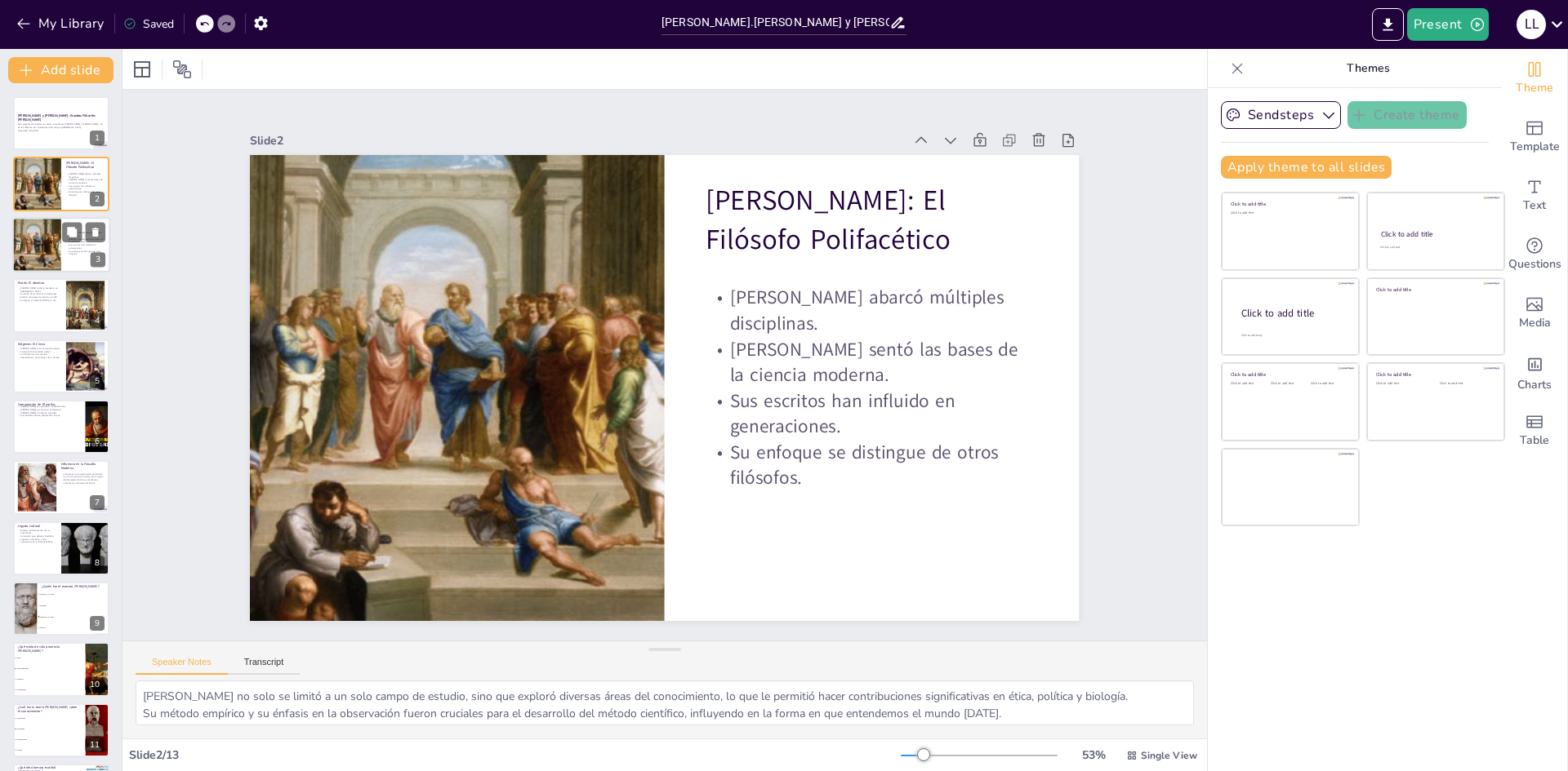
click at [43, 239] on div at bounding box center [36, 245] width 110 height 56
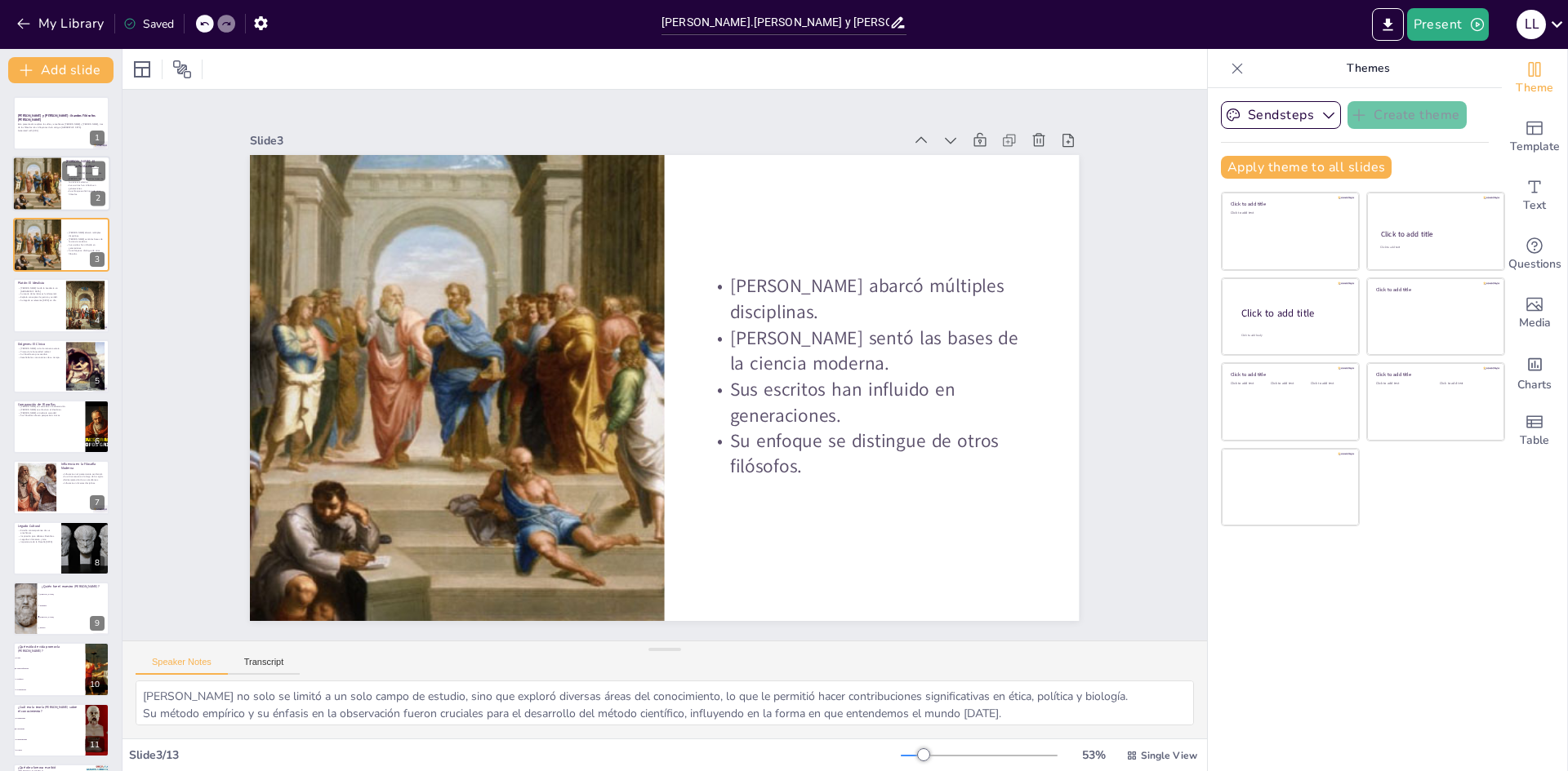
click at [41, 195] on div at bounding box center [36, 184] width 110 height 56
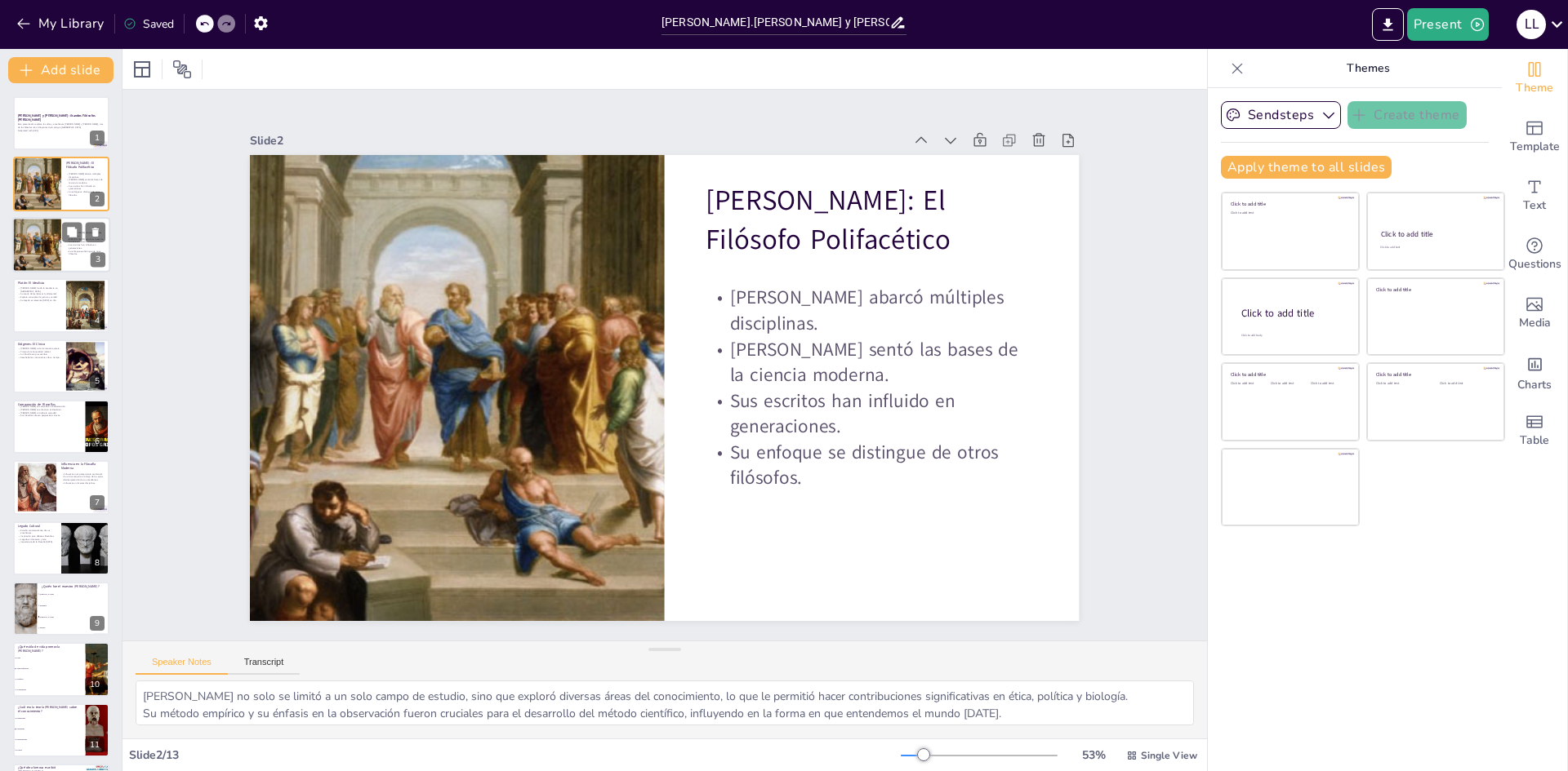
click at [47, 241] on div at bounding box center [36, 245] width 110 height 56
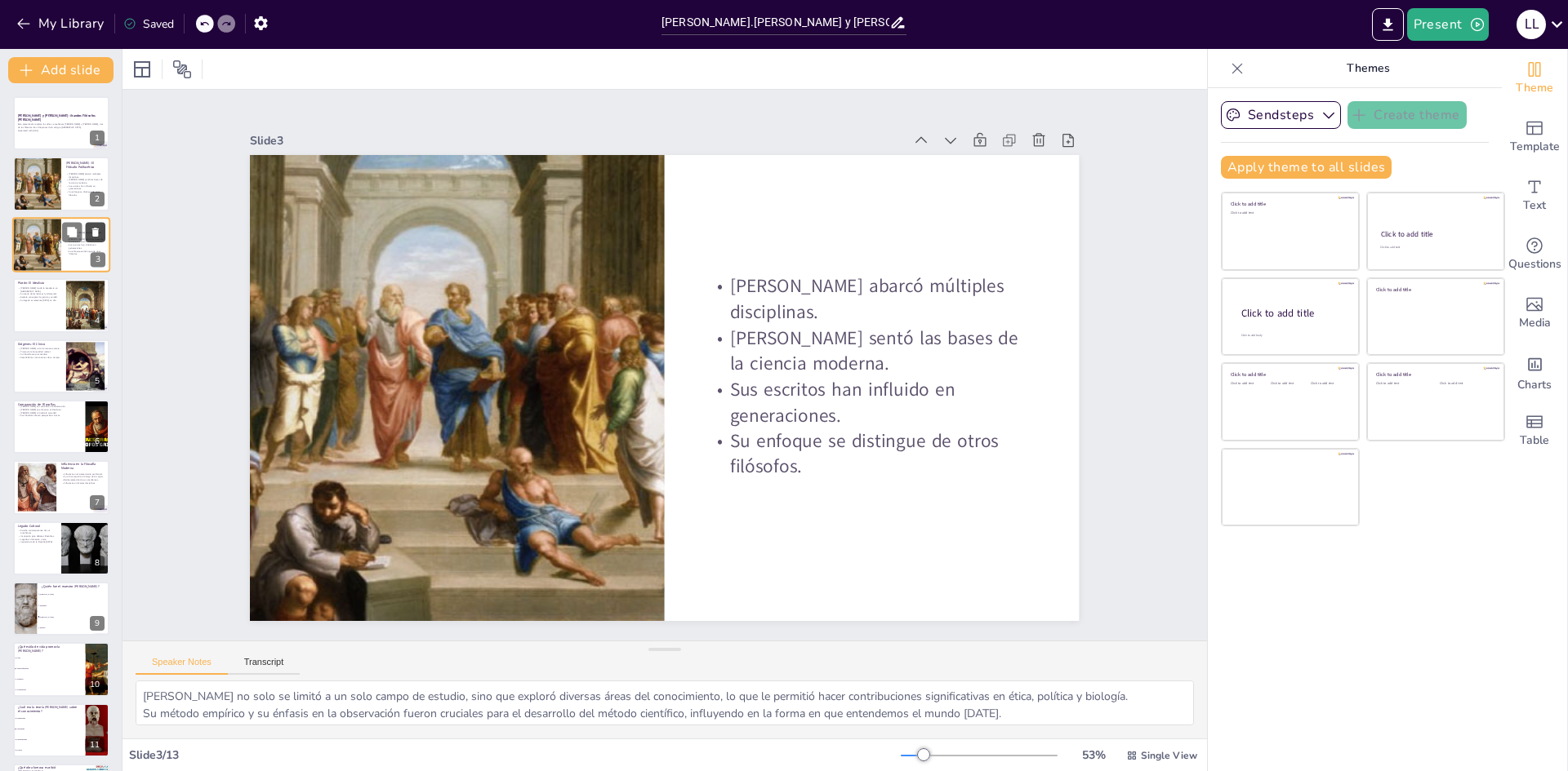
click at [95, 234] on icon at bounding box center [95, 232] width 6 height 9
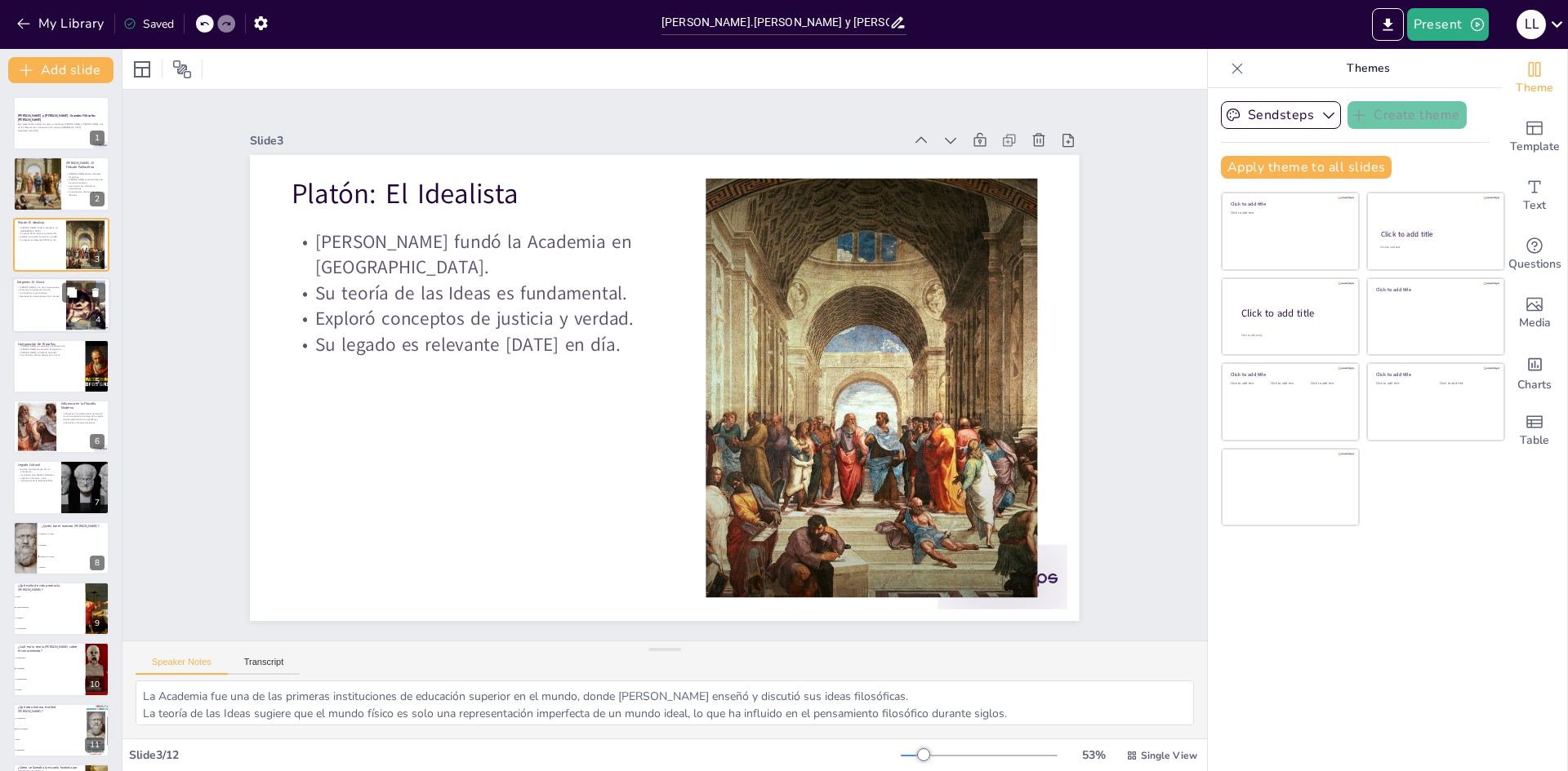
click at [41, 305] on div at bounding box center [61, 305] width 98 height 56
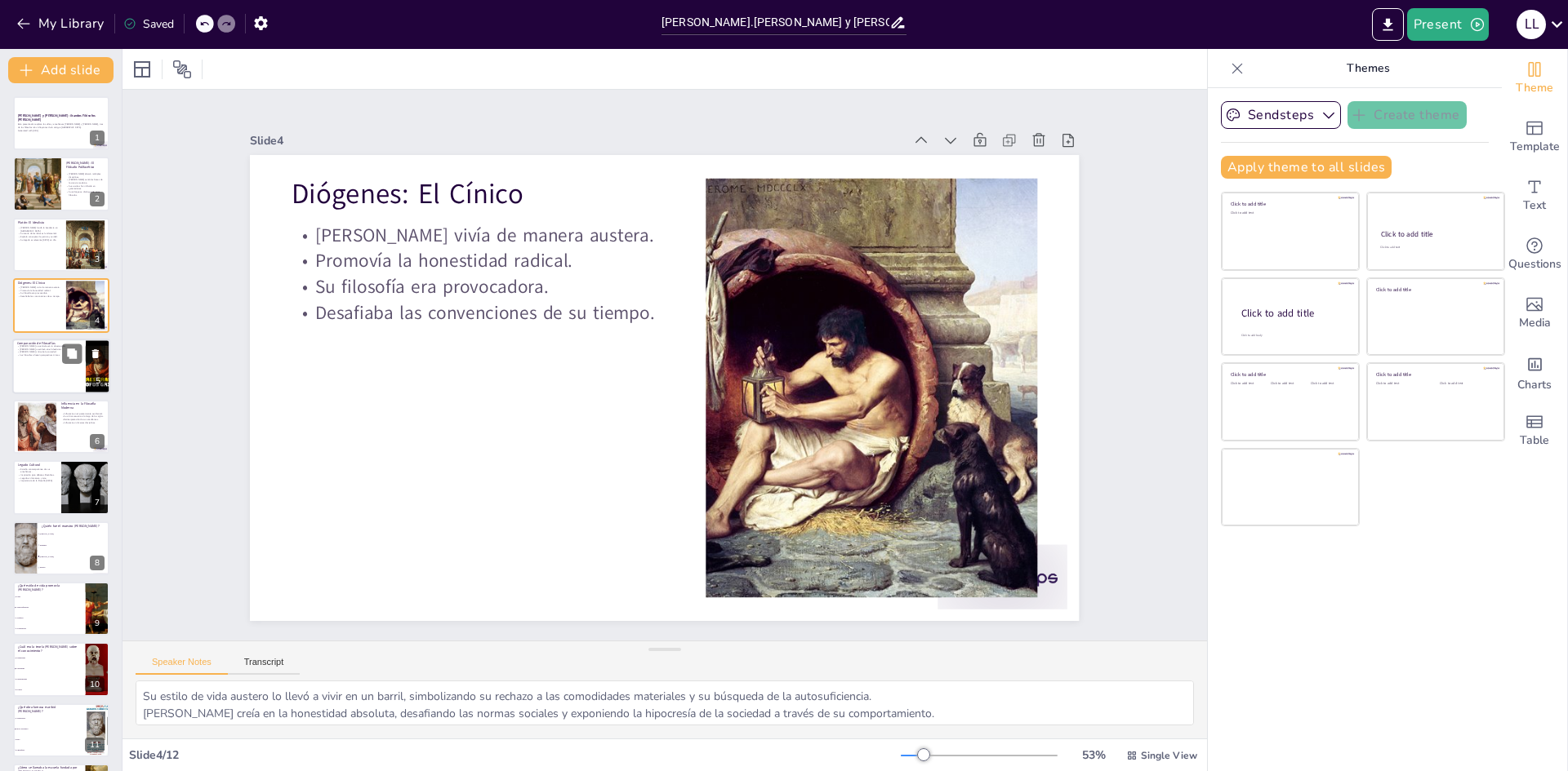
click at [52, 349] on p "[PERSON_NAME] se enfocó en el idealismo." at bounding box center [49, 350] width 64 height 4
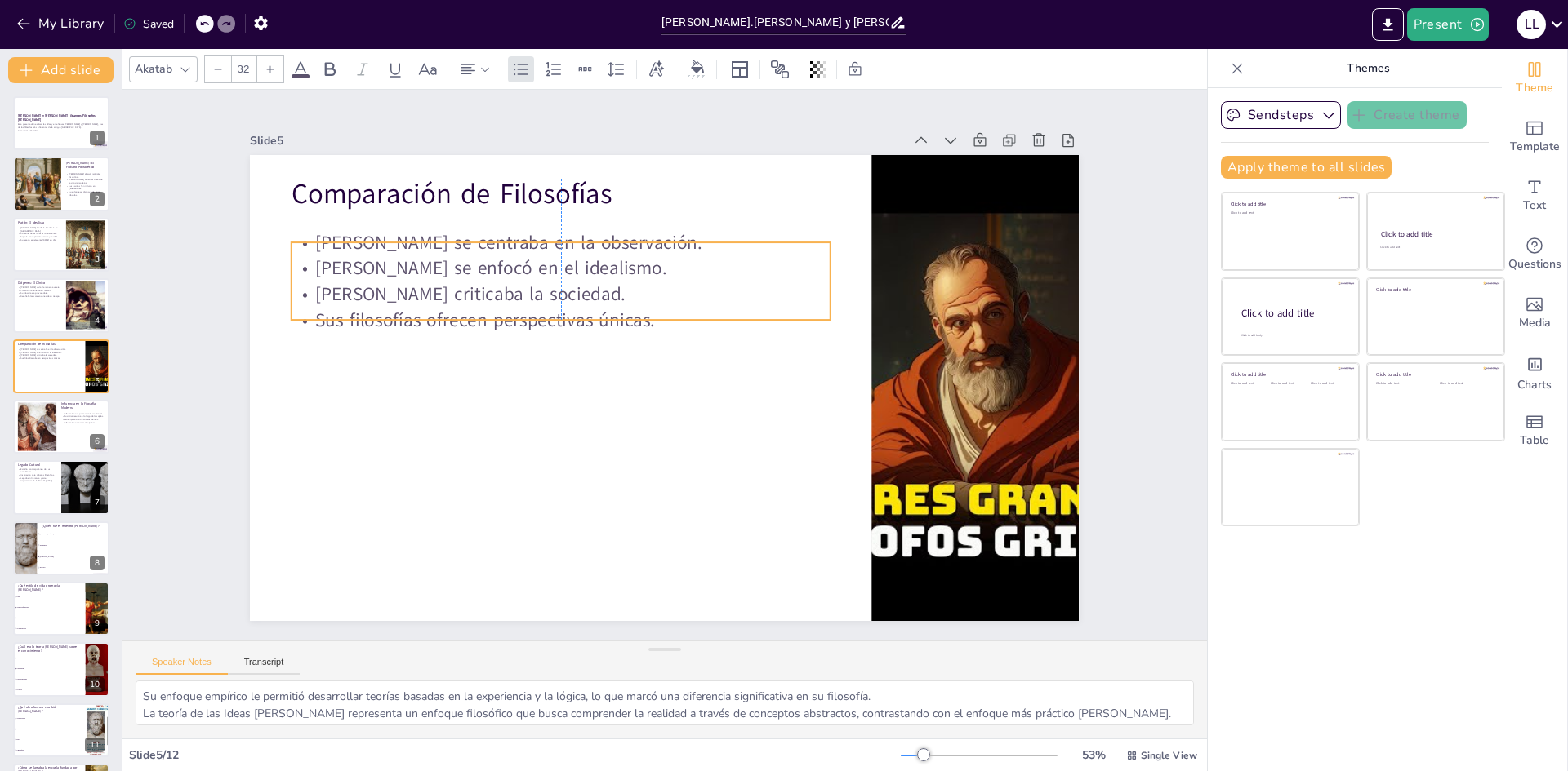
drag, startPoint x: 511, startPoint y: 231, endPoint x: 511, endPoint y: 258, distance: 27.0
click at [511, 258] on p "[PERSON_NAME] se enfocó en el idealismo." at bounding box center [583, 249] width 533 height 137
click at [40, 432] on div at bounding box center [36, 428] width 66 height 50
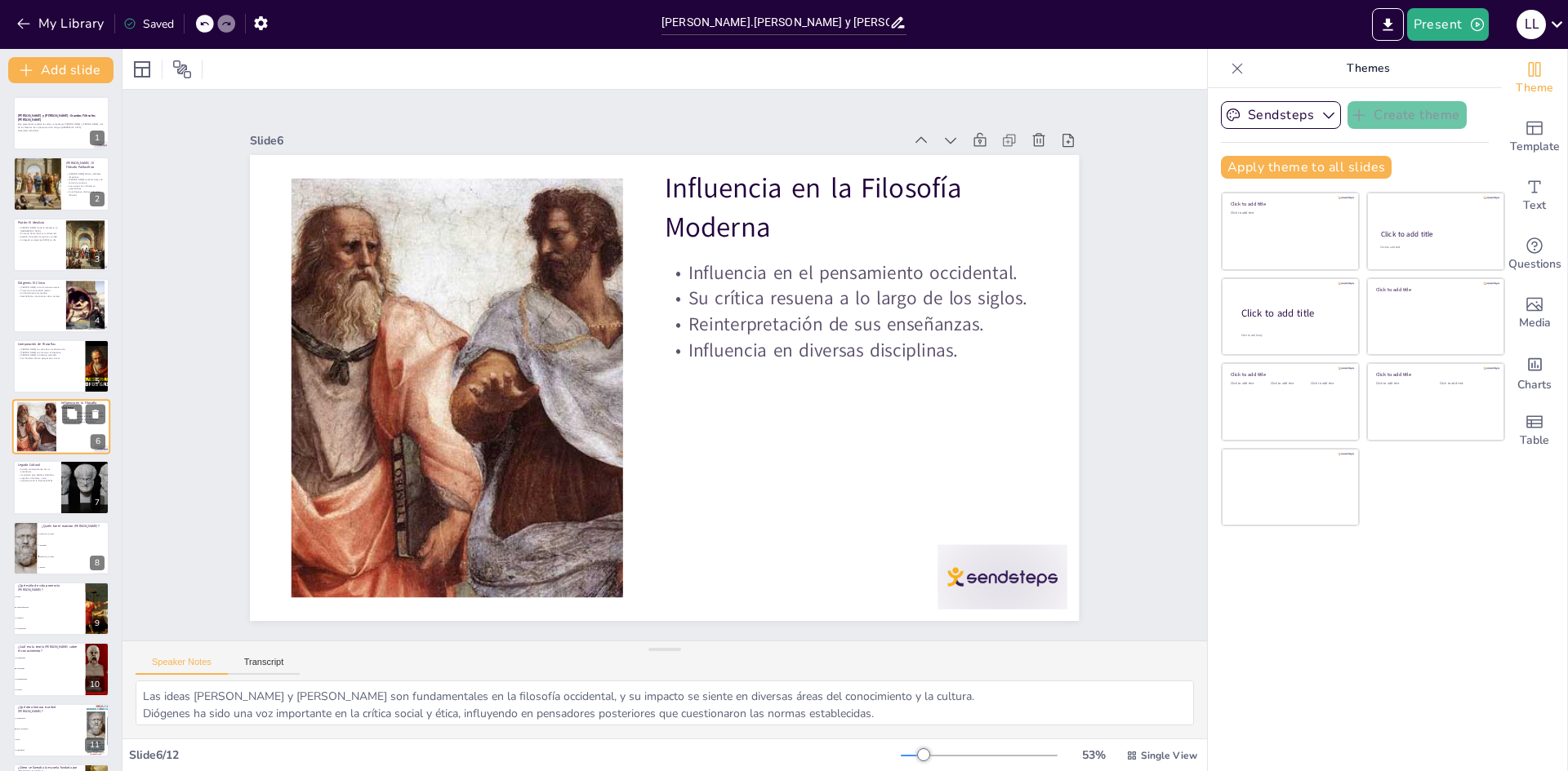
scroll to position [60, 0]
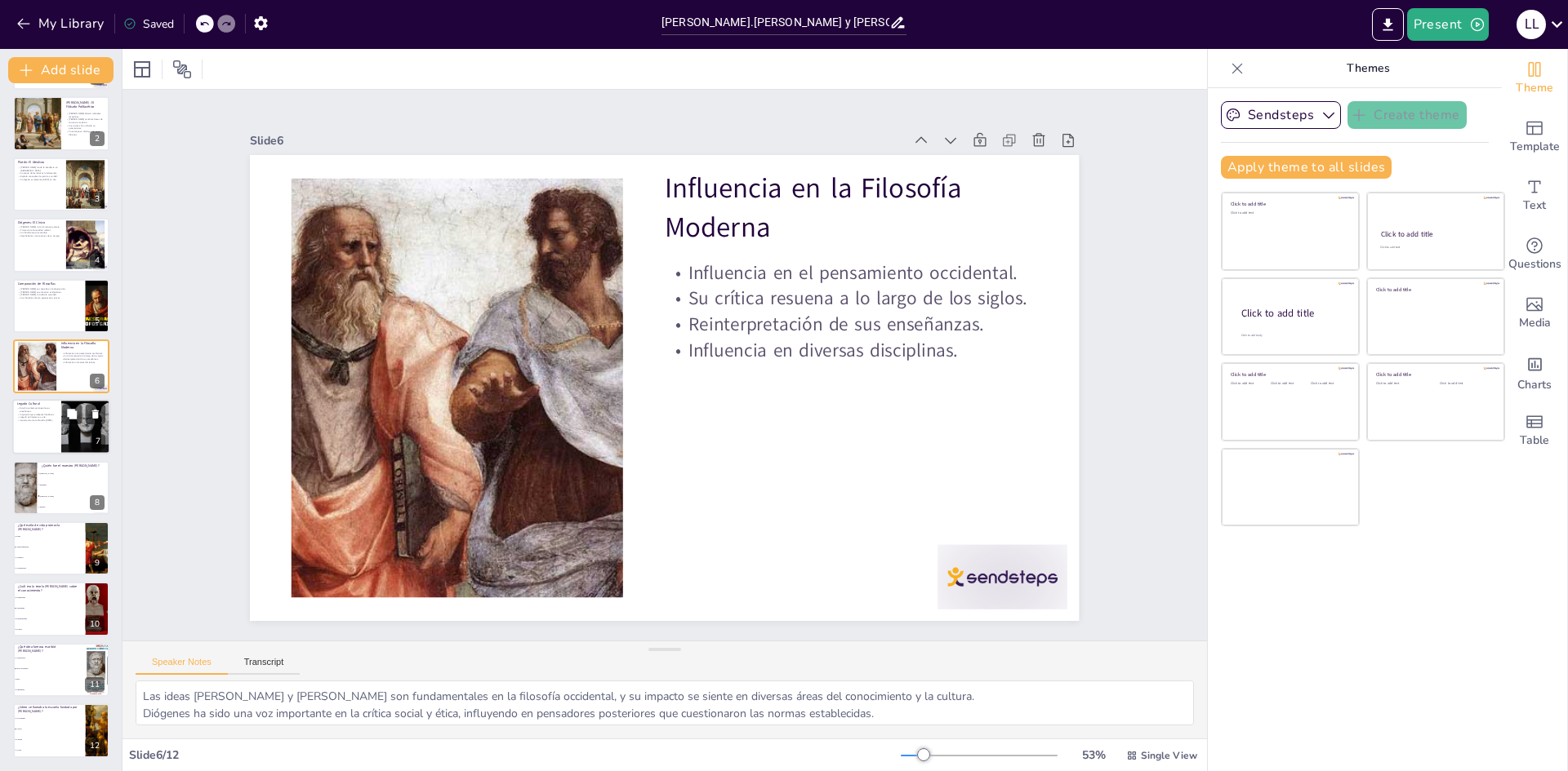
click at [46, 404] on p "Legado Cultural" at bounding box center [37, 404] width 39 height 5
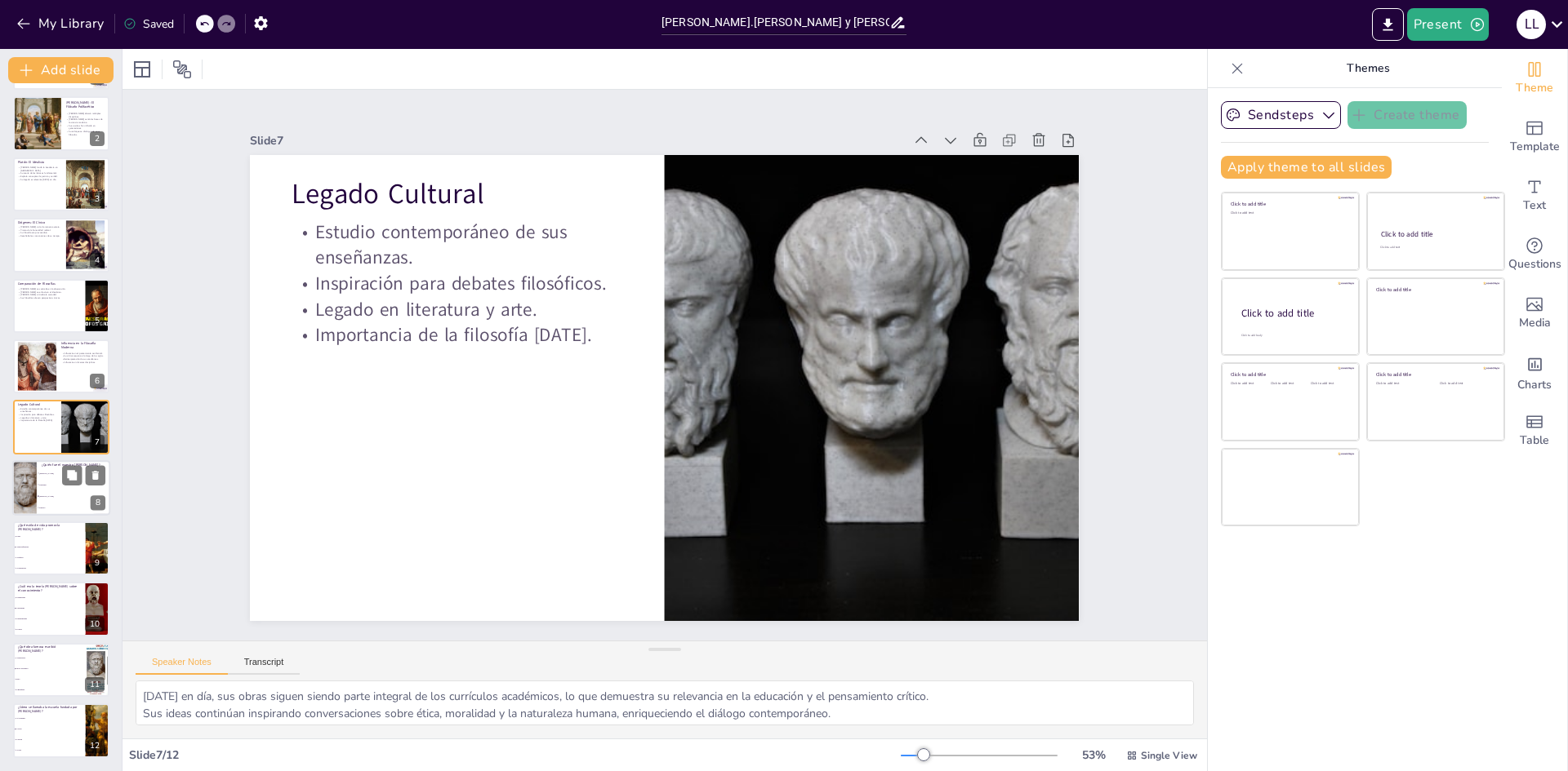
click at [63, 489] on li "Diógenes" at bounding box center [73, 485] width 73 height 11
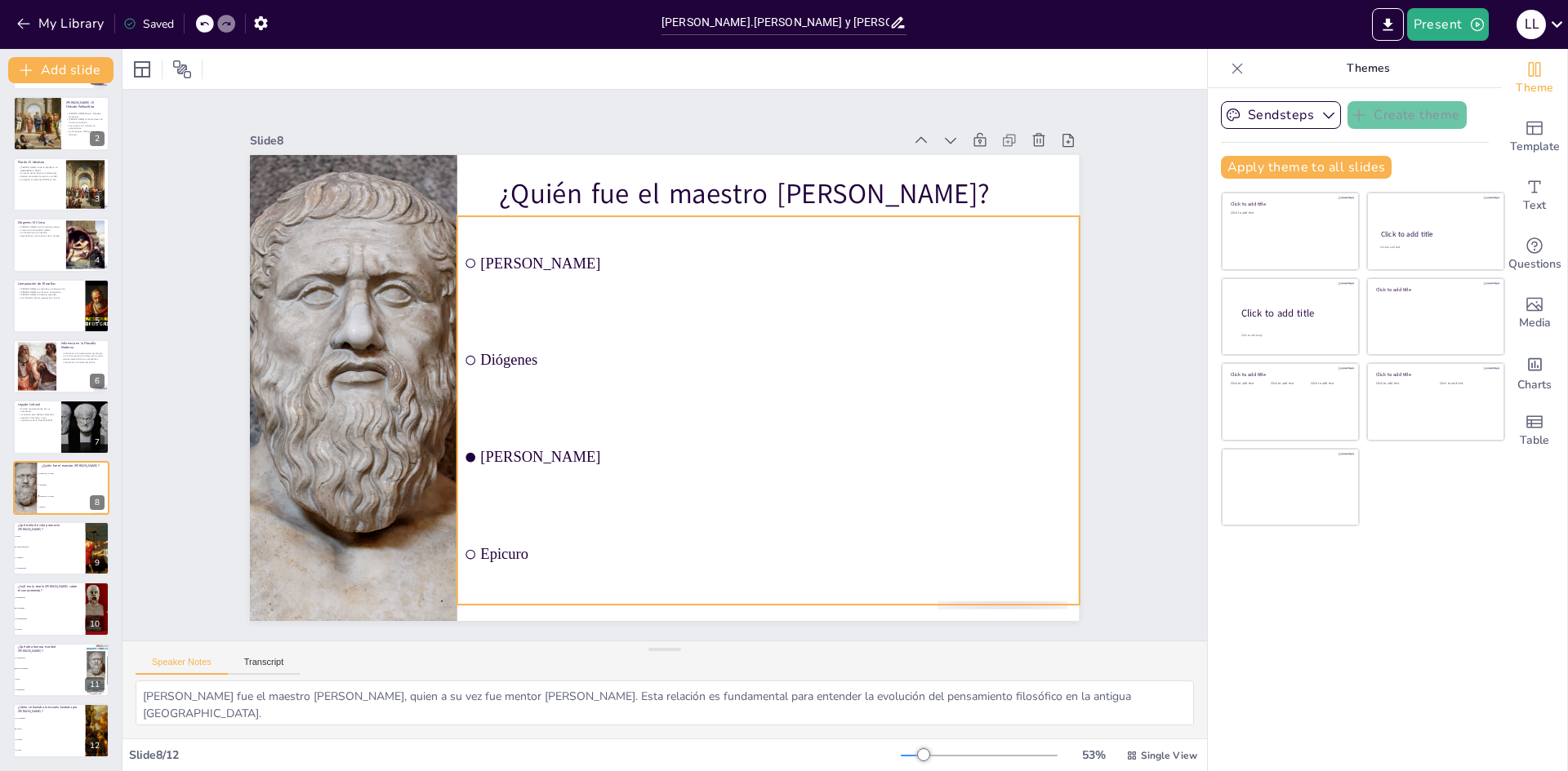
click at [458, 421] on input "checkbox" at bounding box center [456, 416] width 11 height 11
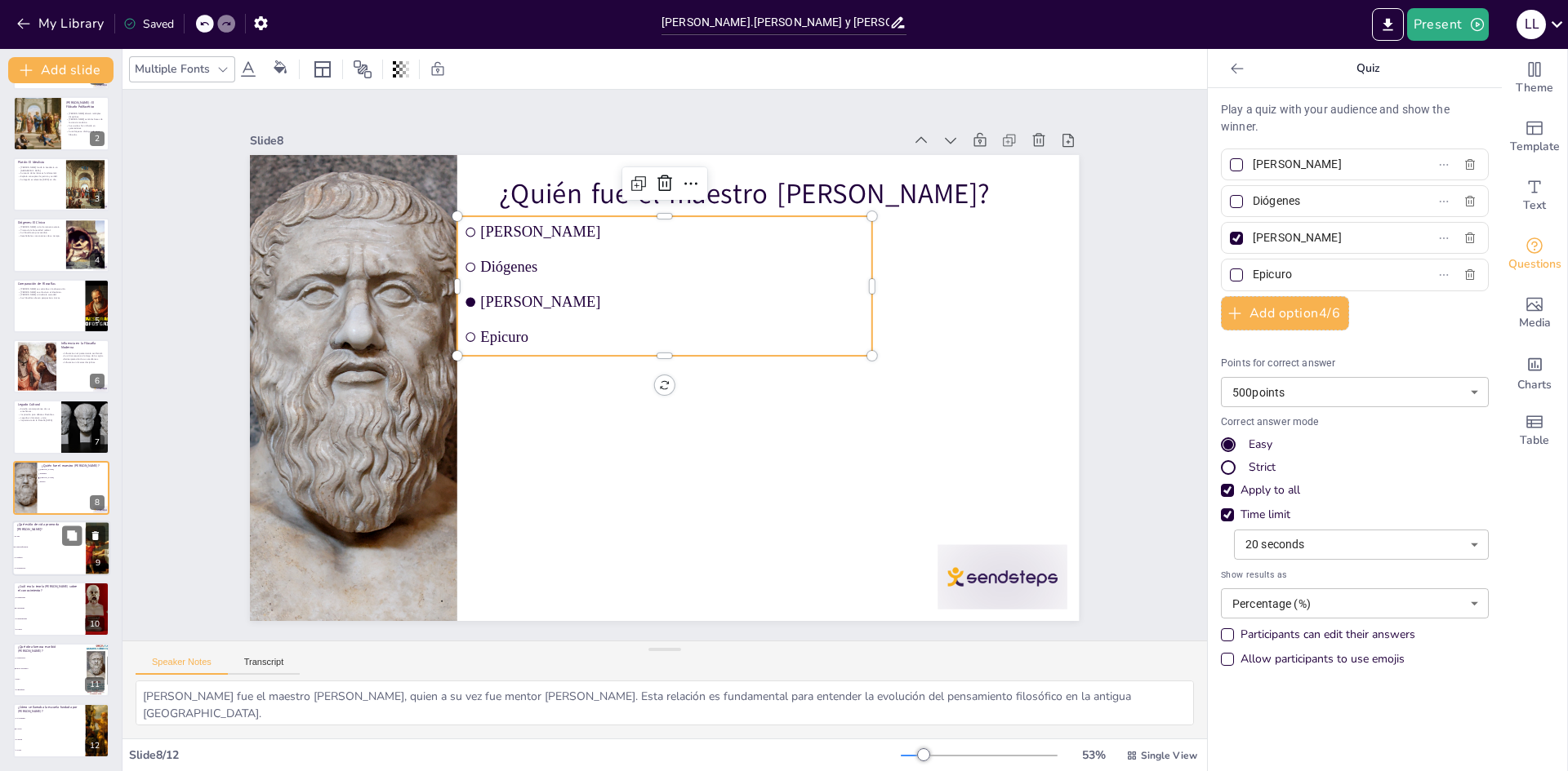
click at [41, 552] on ul "El lujo La autosuficiencia La riqueza La ostentación" at bounding box center [48, 553] width 73 height 43
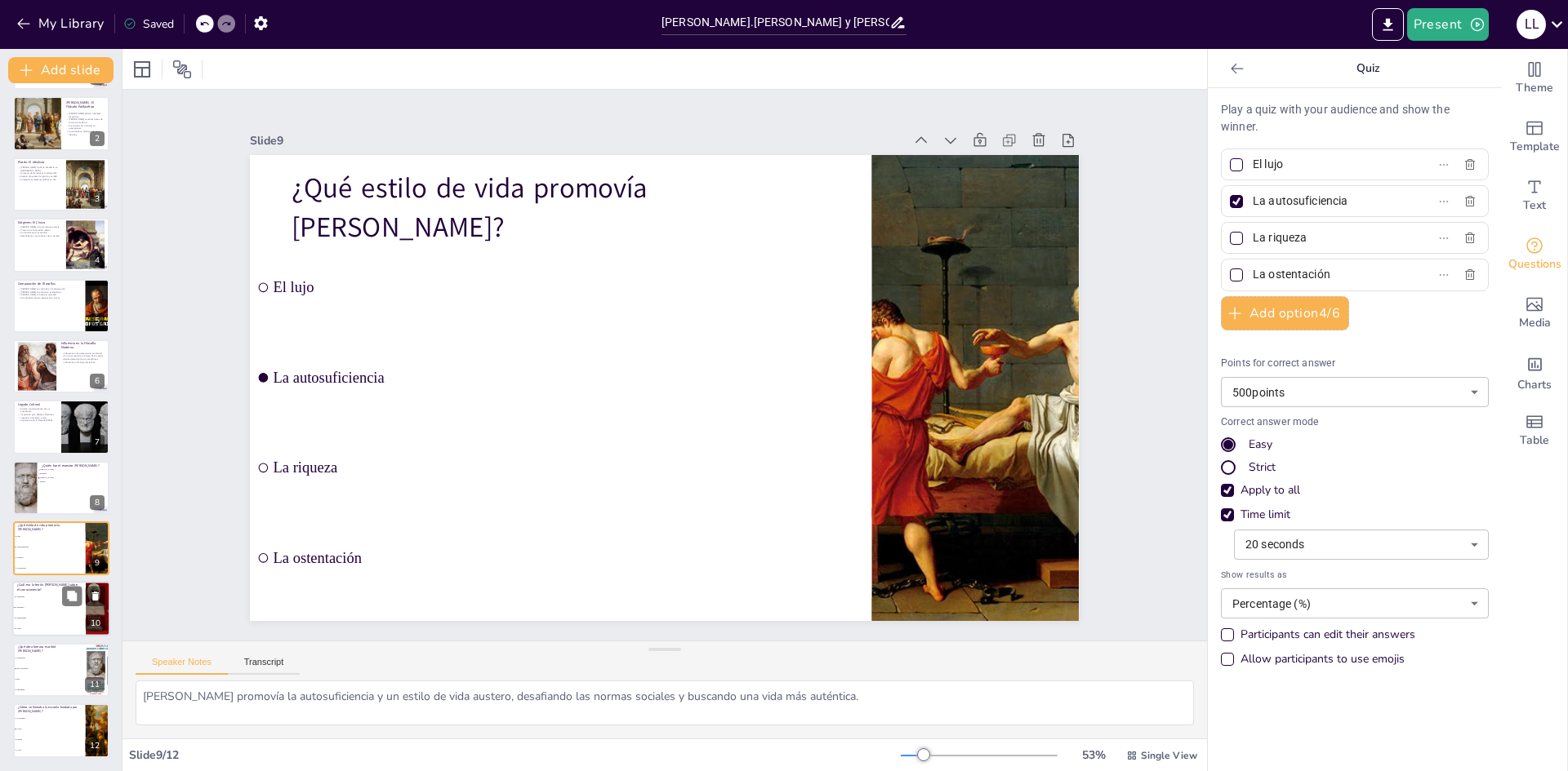
click at [42, 600] on li "El empirismo" at bounding box center [48, 597] width 73 height 10
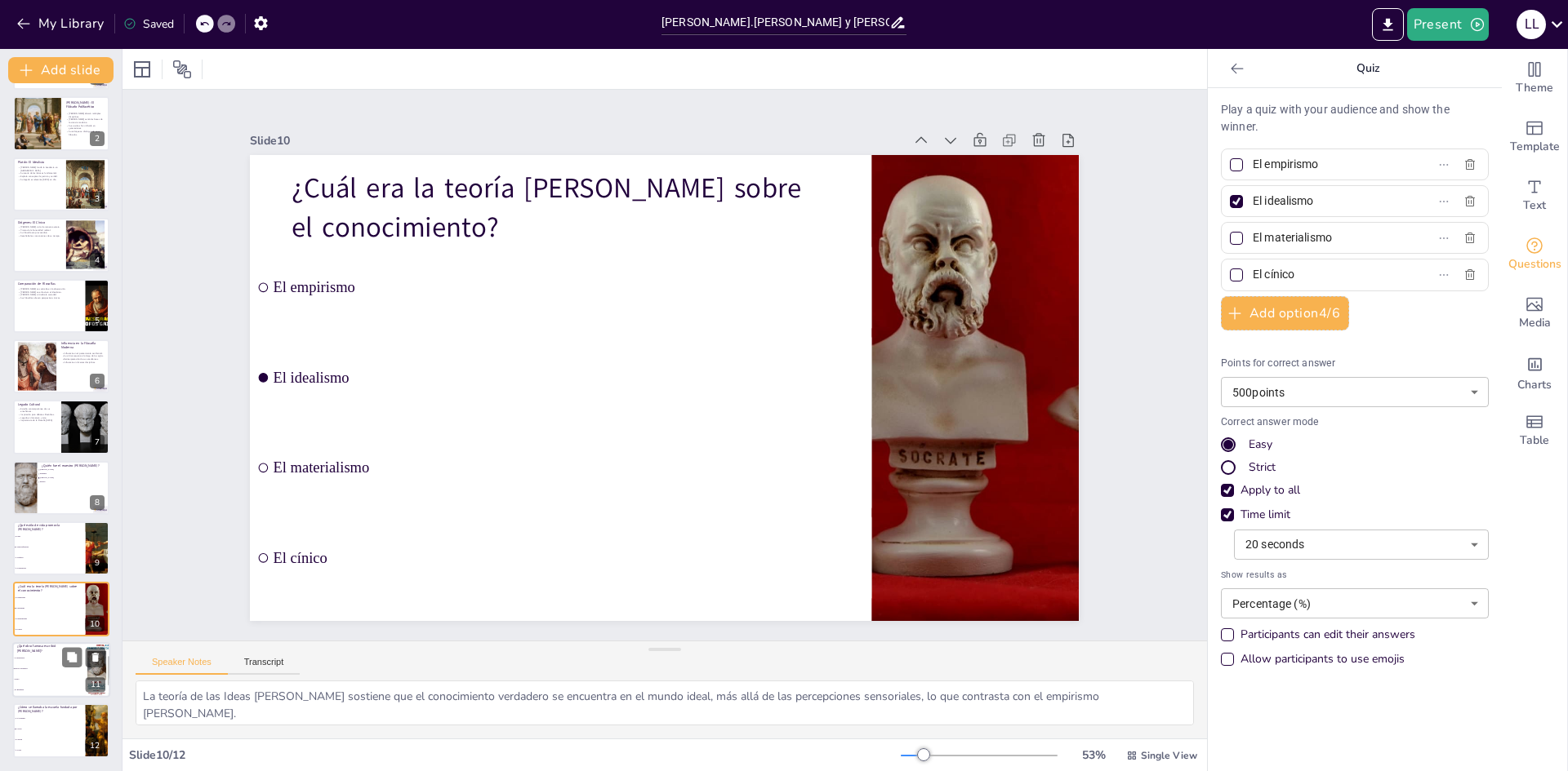
click at [44, 660] on li "La República" at bounding box center [48, 657] width 73 height 10
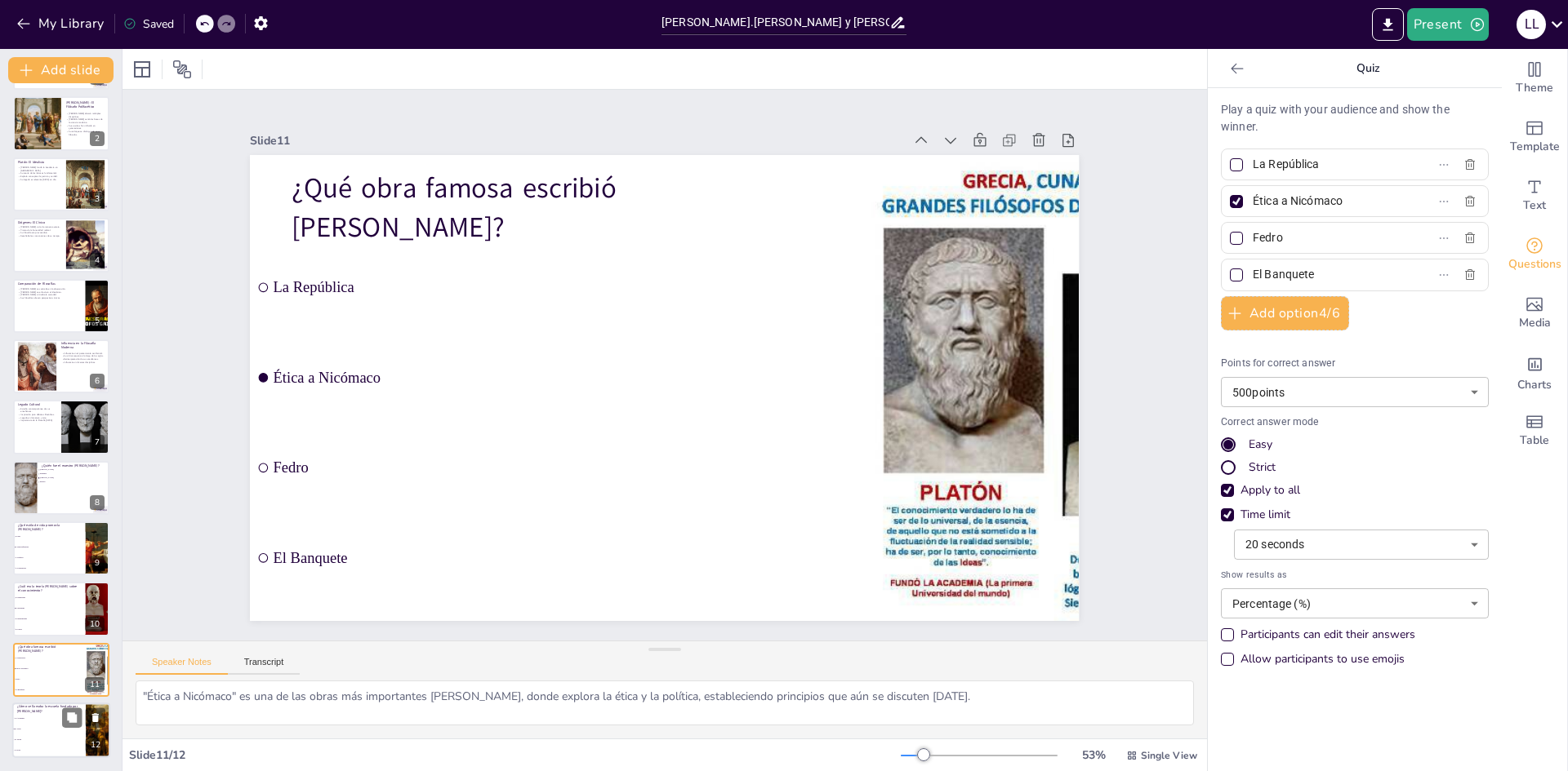
click at [37, 719] on span "La Academia" at bounding box center [50, 718] width 70 height 3
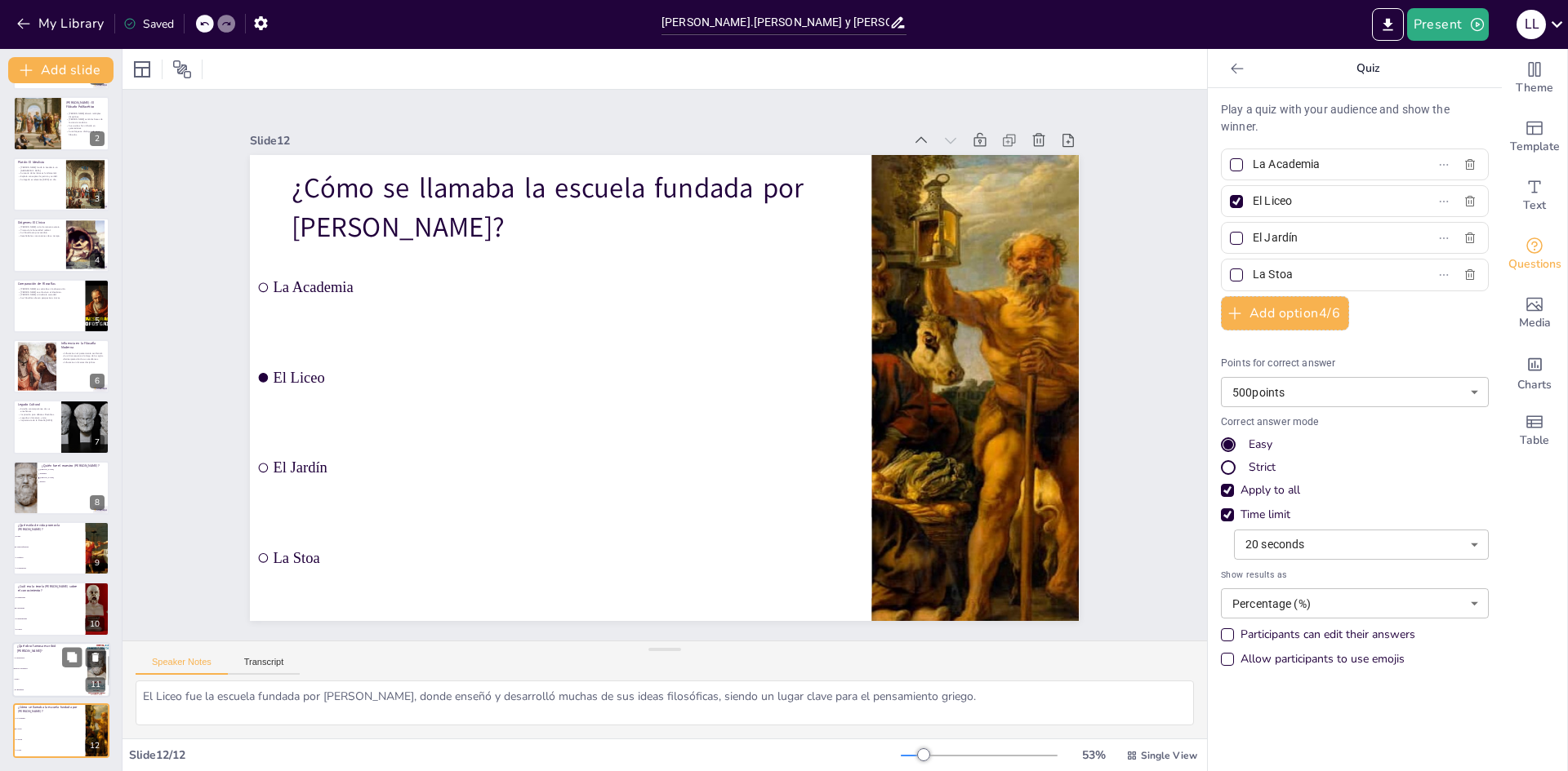
click at [33, 678] on li "Fedro" at bounding box center [48, 678] width 73 height 10
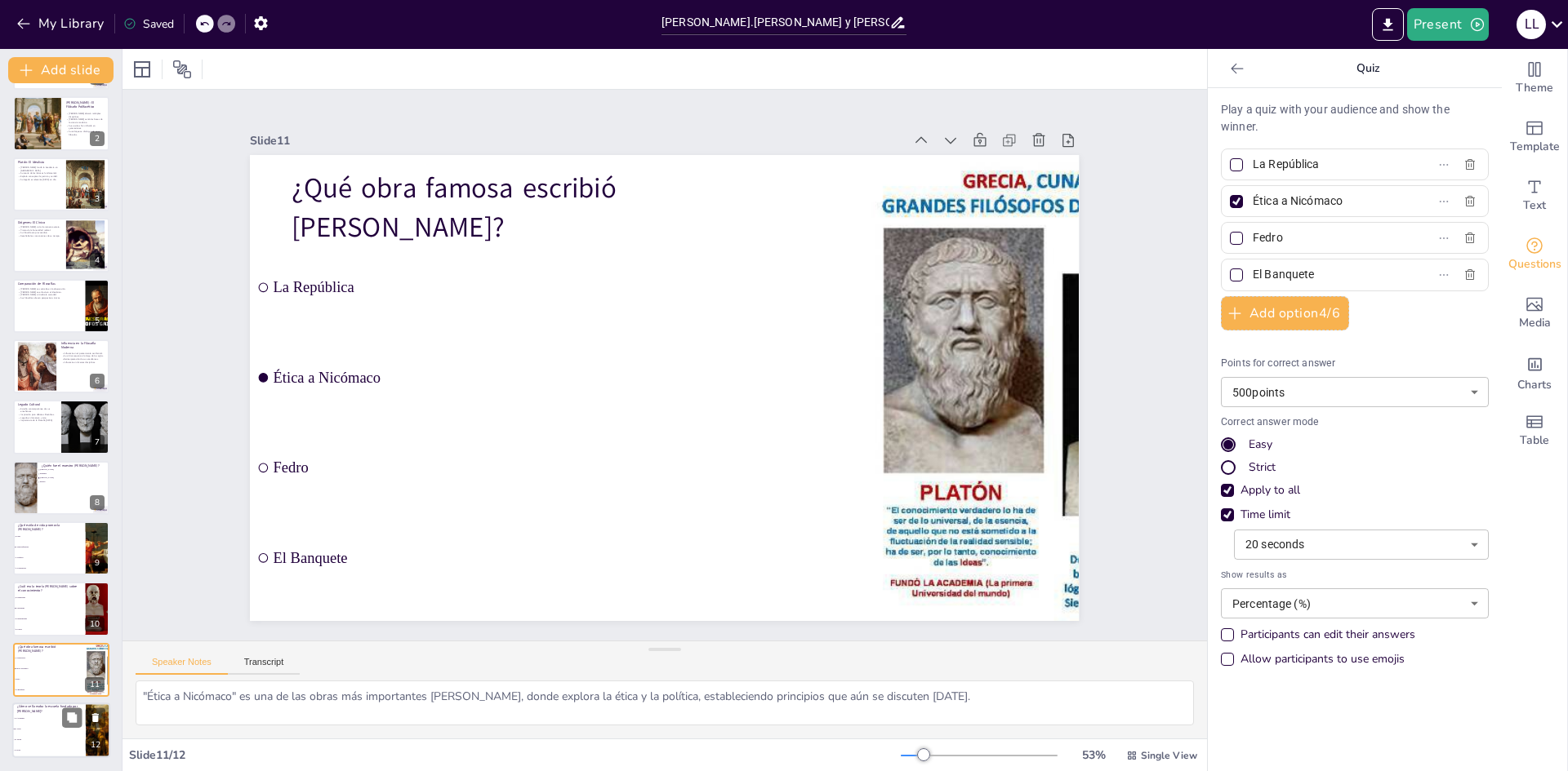
click at [41, 746] on li "La Stoa" at bounding box center [48, 751] width 73 height 10
